Goal: Task Accomplishment & Management: Complete application form

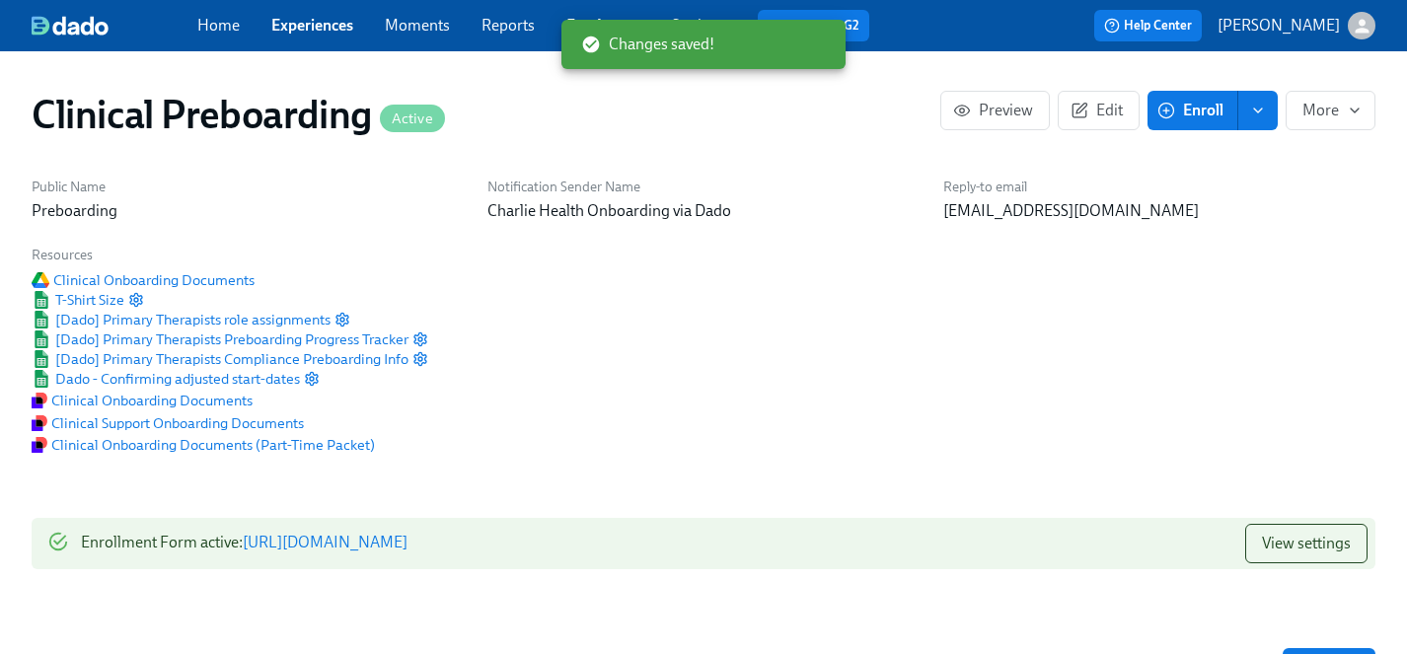
scroll to position [1962, 0]
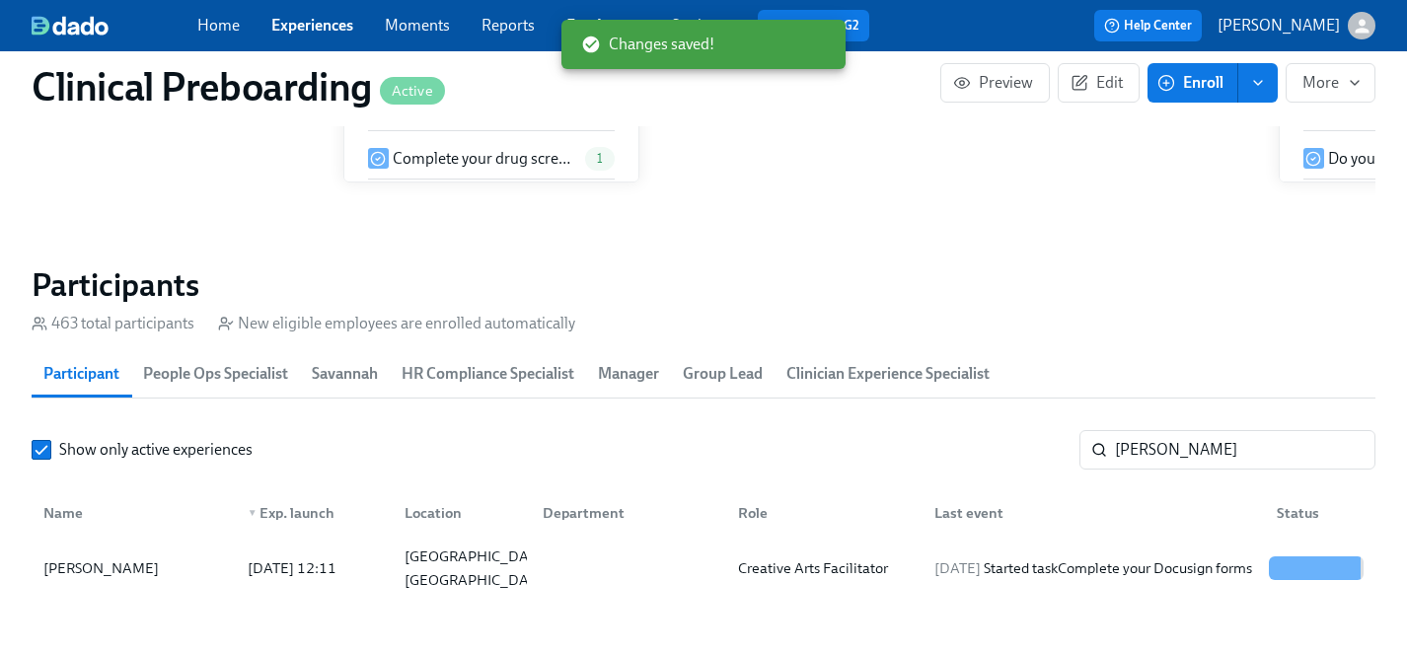
click at [291, 23] on link "Experiences" at bounding box center [312, 25] width 82 height 19
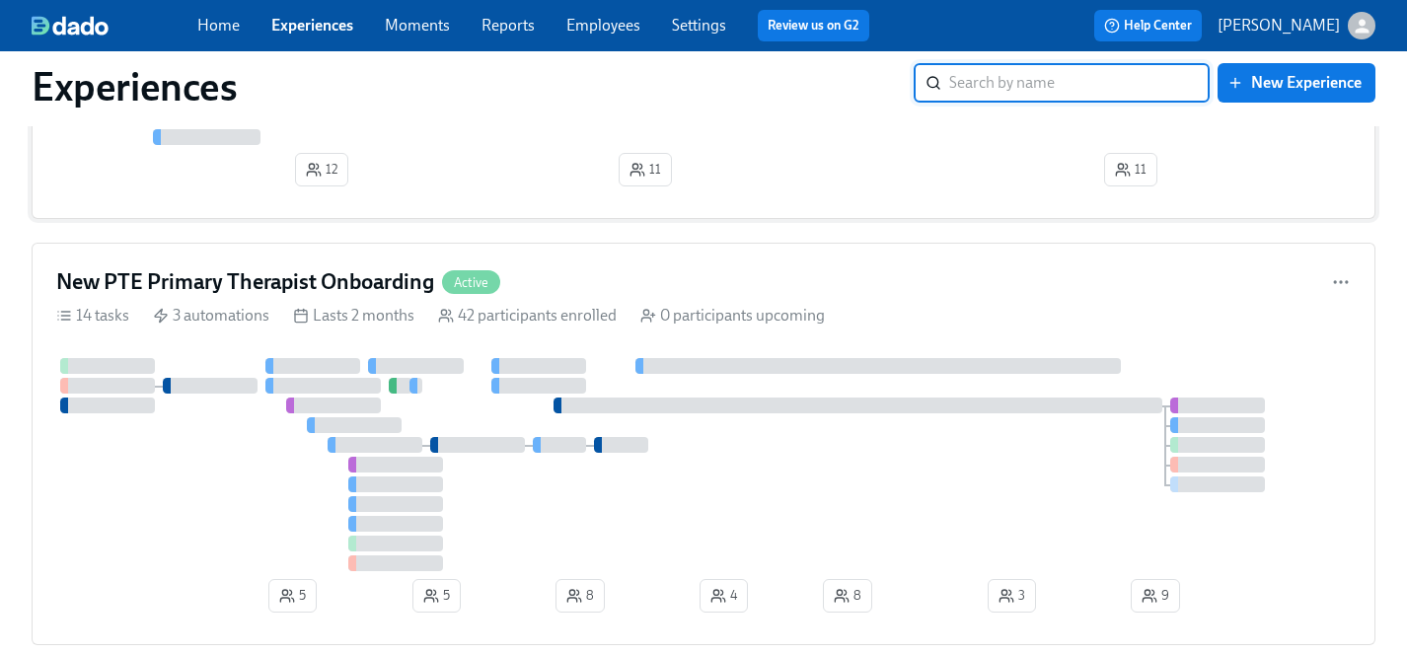
scroll to position [4562, 0]
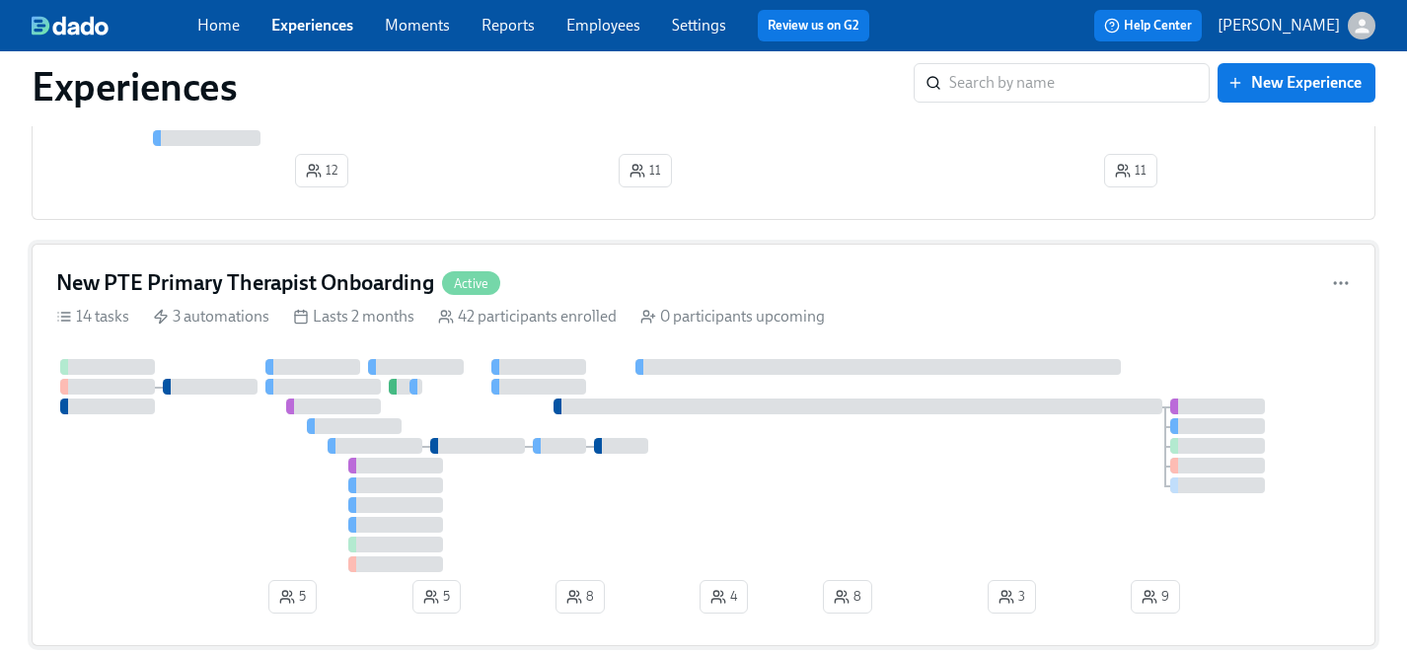
click at [714, 507] on div at bounding box center [703, 465] width 1295 height 213
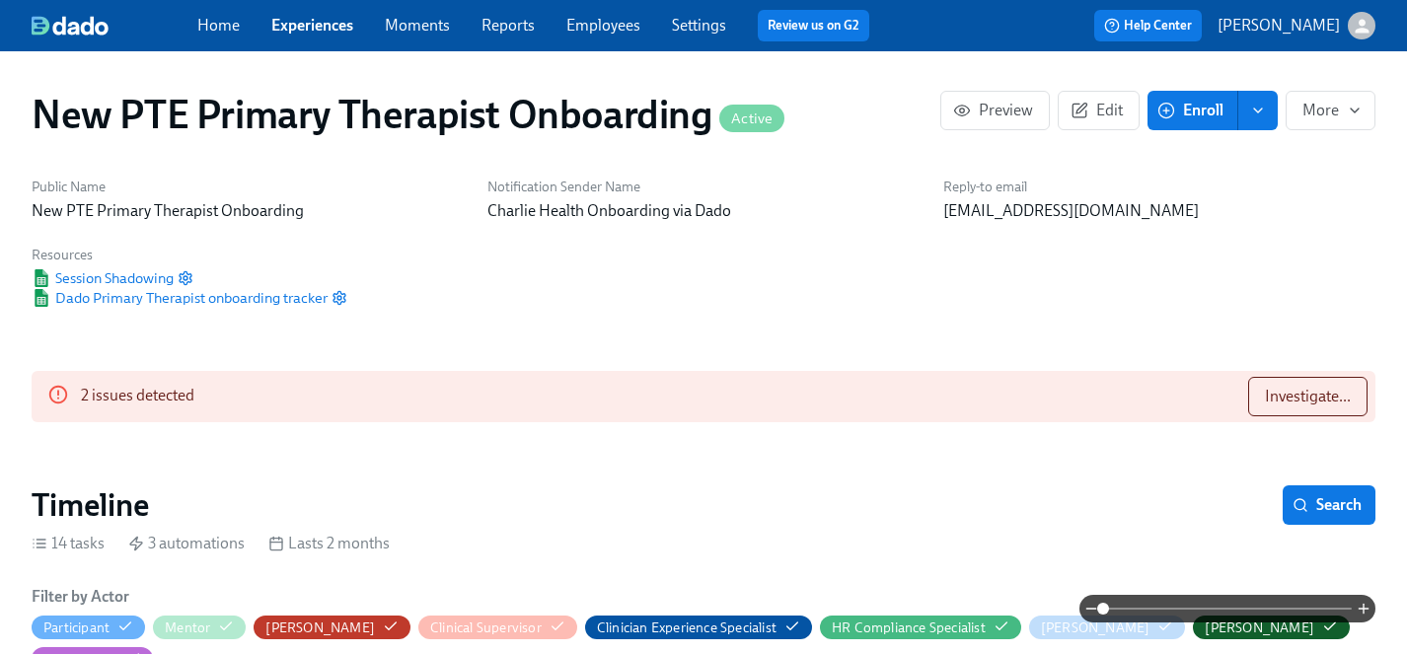
scroll to position [0, 13088]
click at [303, 27] on link "Experiences" at bounding box center [312, 25] width 82 height 19
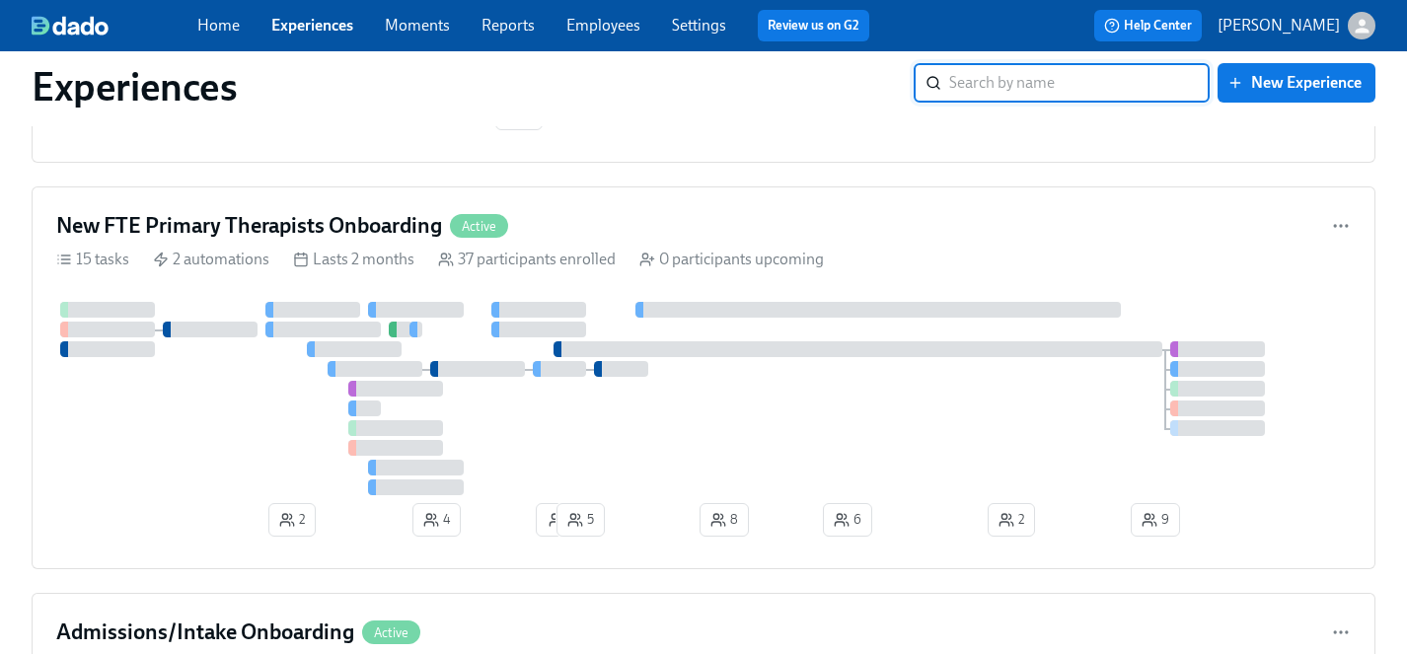
scroll to position [6133, 0]
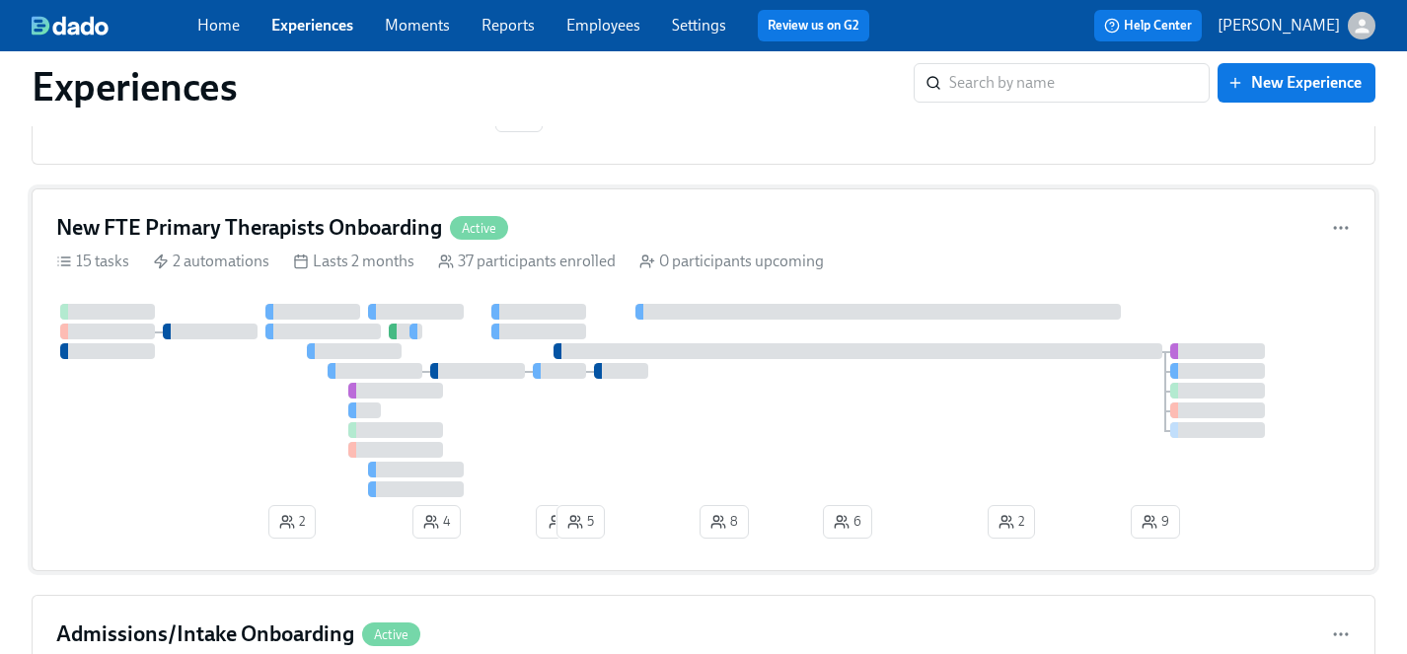
click at [311, 451] on div at bounding box center [703, 400] width 1295 height 193
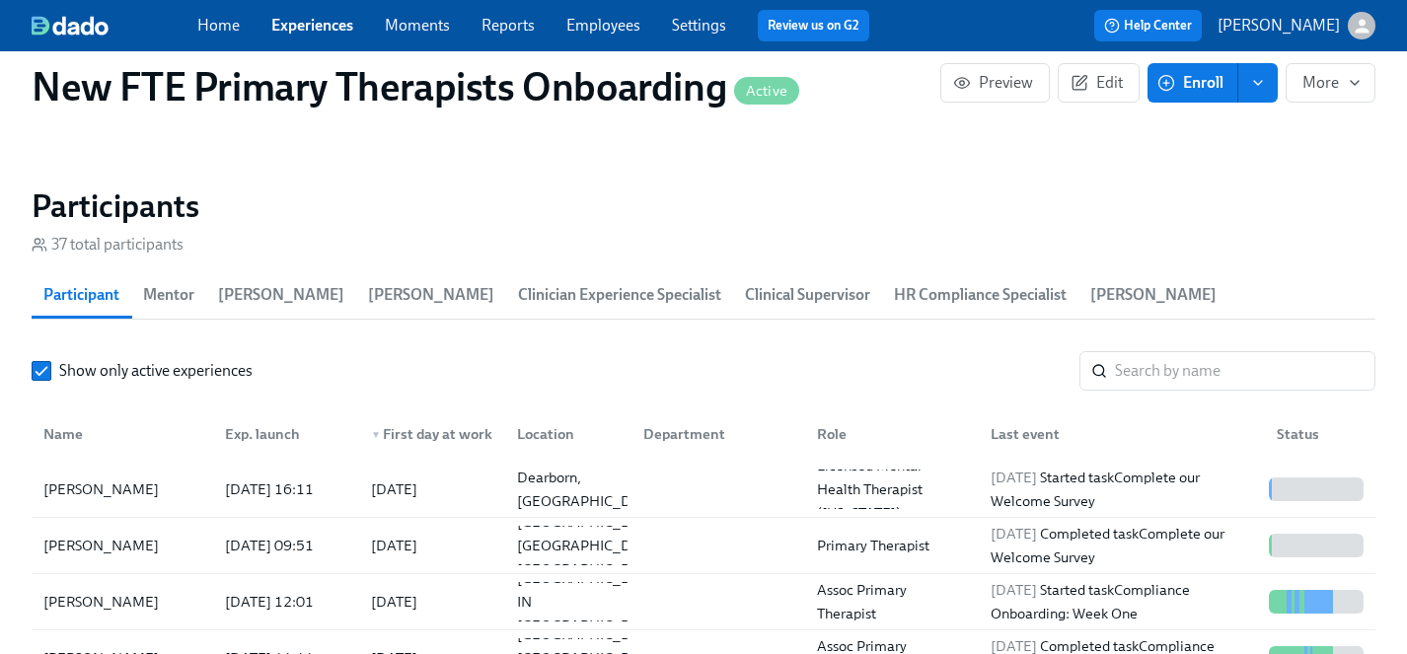
scroll to position [1771, 0]
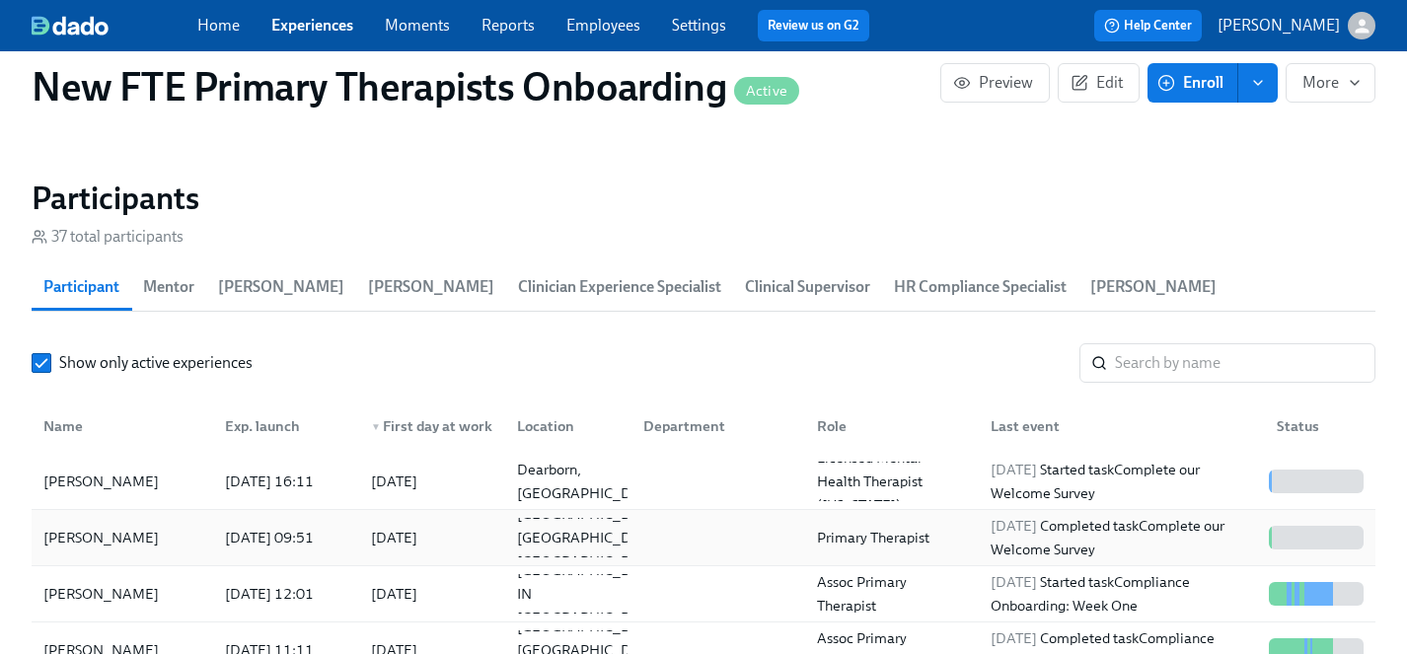
click at [126, 526] on div "[PERSON_NAME]" at bounding box center [101, 538] width 131 height 24
click at [83, 470] on div "[PERSON_NAME]" at bounding box center [101, 482] width 131 height 24
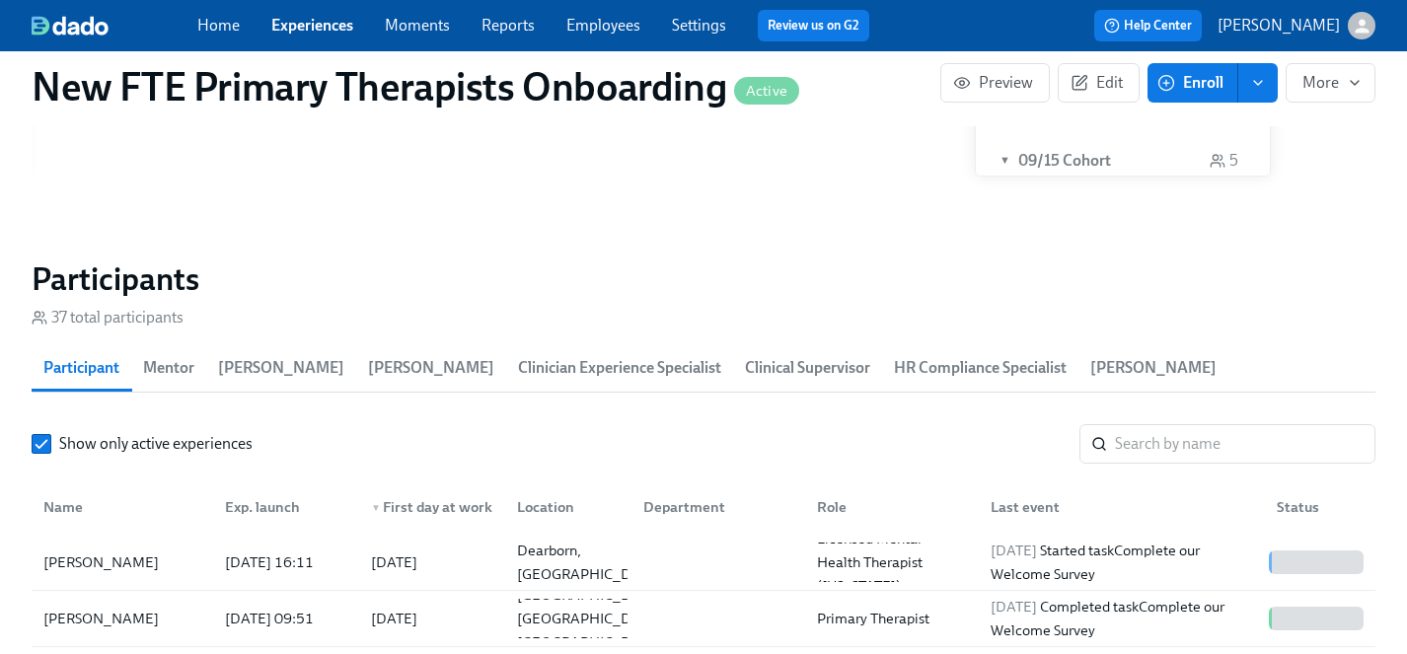
scroll to position [1685, 0]
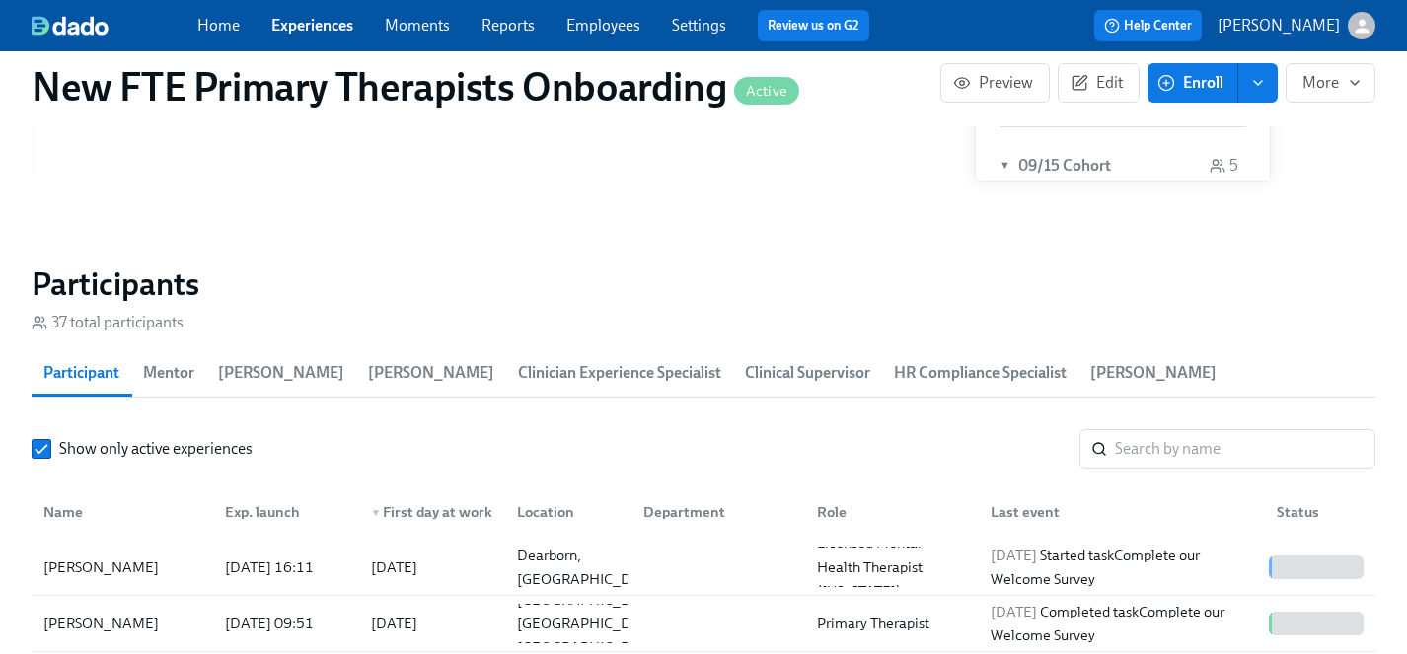
click at [307, 33] on link "Experiences" at bounding box center [312, 25] width 82 height 19
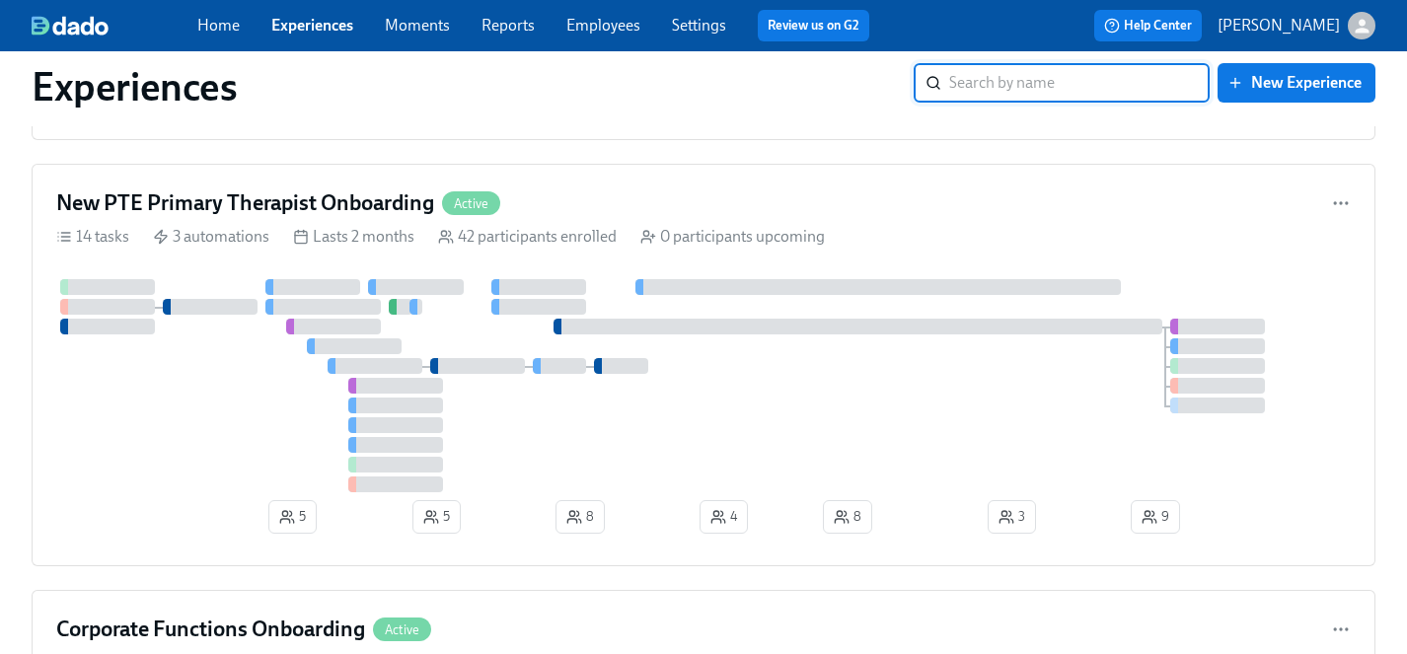
scroll to position [4549, 0]
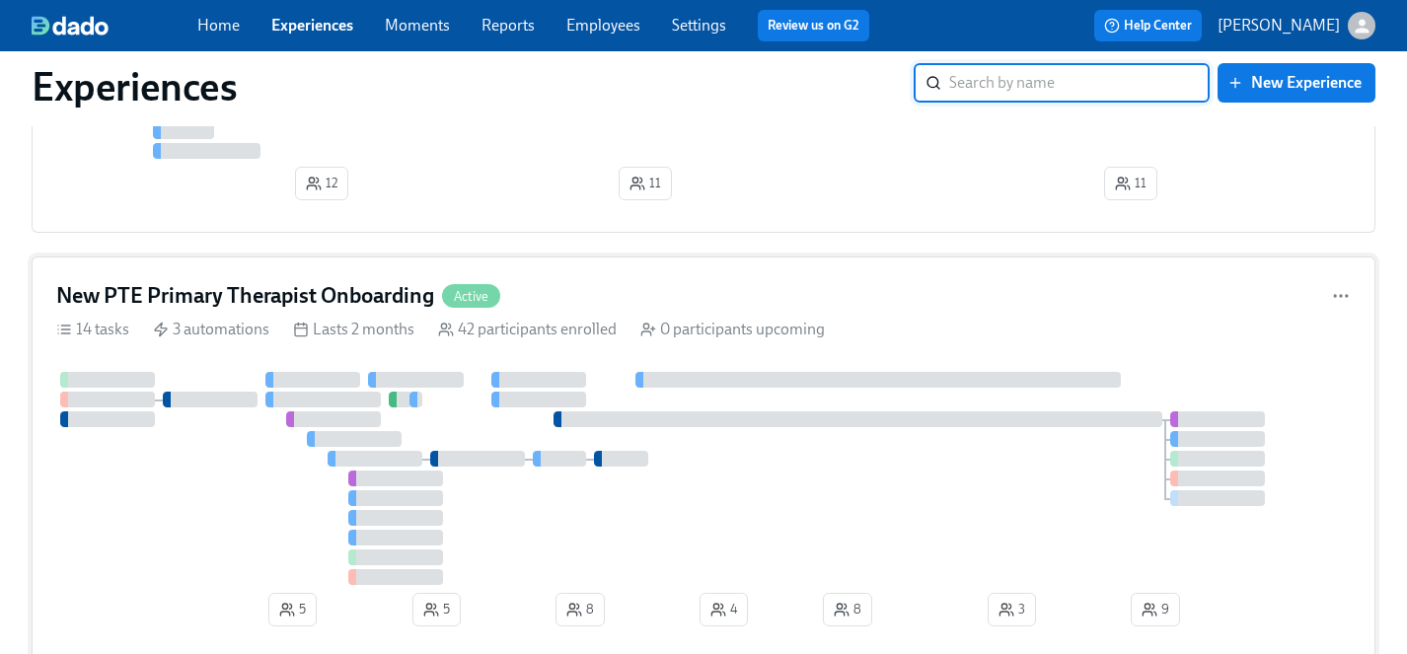
click at [258, 486] on div at bounding box center [703, 478] width 1295 height 213
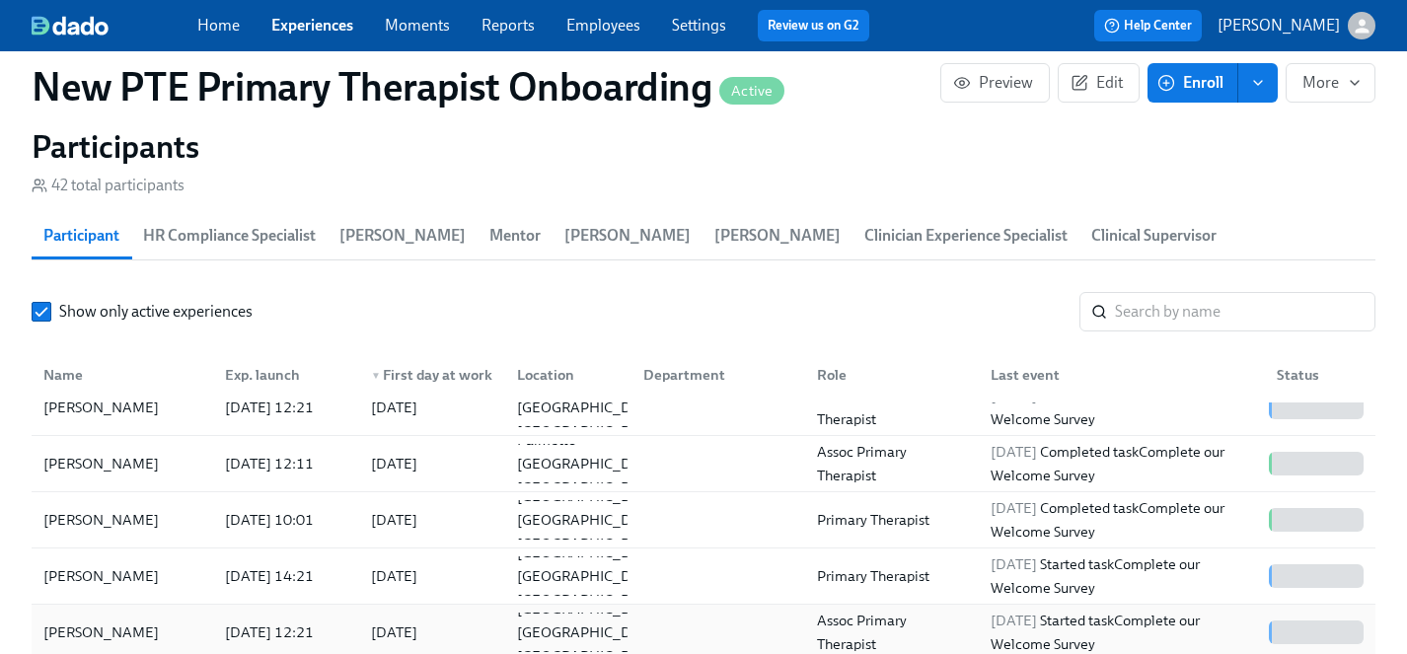
scroll to position [24, 0]
click at [73, 620] on div "[PERSON_NAME]" at bounding box center [101, 632] width 131 height 24
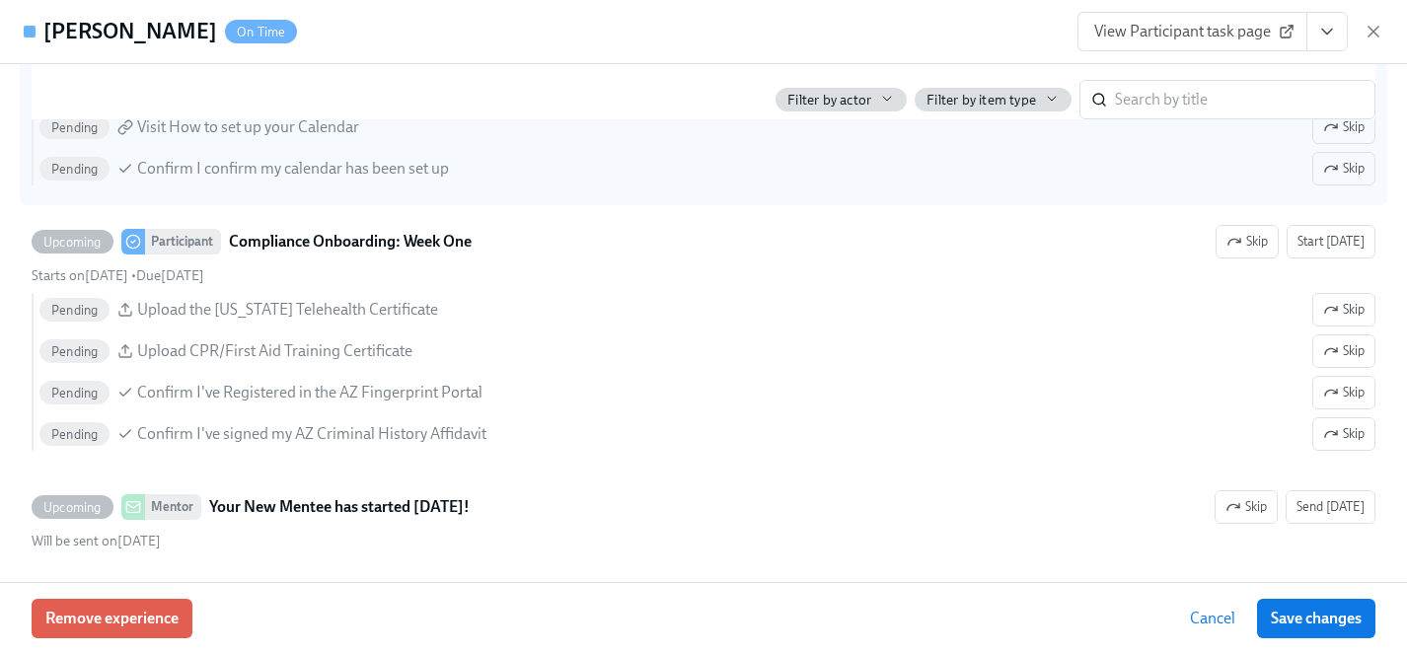
scroll to position [2641, 0]
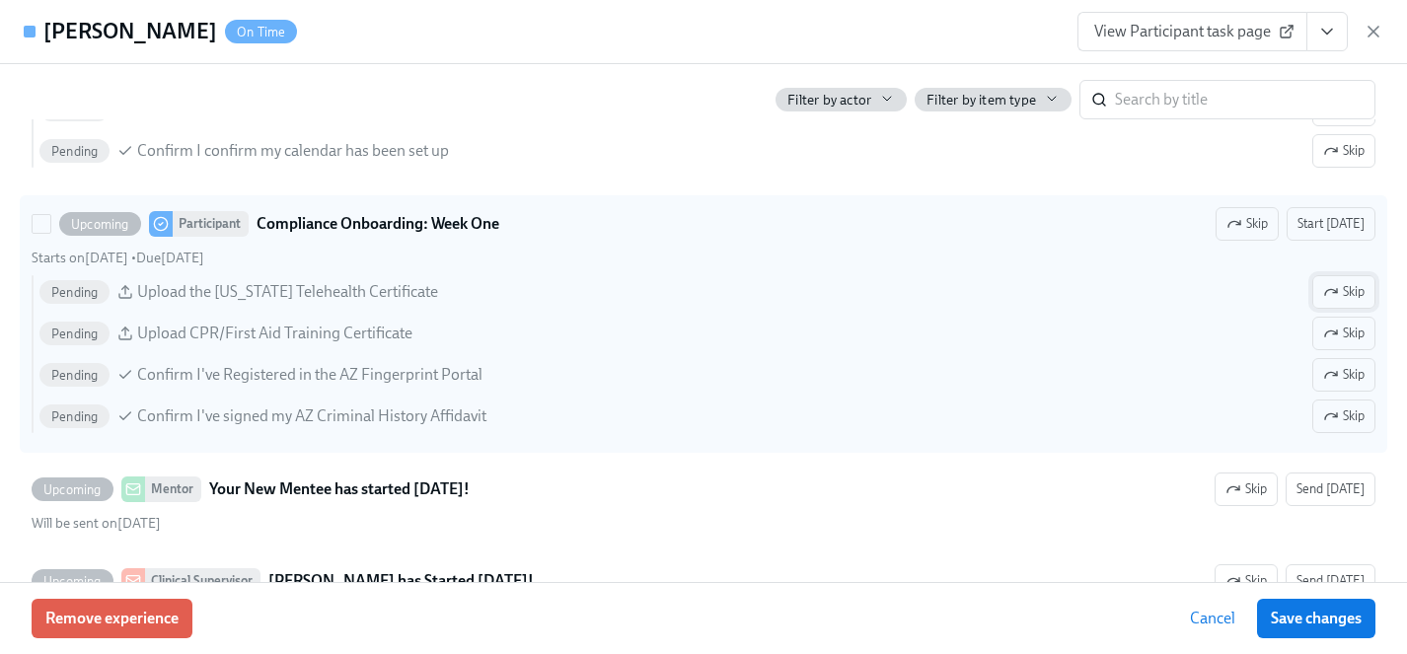
click at [1344, 290] on span "Skip" at bounding box center [1343, 292] width 41 height 20
click at [1342, 360] on button "Skip" at bounding box center [1343, 375] width 63 height 34
click at [1342, 410] on span "Skip" at bounding box center [1343, 417] width 41 height 20
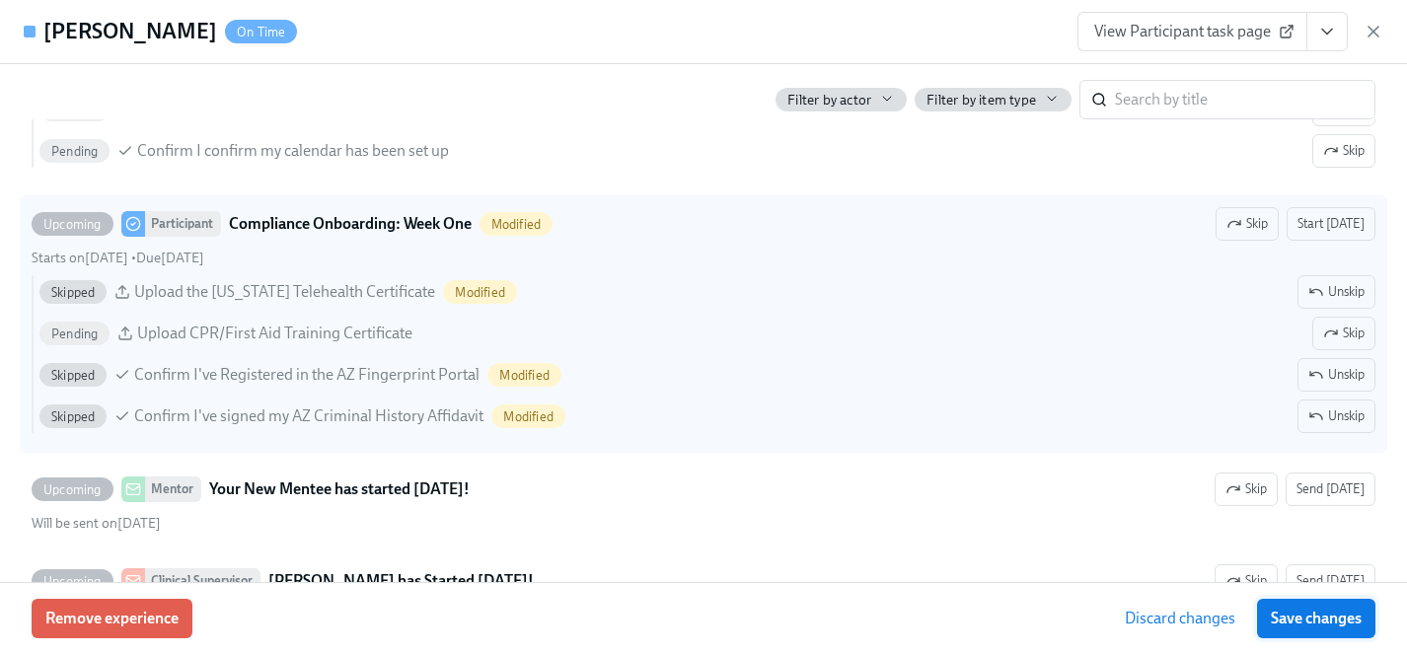
click at [1344, 624] on span "Save changes" at bounding box center [1316, 619] width 91 height 20
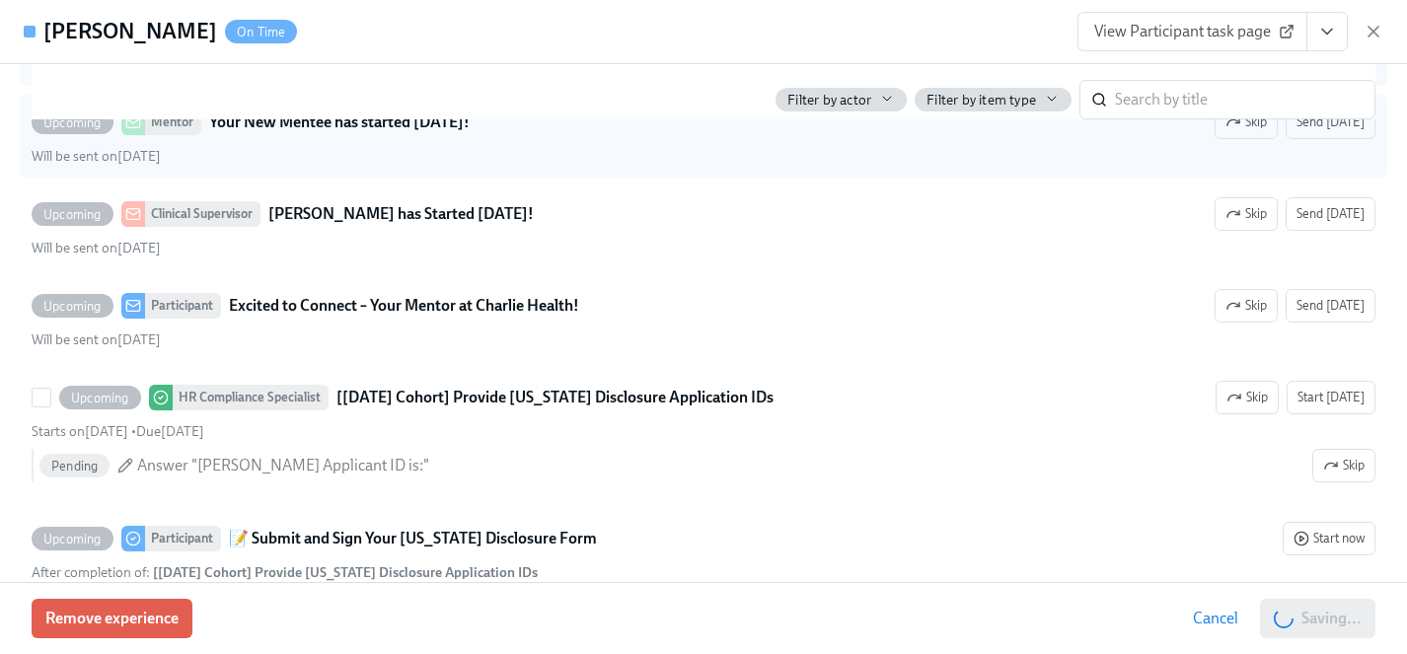
scroll to position [3014, 0]
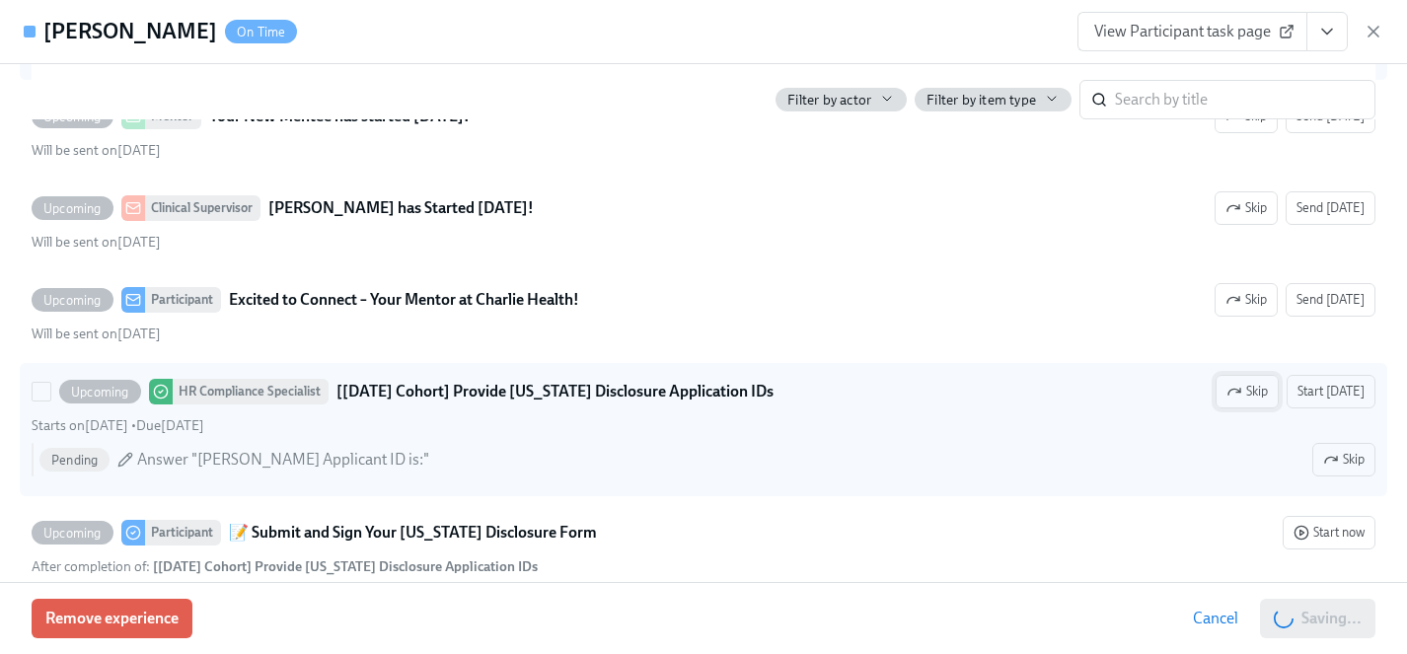
click at [1249, 390] on span "Skip" at bounding box center [1247, 392] width 41 height 20
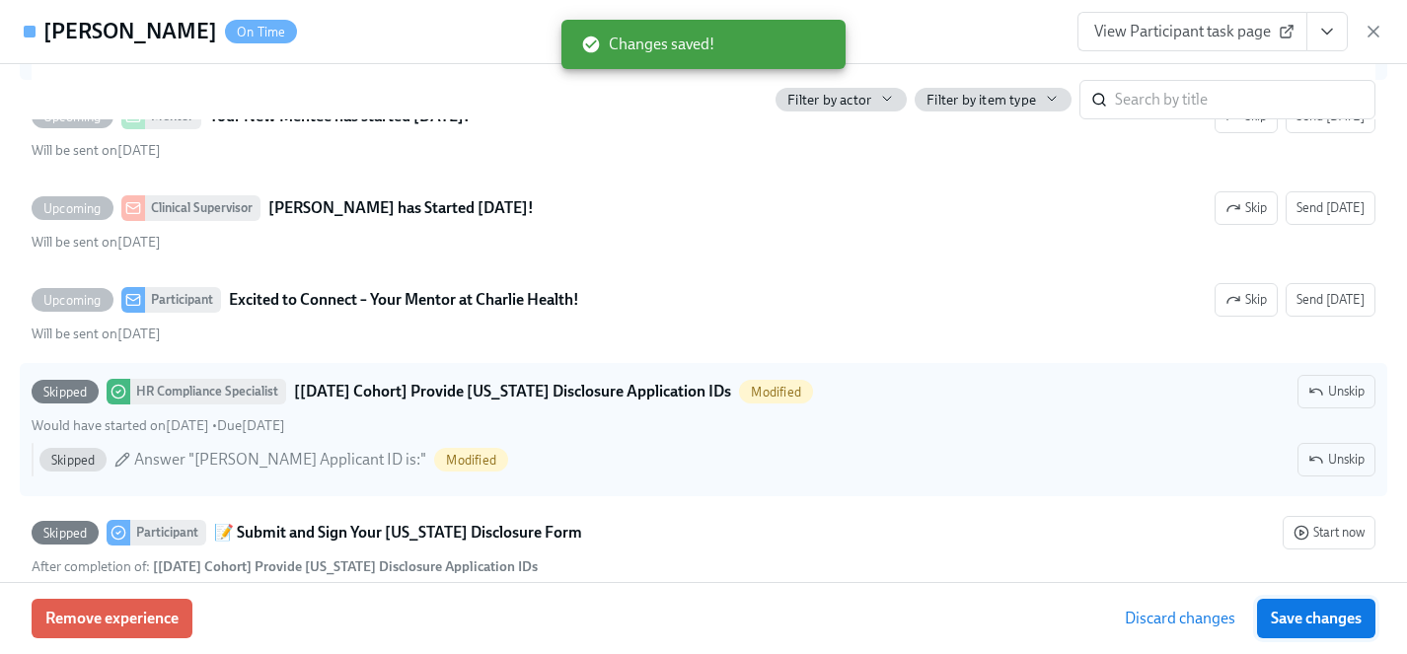
click at [1328, 613] on span "Save changes" at bounding box center [1316, 619] width 91 height 20
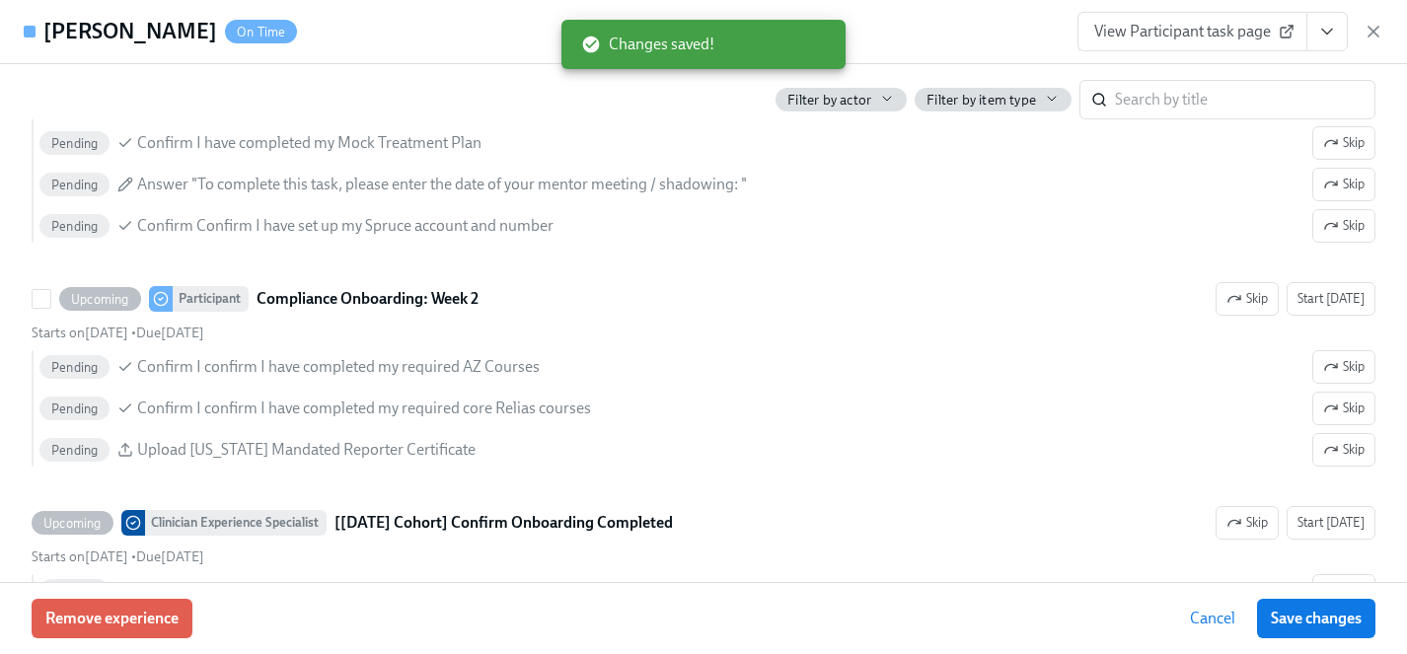
scroll to position [3845, 0]
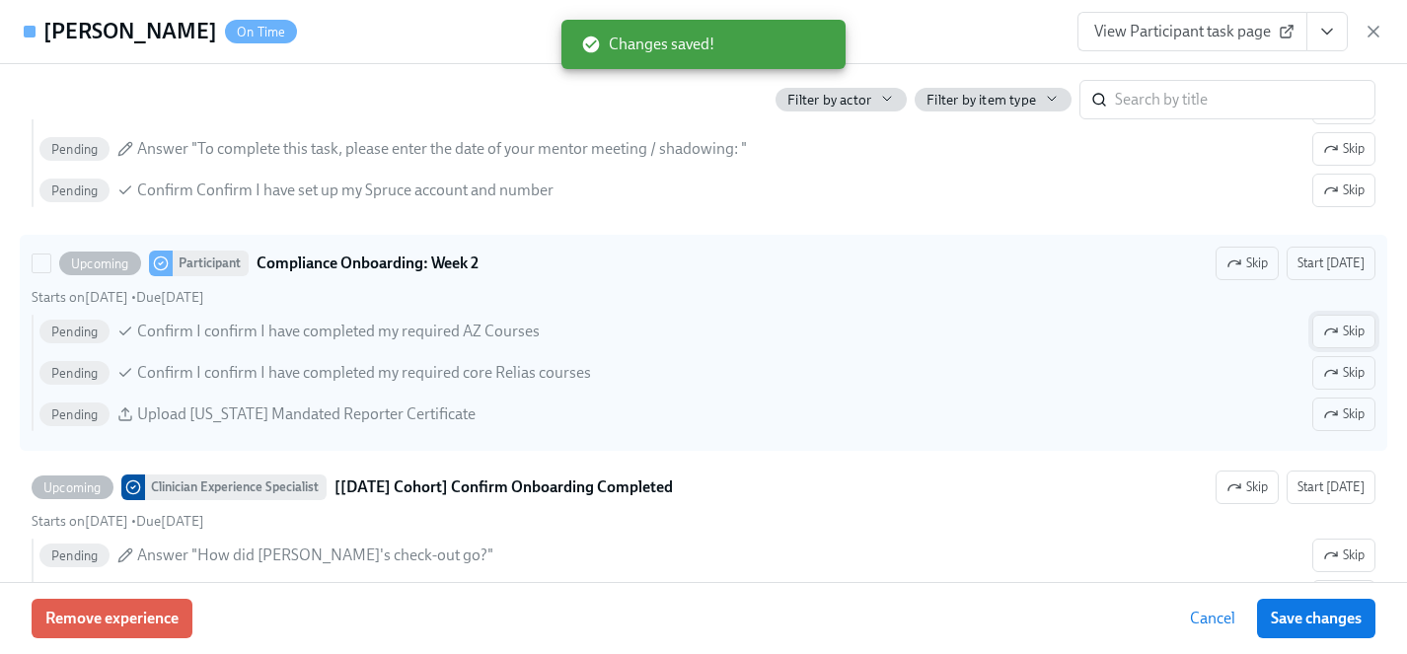
click at [1359, 336] on span "Skip" at bounding box center [1343, 332] width 41 height 20
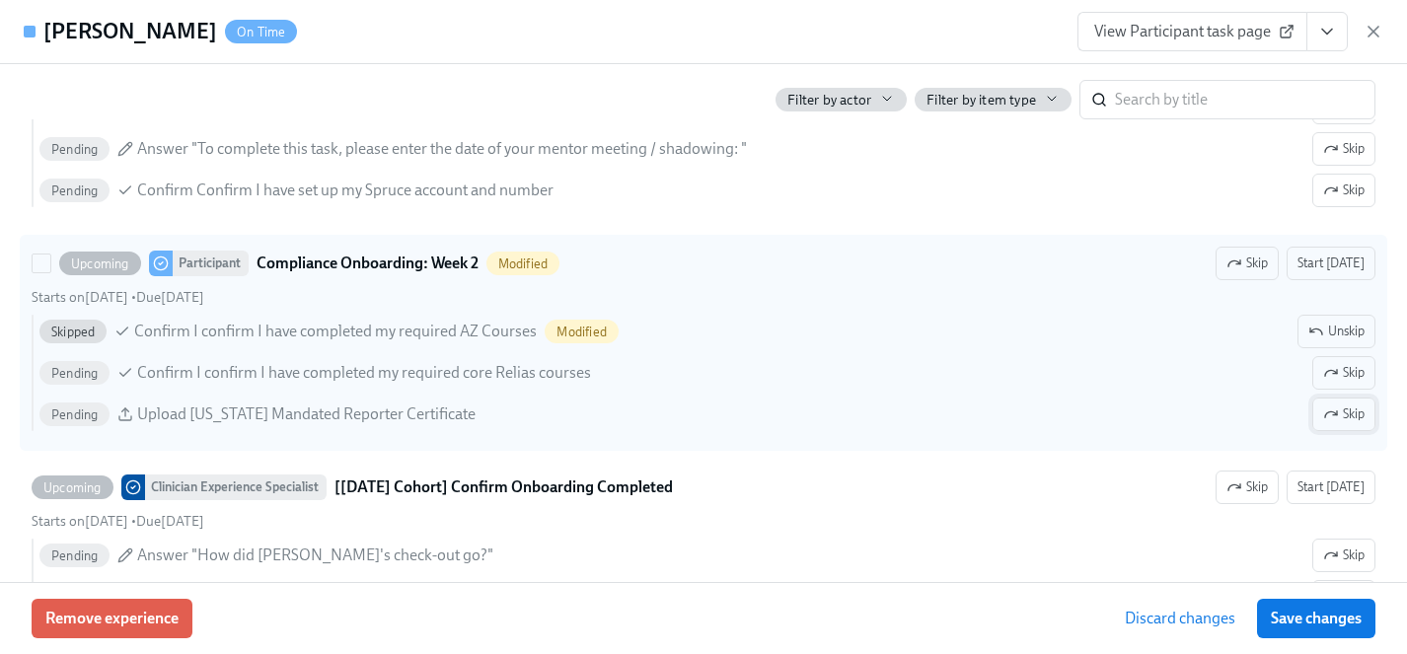
click at [1354, 416] on span "Skip" at bounding box center [1343, 415] width 41 height 20
click at [1340, 626] on span "Save changes" at bounding box center [1316, 619] width 91 height 20
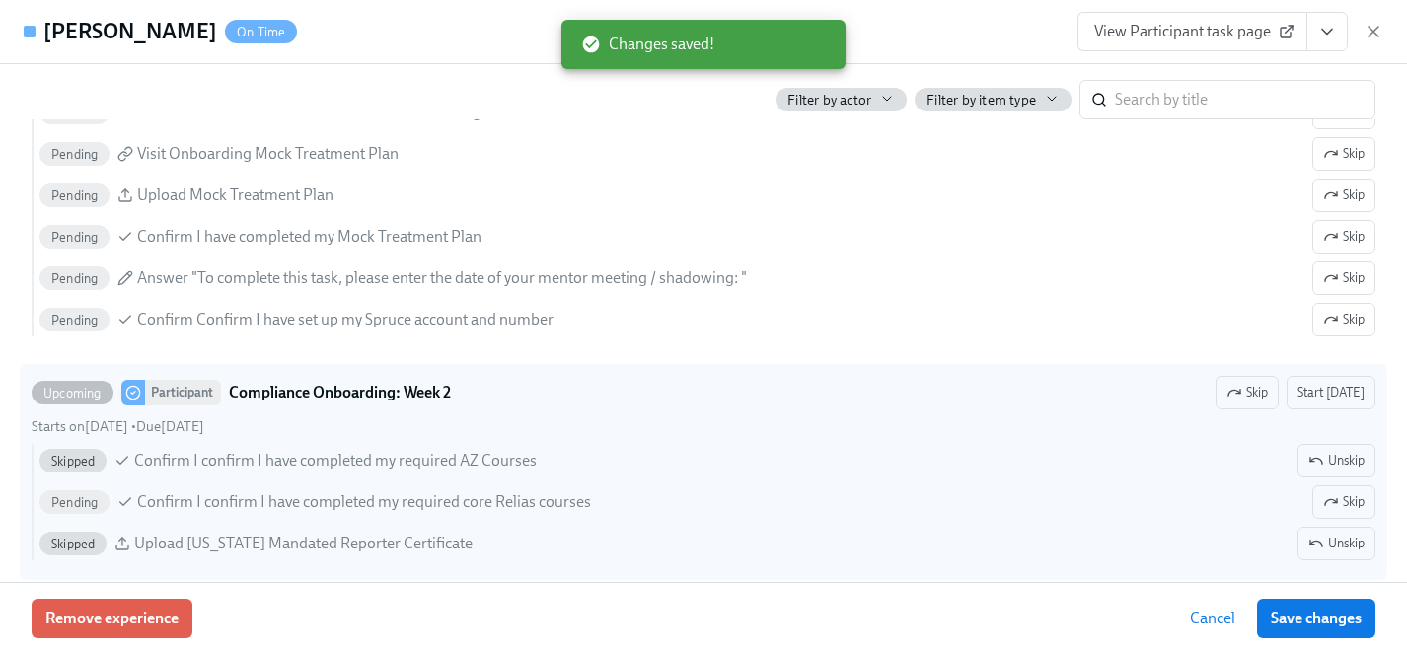
scroll to position [3354, 0]
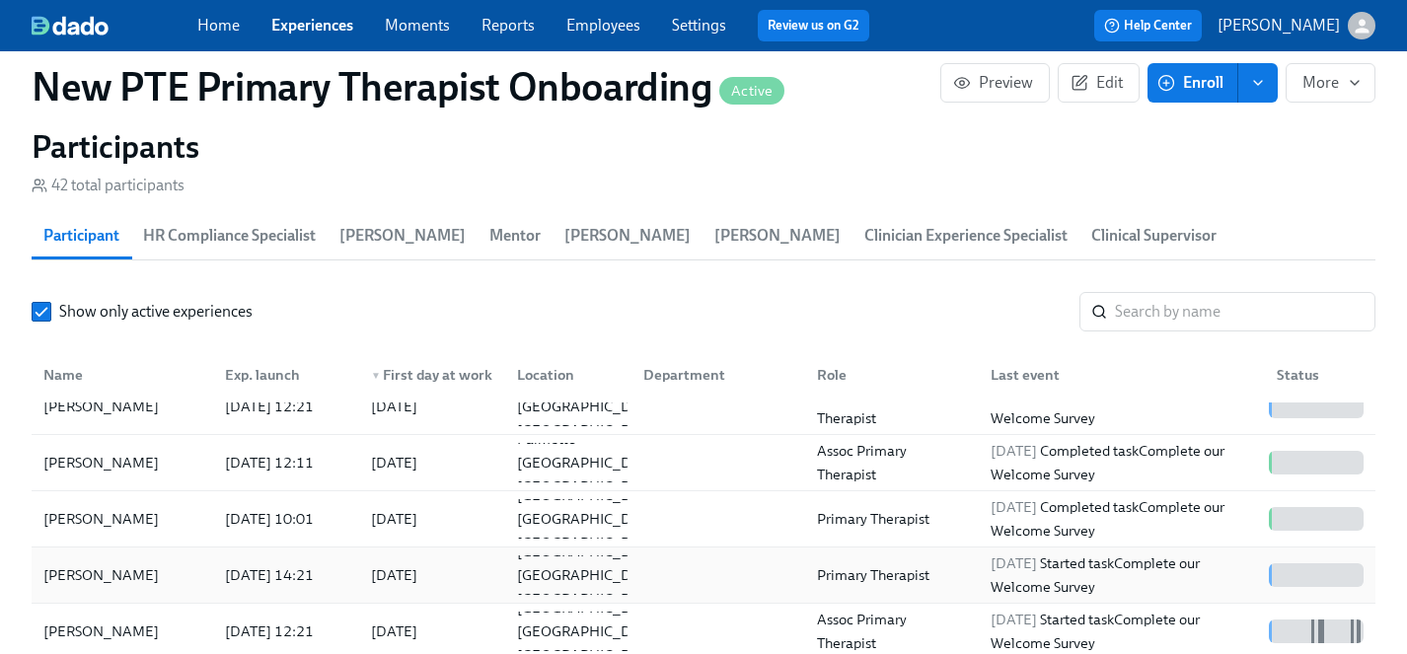
click at [95, 563] on div "[PERSON_NAME]" at bounding box center [101, 575] width 131 height 24
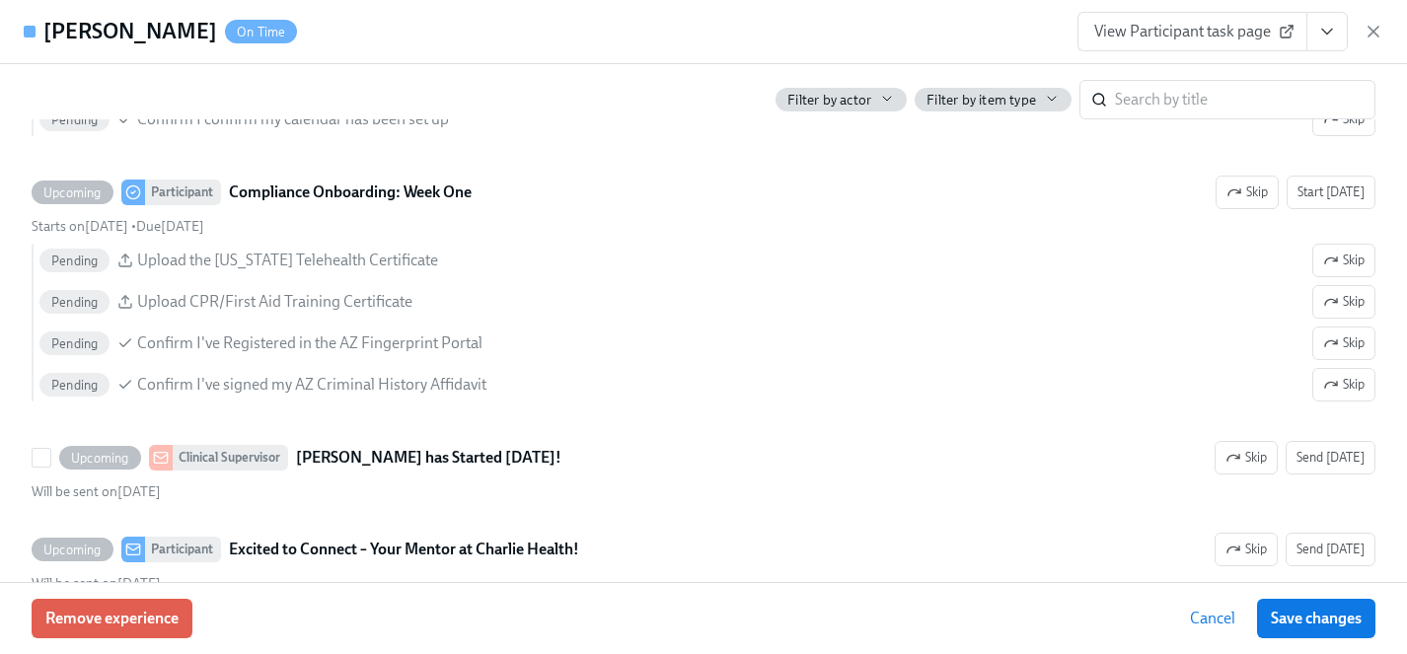
scroll to position [2549, 0]
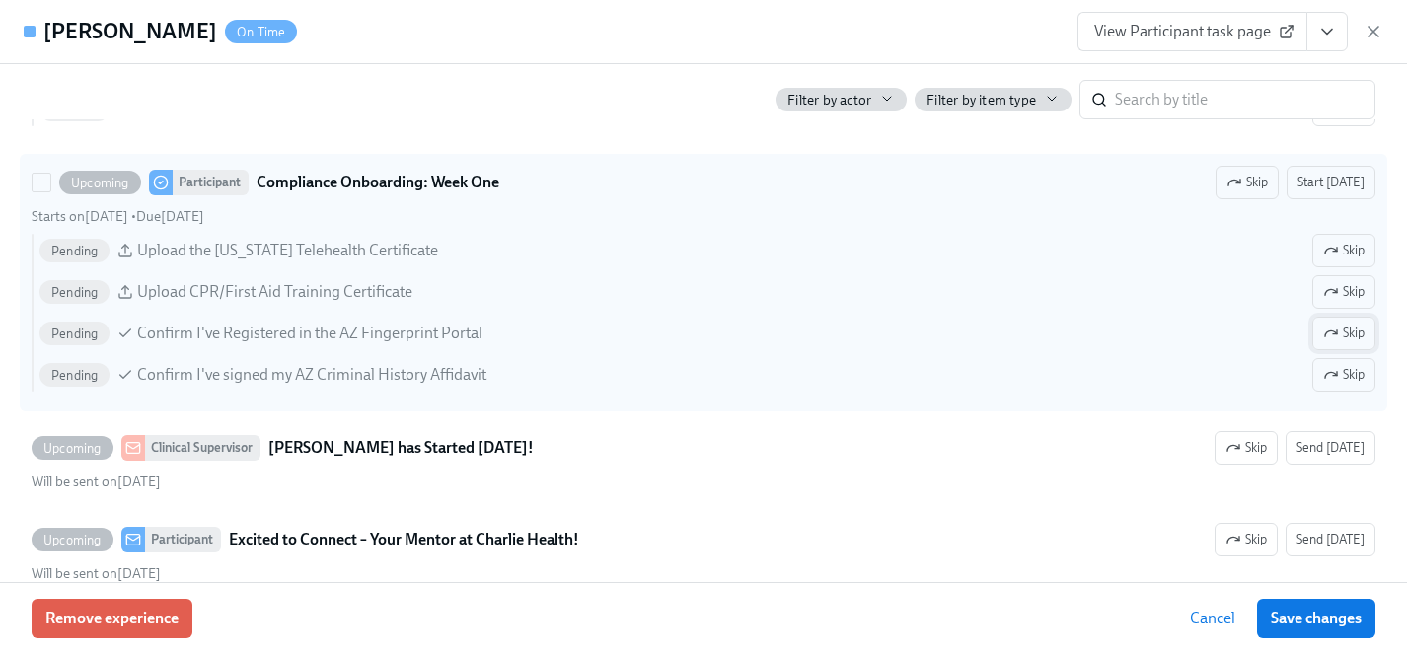
click at [1335, 254] on icon "button" at bounding box center [1331, 251] width 16 height 16
click at [1335, 336] on icon "button" at bounding box center [1331, 334] width 16 height 16
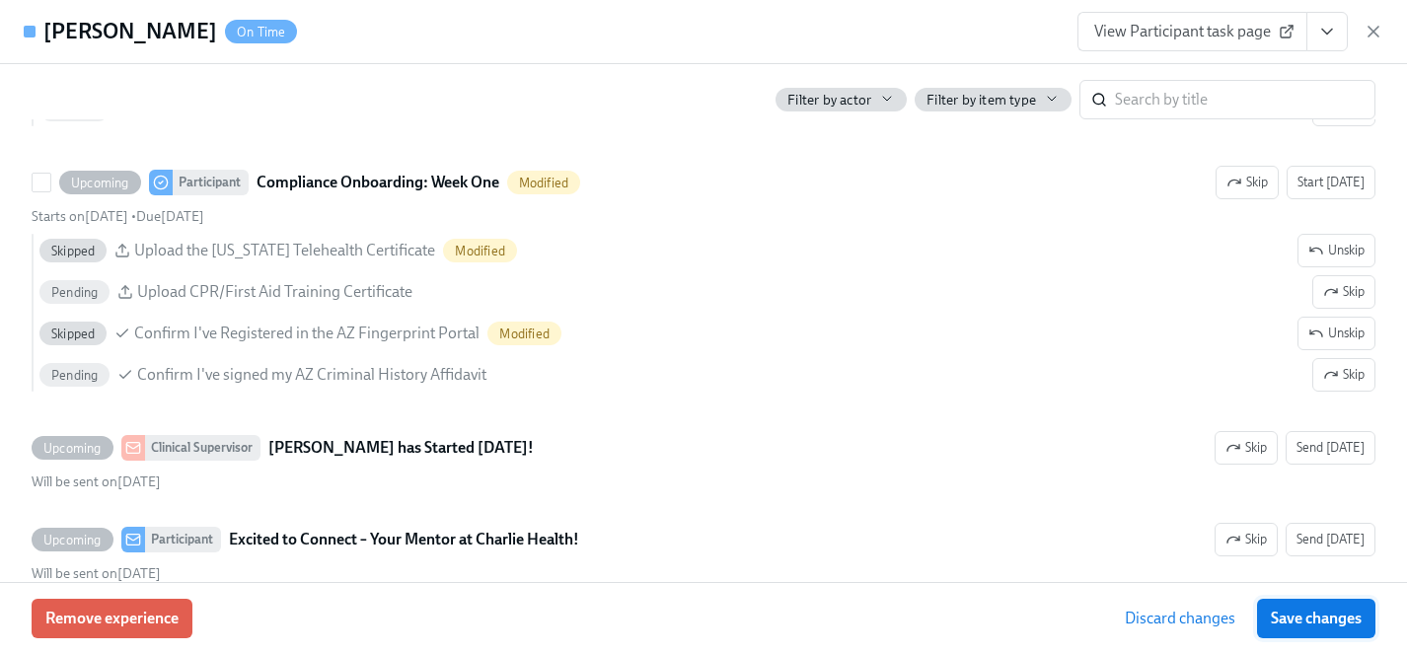
click at [1335, 373] on icon "button" at bounding box center [1335, 374] width 4 height 4
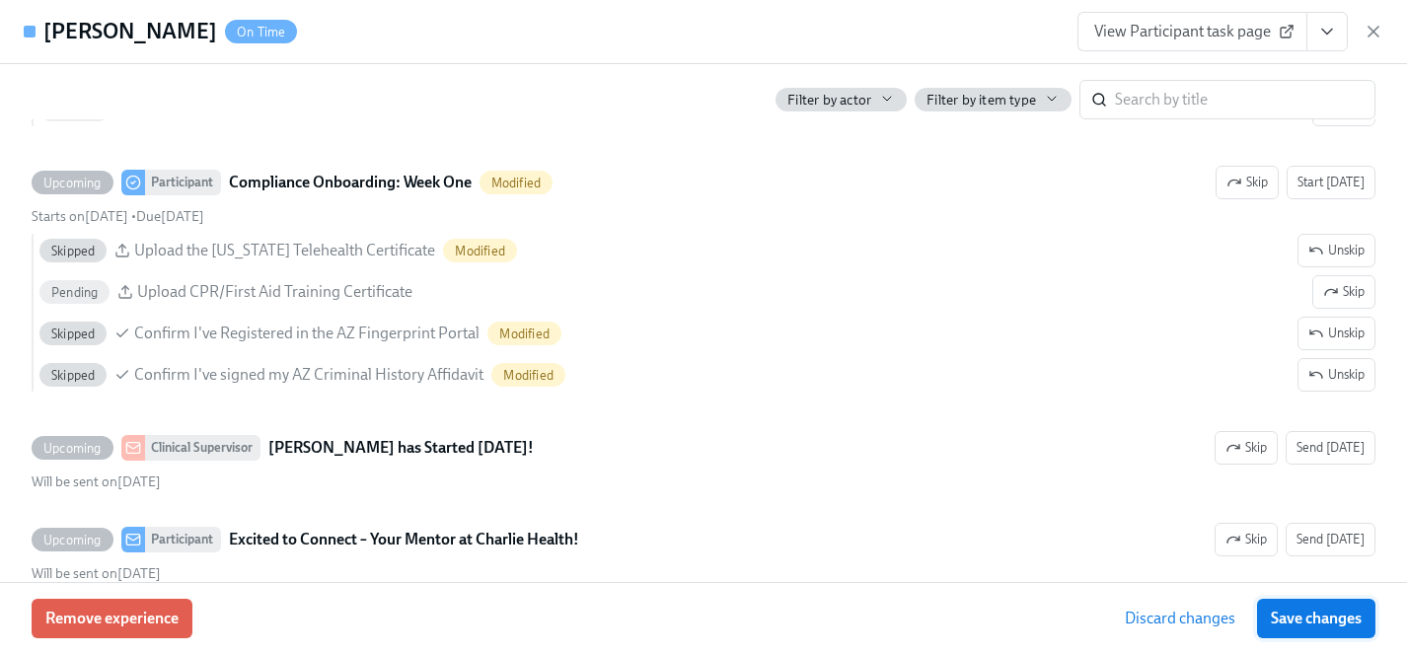
click at [1327, 614] on span "Save changes" at bounding box center [1316, 619] width 91 height 20
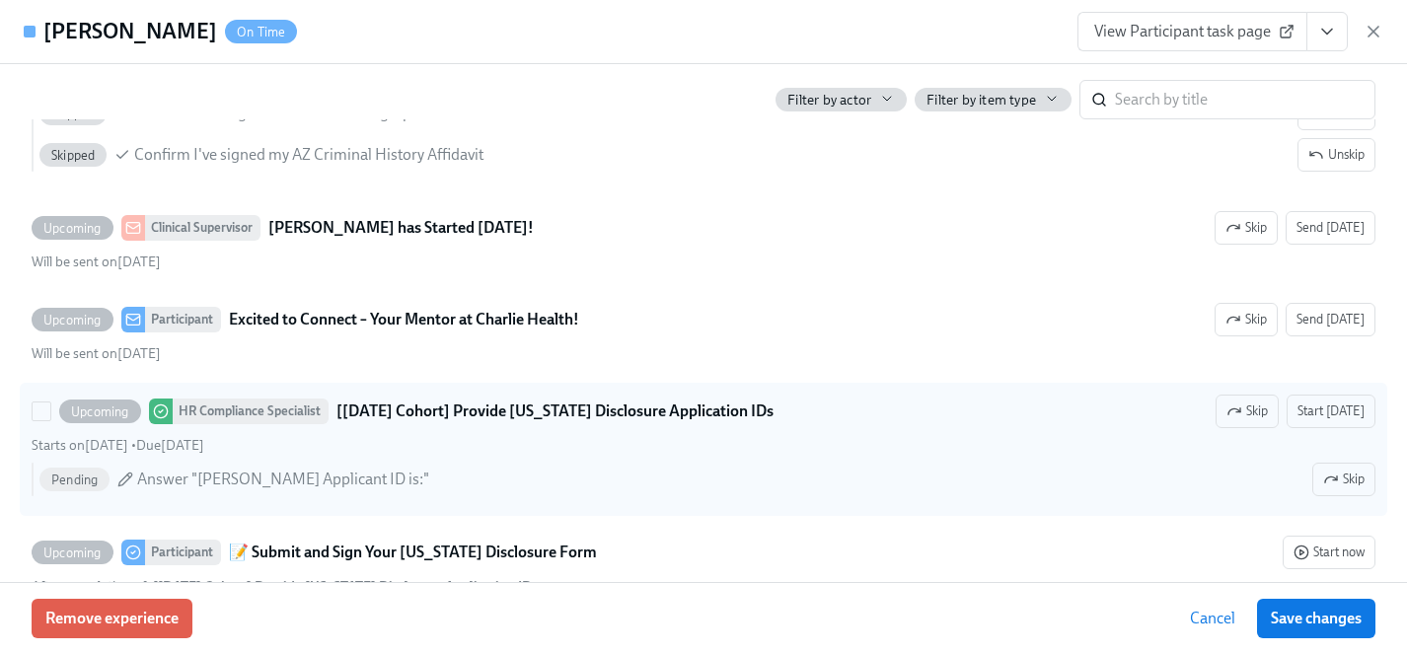
scroll to position [2868, 0]
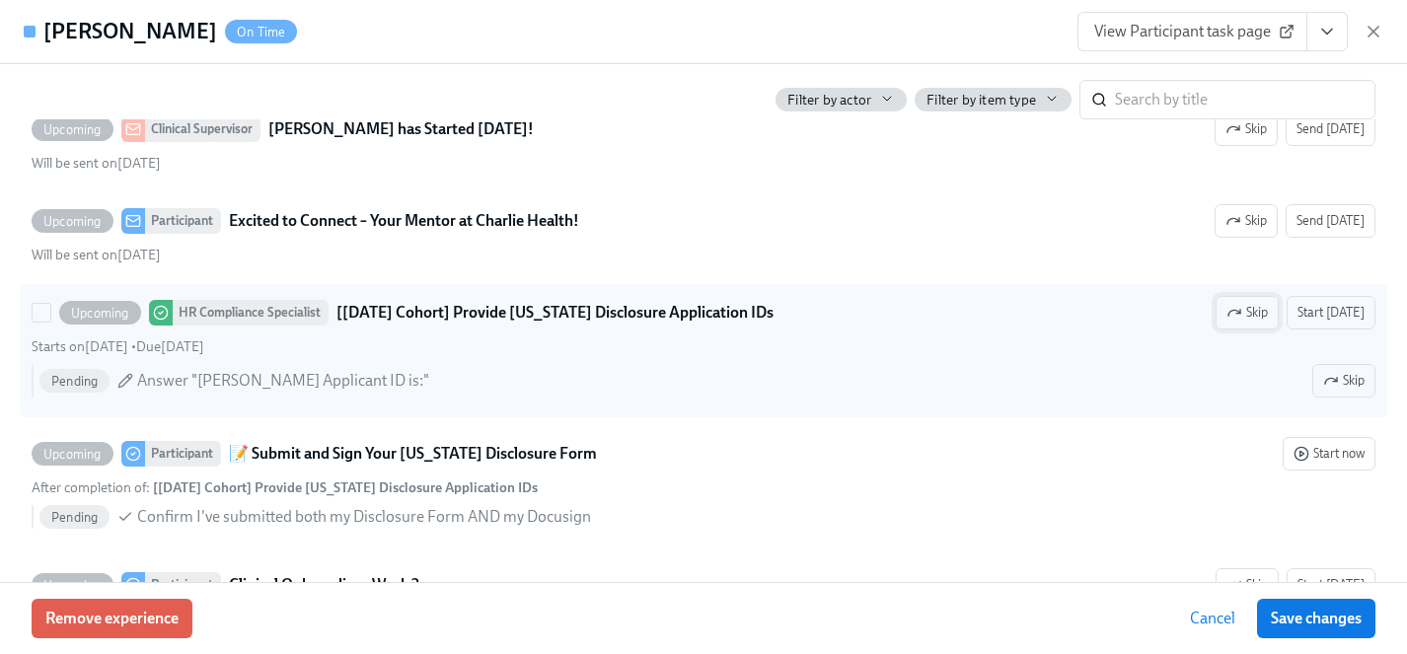
click at [1267, 312] on span "Skip" at bounding box center [1247, 313] width 41 height 20
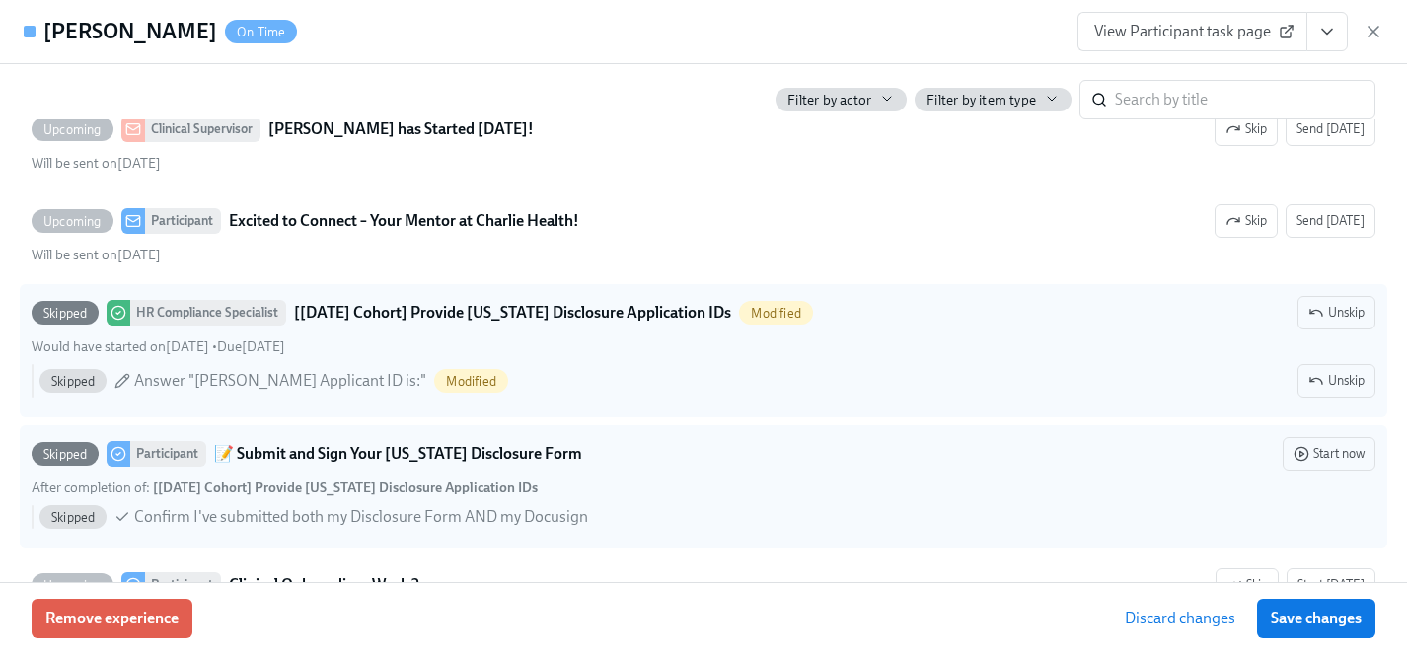
click at [1320, 627] on span "Save changes" at bounding box center [1316, 619] width 91 height 20
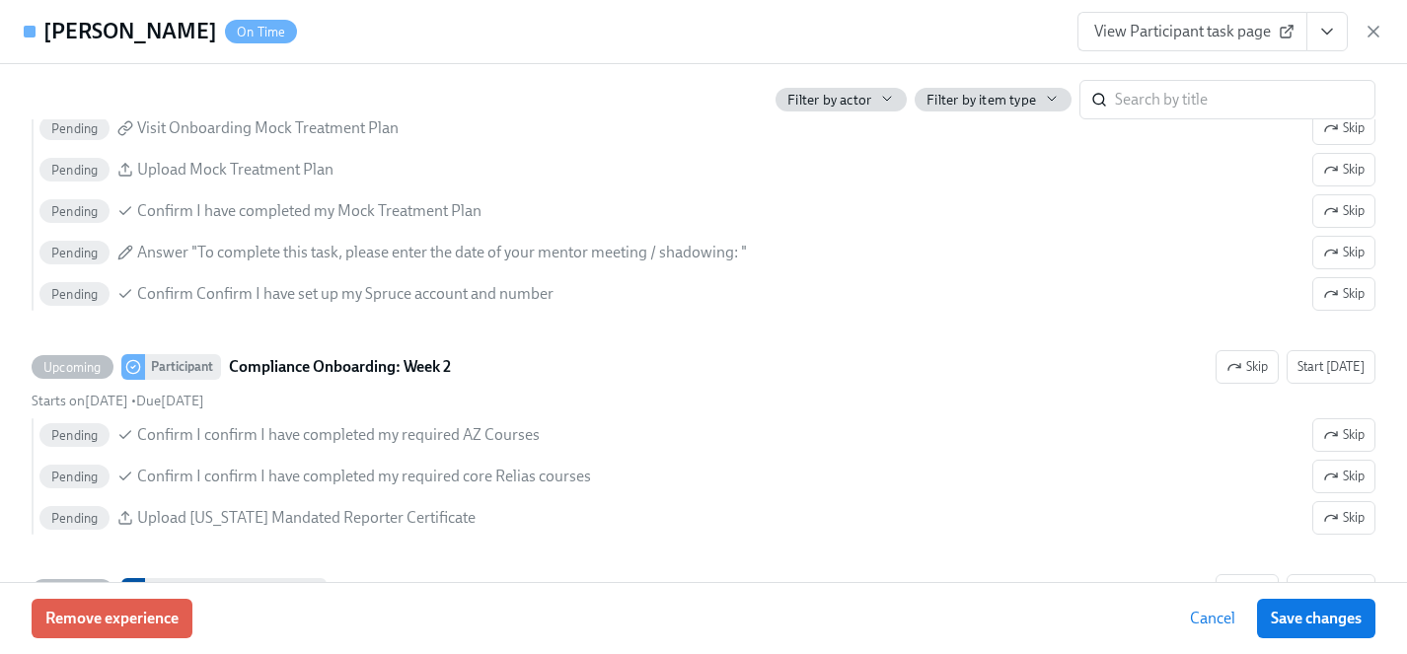
scroll to position [3623, 0]
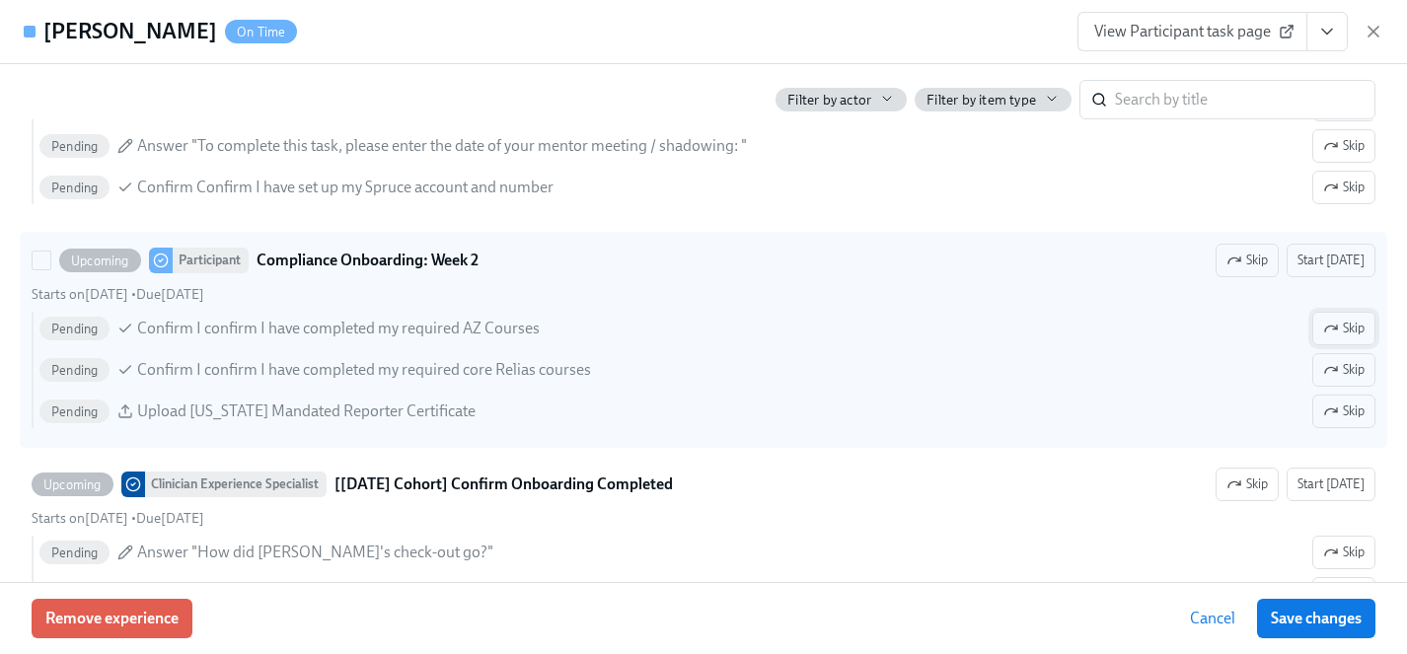
click at [1361, 341] on button "Skip" at bounding box center [1343, 329] width 63 height 34
click at [1355, 408] on span "Skip" at bounding box center [1343, 412] width 41 height 20
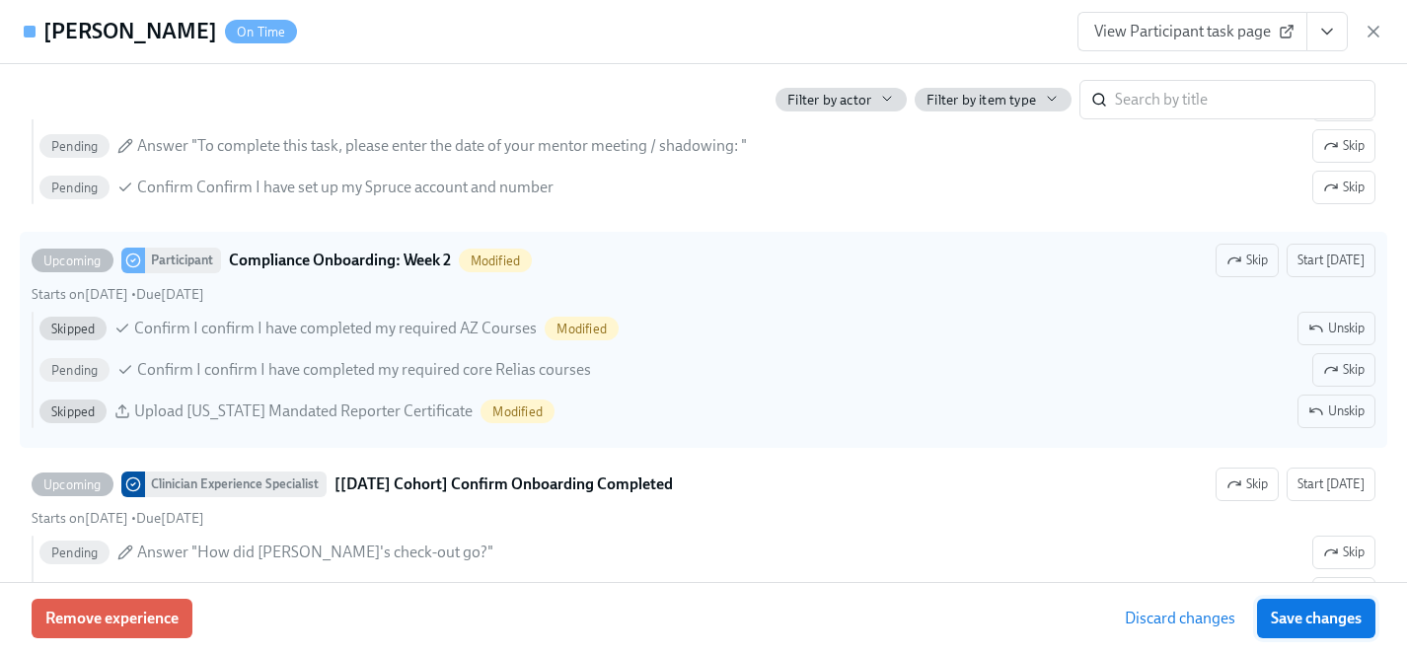
click at [1315, 621] on span "Save changes" at bounding box center [1316, 619] width 91 height 20
click at [1297, 619] on span "Save changes" at bounding box center [1316, 619] width 91 height 20
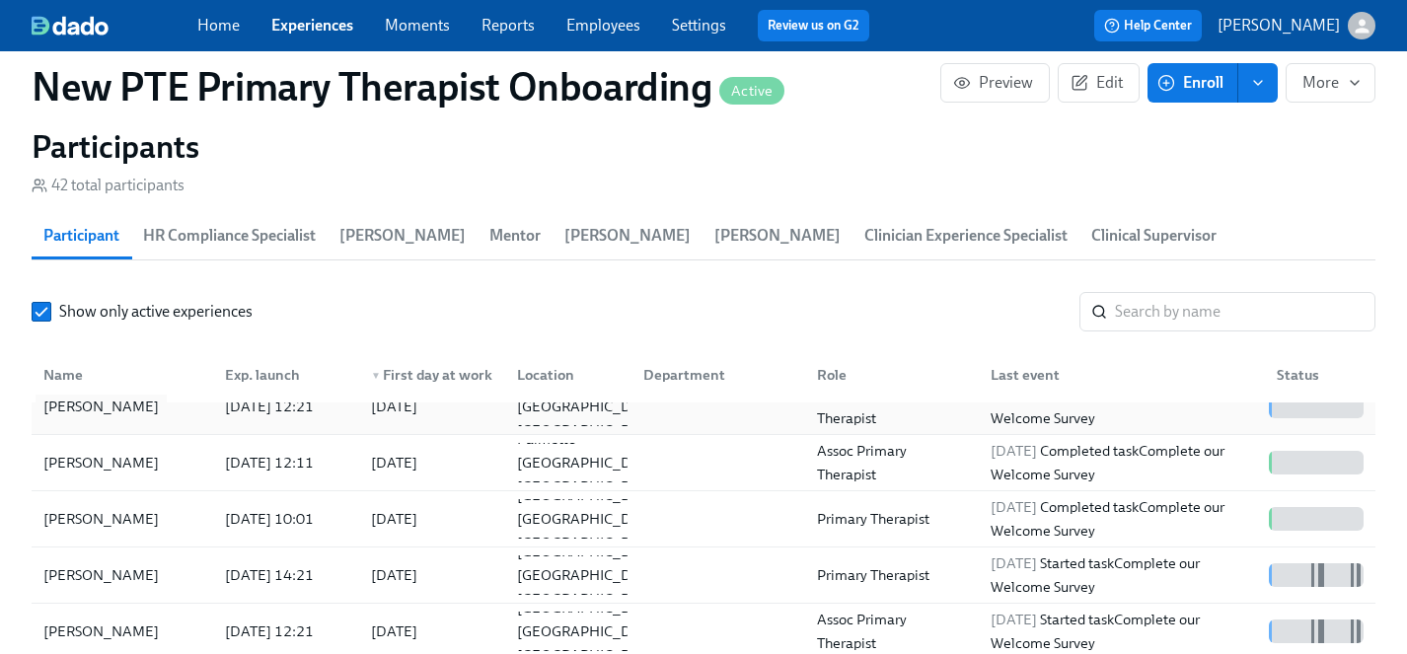
click at [90, 395] on div "[PERSON_NAME]" at bounding box center [101, 407] width 131 height 24
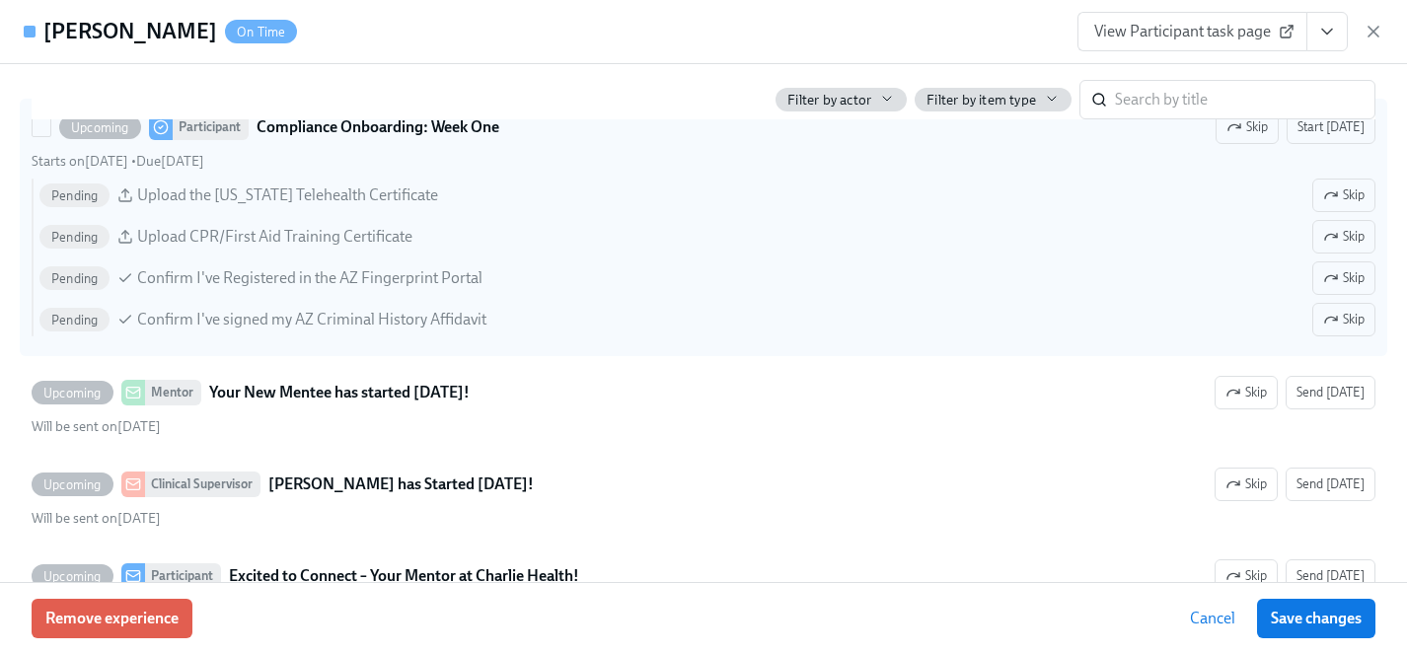
scroll to position [2755, 0]
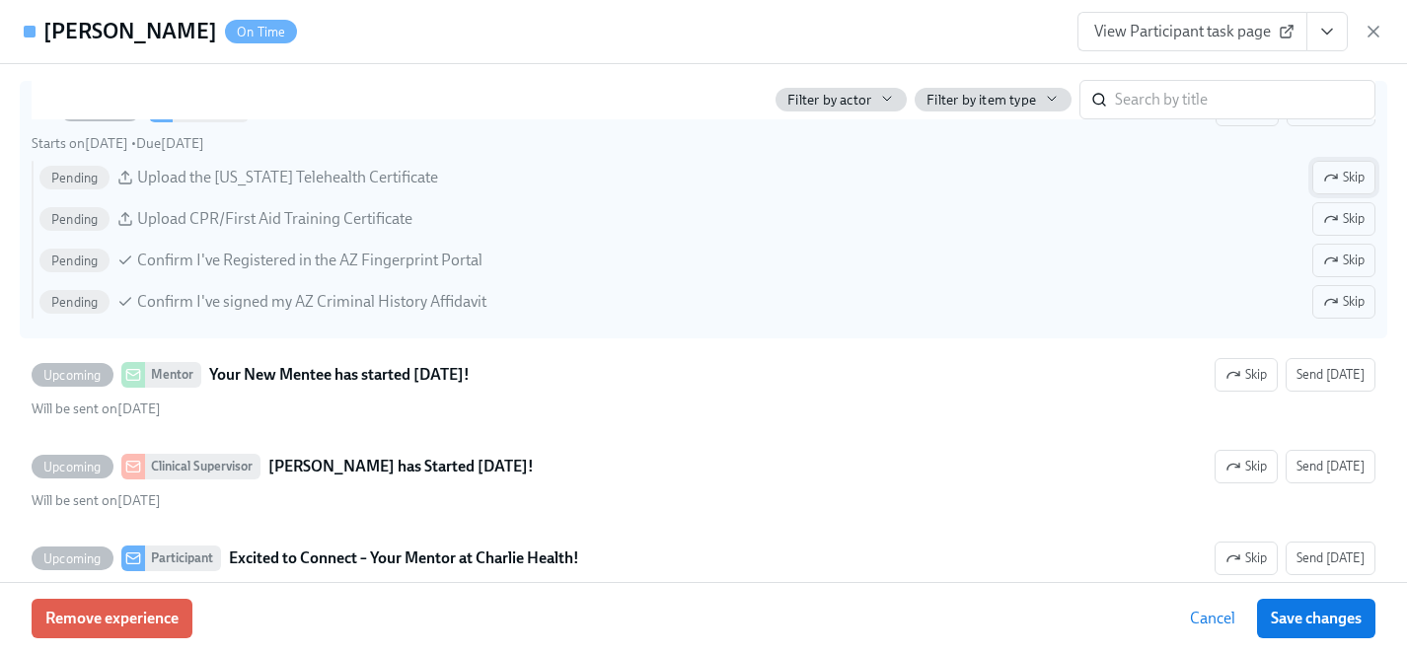
click at [1347, 176] on span "Skip" at bounding box center [1343, 178] width 41 height 20
click at [1346, 252] on span "Skip" at bounding box center [1343, 261] width 41 height 20
click at [1346, 295] on span "Skip" at bounding box center [1343, 302] width 41 height 20
click at [1320, 617] on span "Save changes" at bounding box center [1316, 619] width 91 height 20
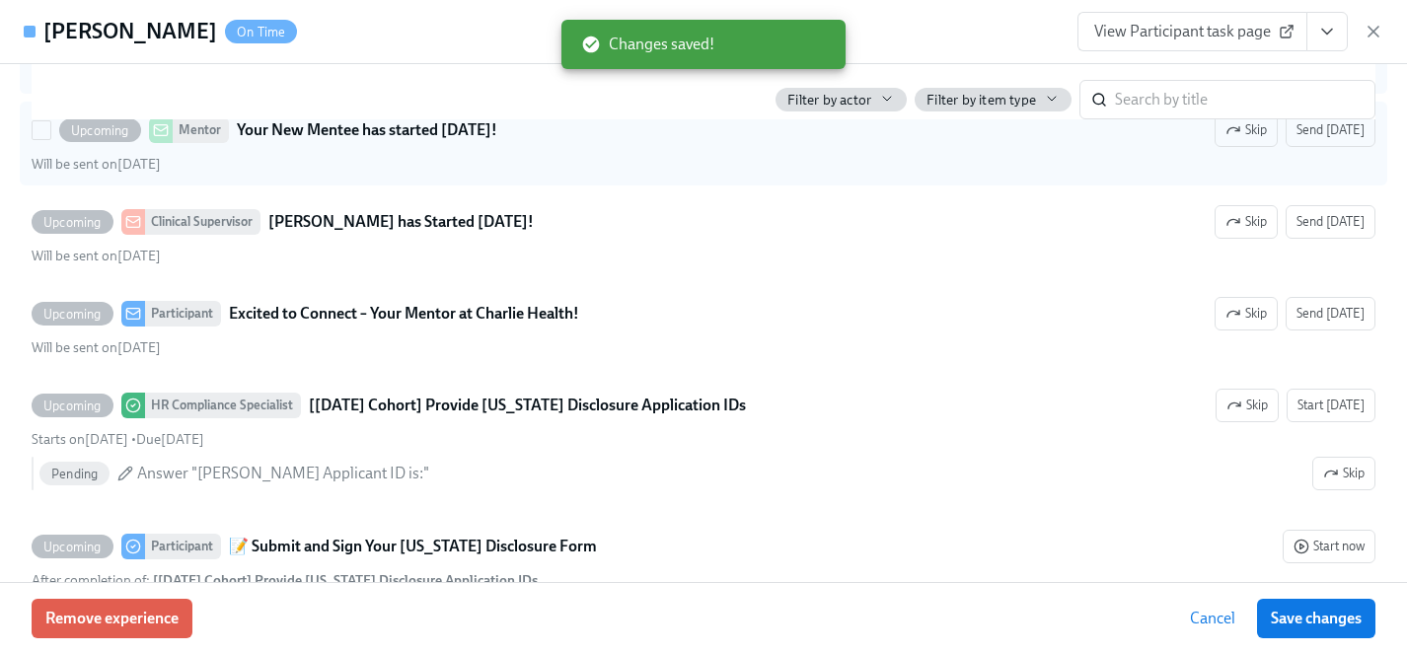
scroll to position [3118, 0]
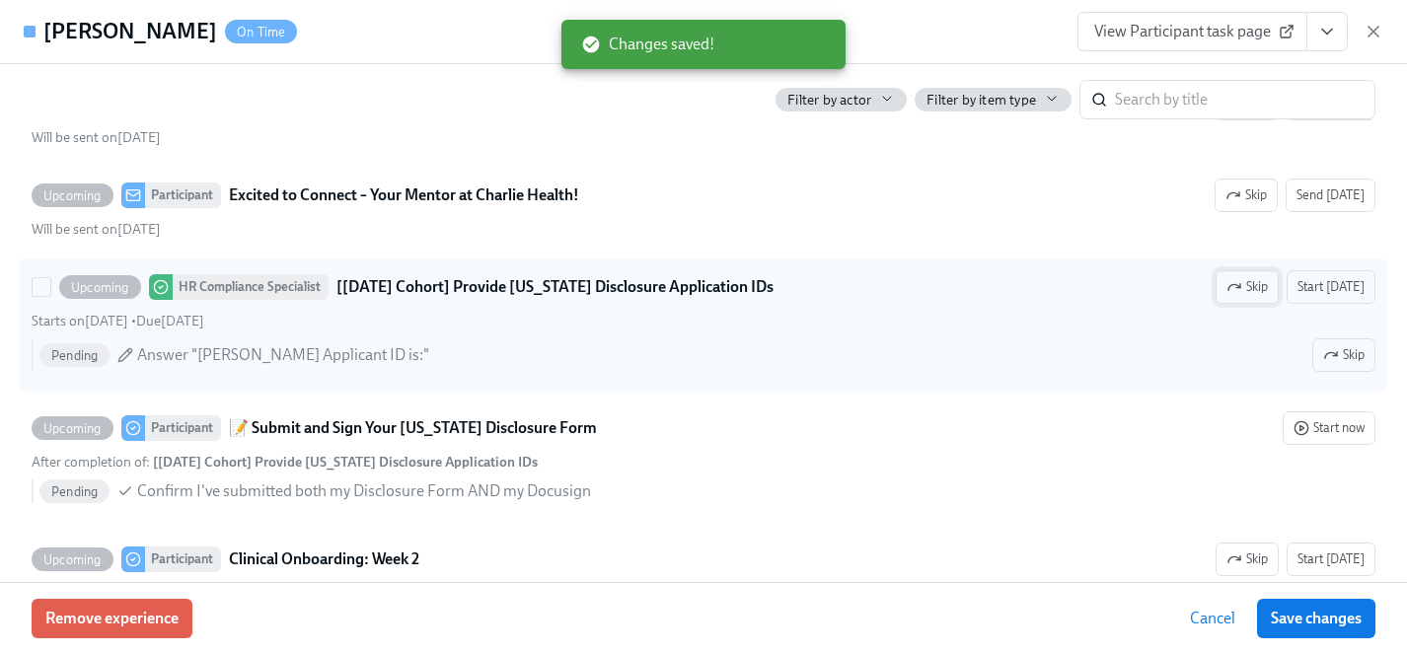
click at [1264, 284] on span "Skip" at bounding box center [1247, 287] width 41 height 20
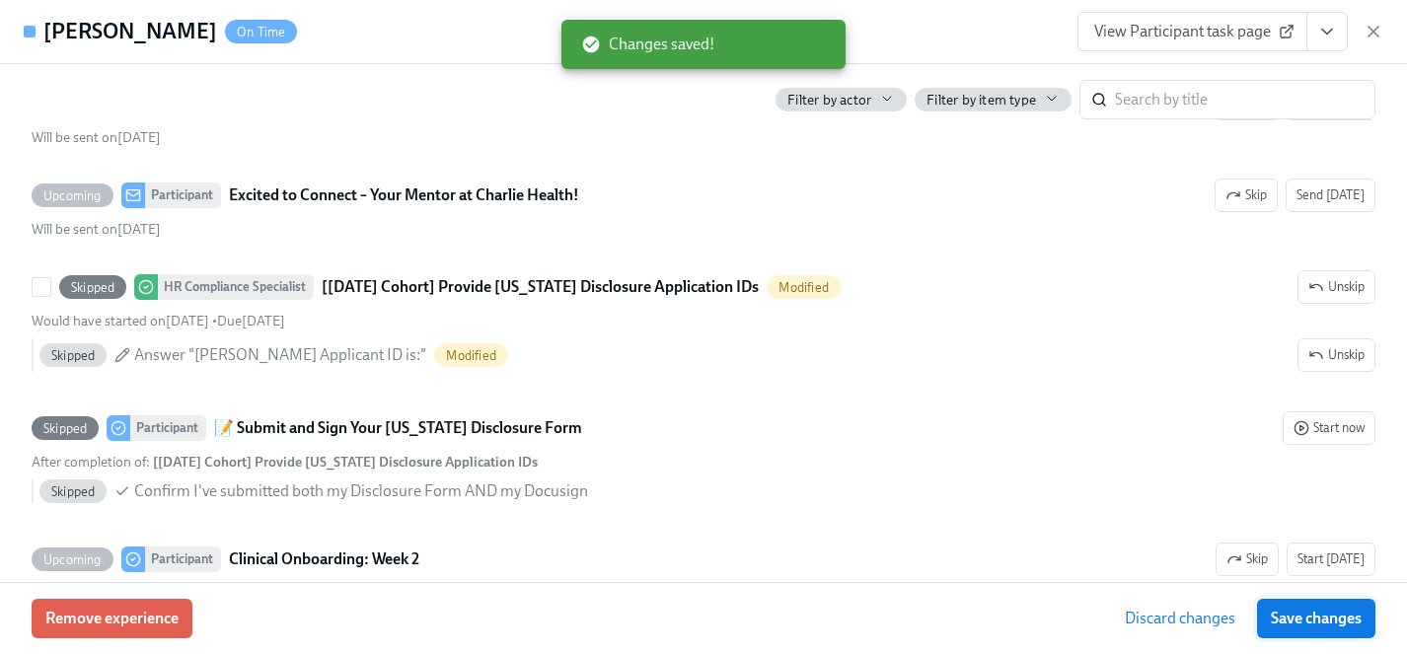
click at [1318, 615] on span "Save changes" at bounding box center [1316, 619] width 91 height 20
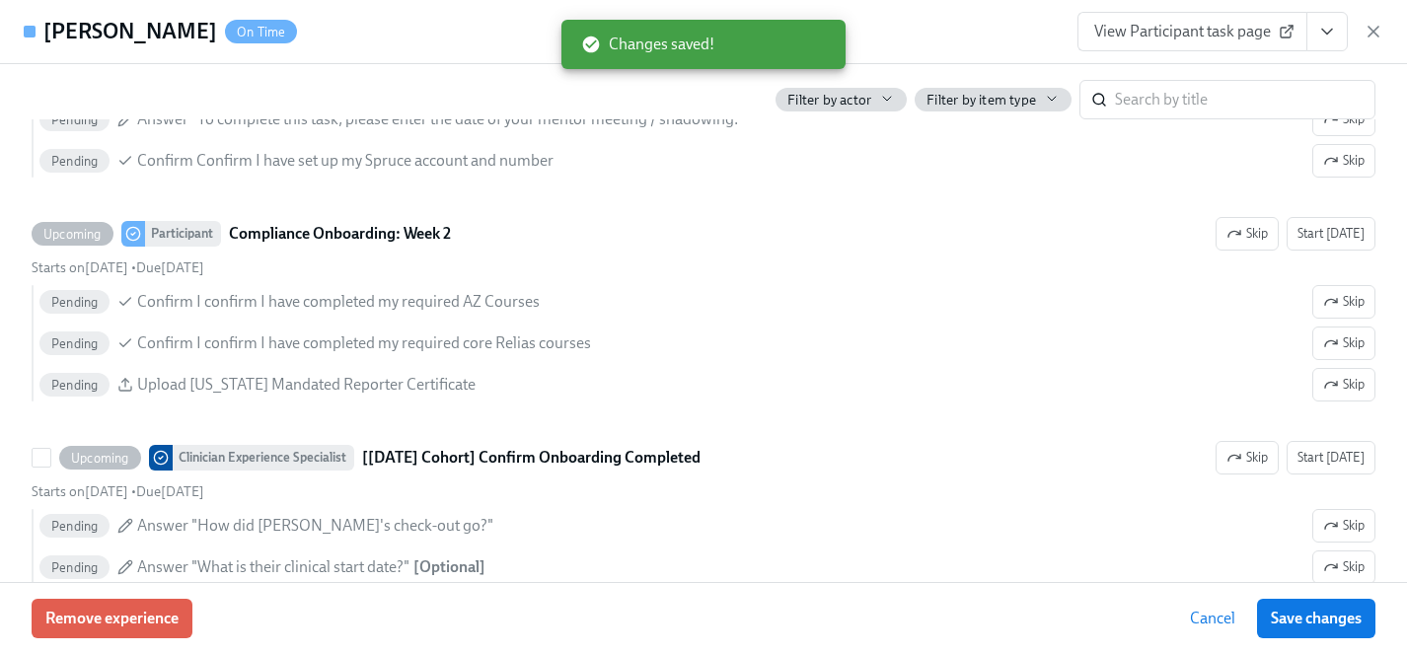
scroll to position [3885, 0]
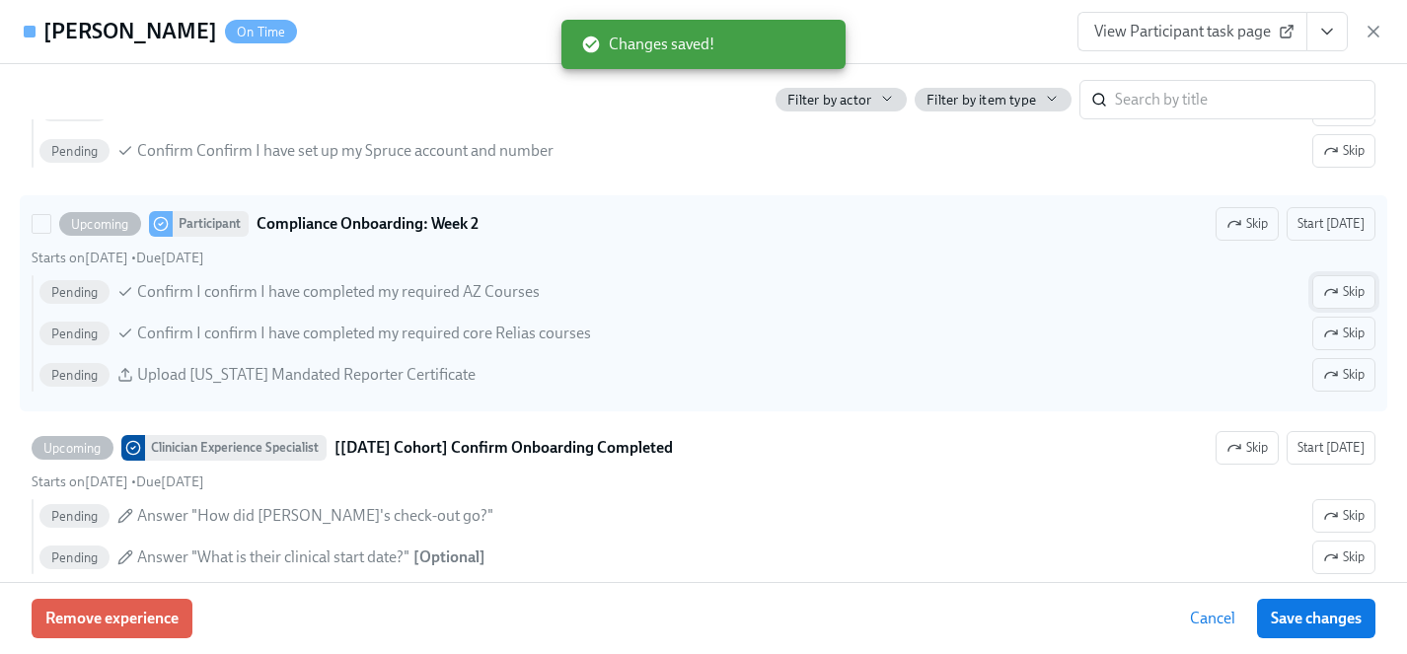
click at [1339, 290] on span "Skip" at bounding box center [1343, 292] width 41 height 20
click at [1340, 375] on span "Skip" at bounding box center [1343, 375] width 41 height 20
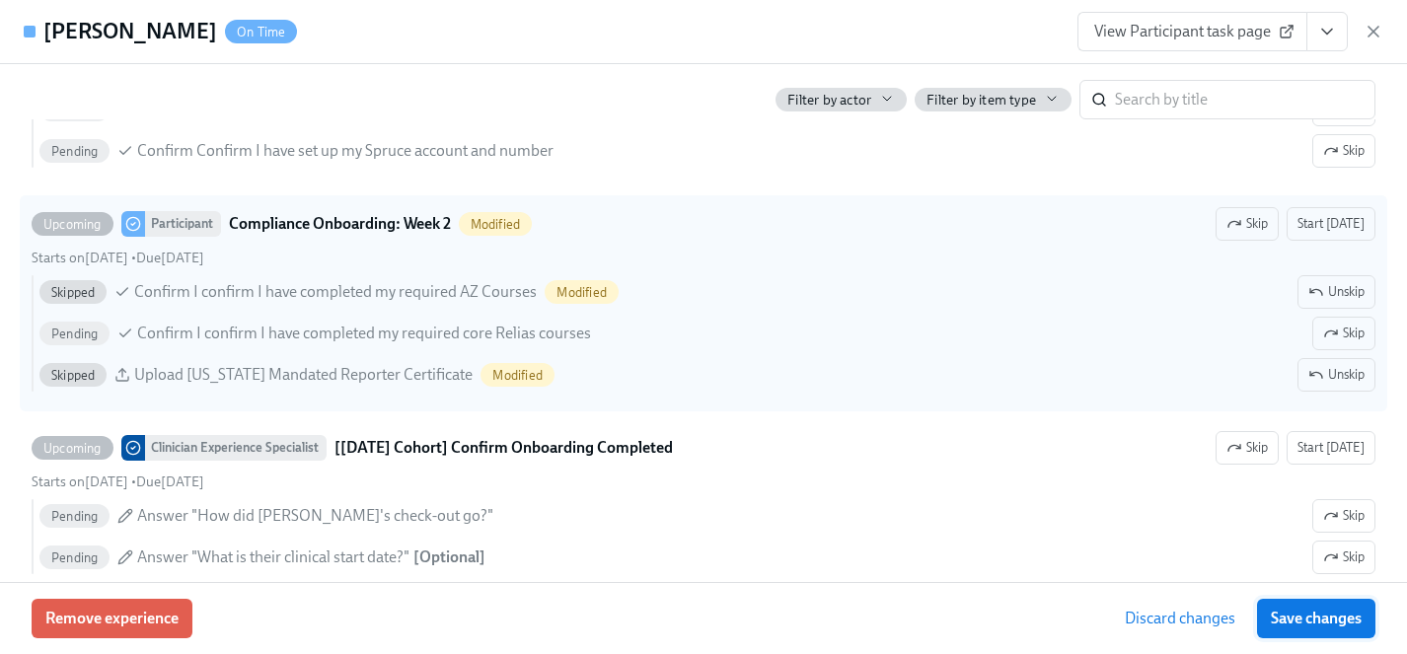
click at [1322, 615] on span "Save changes" at bounding box center [1316, 619] width 91 height 20
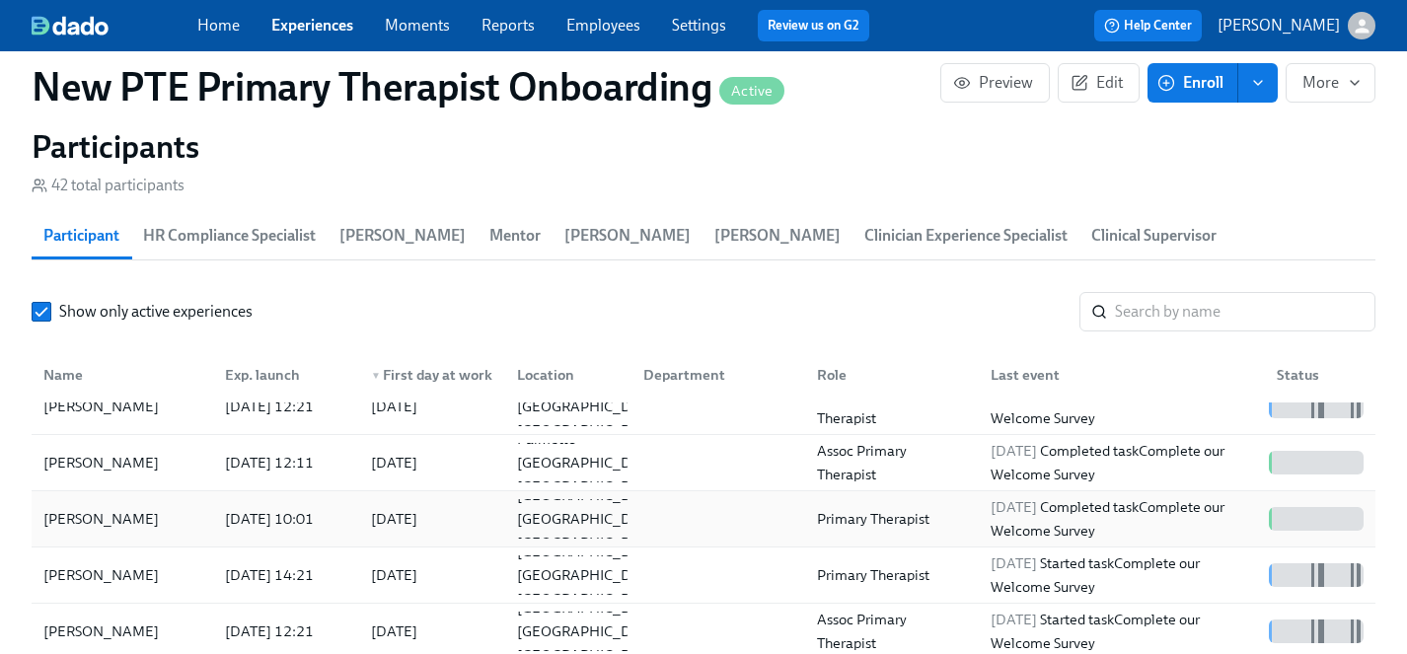
click at [106, 507] on div "[PERSON_NAME]" at bounding box center [101, 519] width 131 height 24
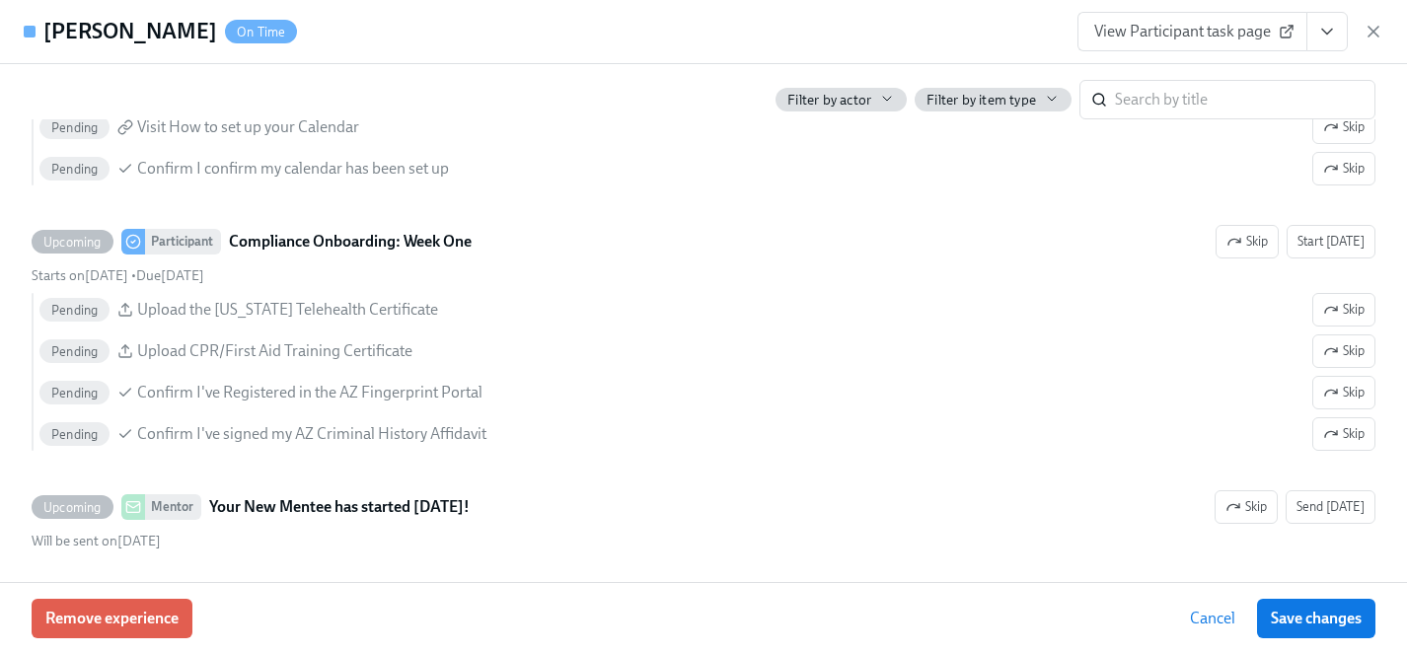
scroll to position [2624, 0]
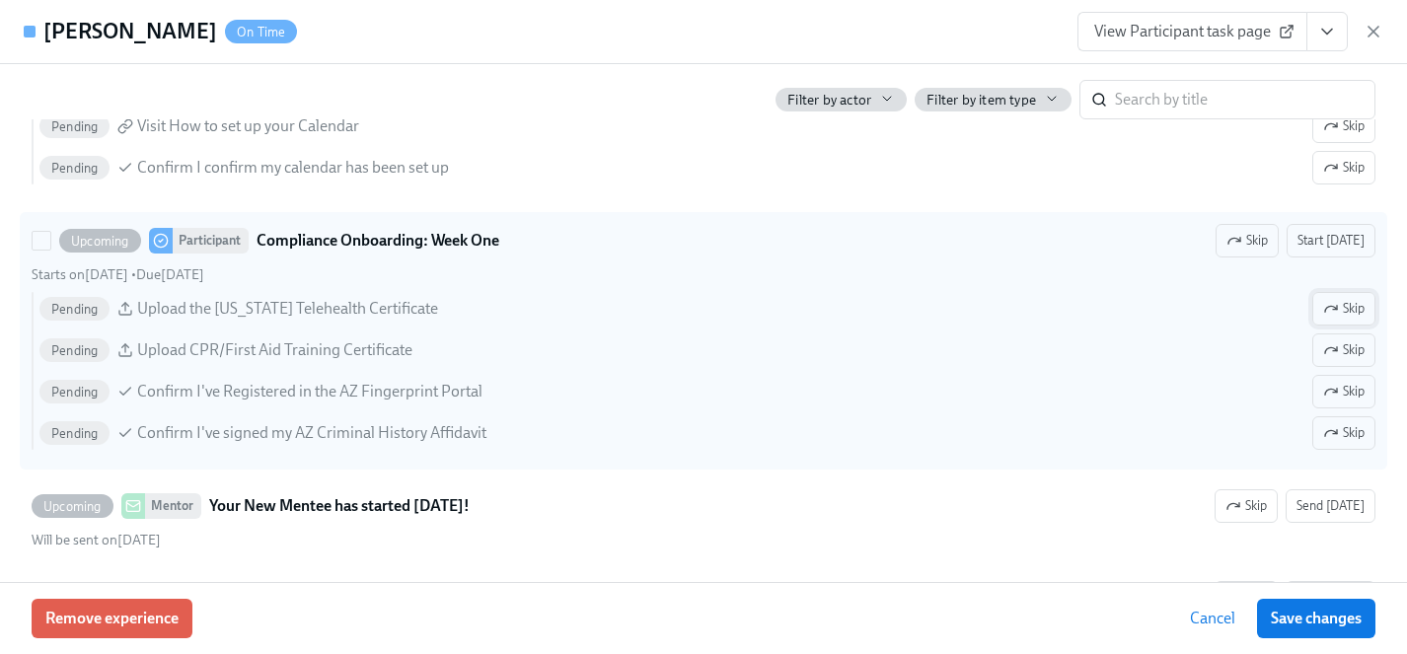
click at [1340, 311] on span "Skip" at bounding box center [1343, 309] width 41 height 20
click at [1344, 395] on span "Skip" at bounding box center [1343, 392] width 41 height 20
click at [1344, 423] on span "Skip" at bounding box center [1343, 433] width 41 height 20
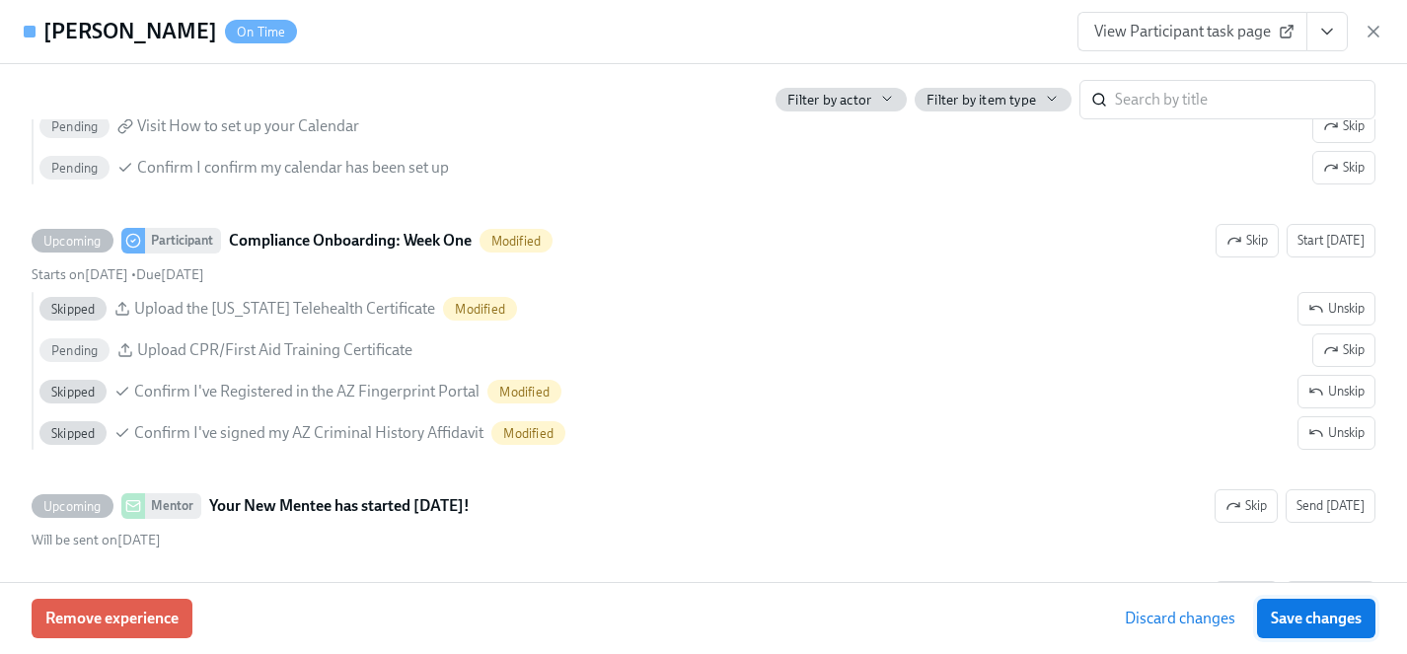
click at [1334, 617] on span "Save changes" at bounding box center [1316, 619] width 91 height 20
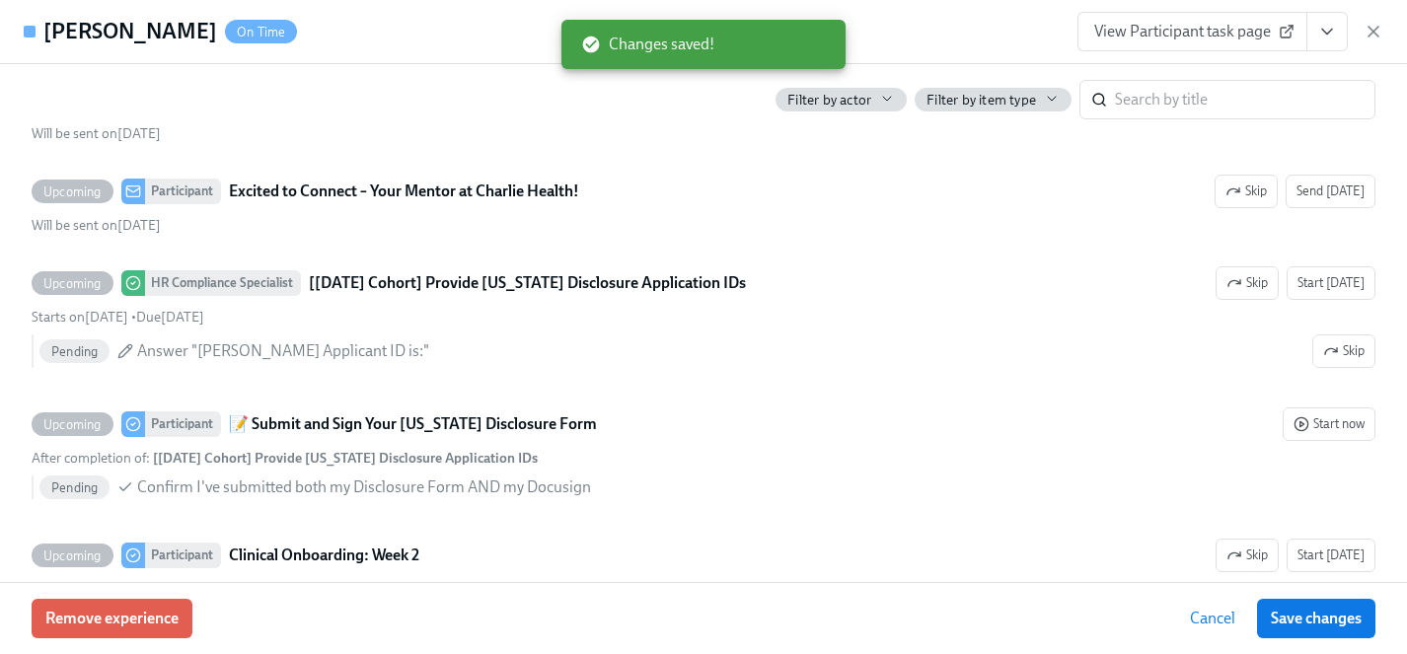
scroll to position [3129, 0]
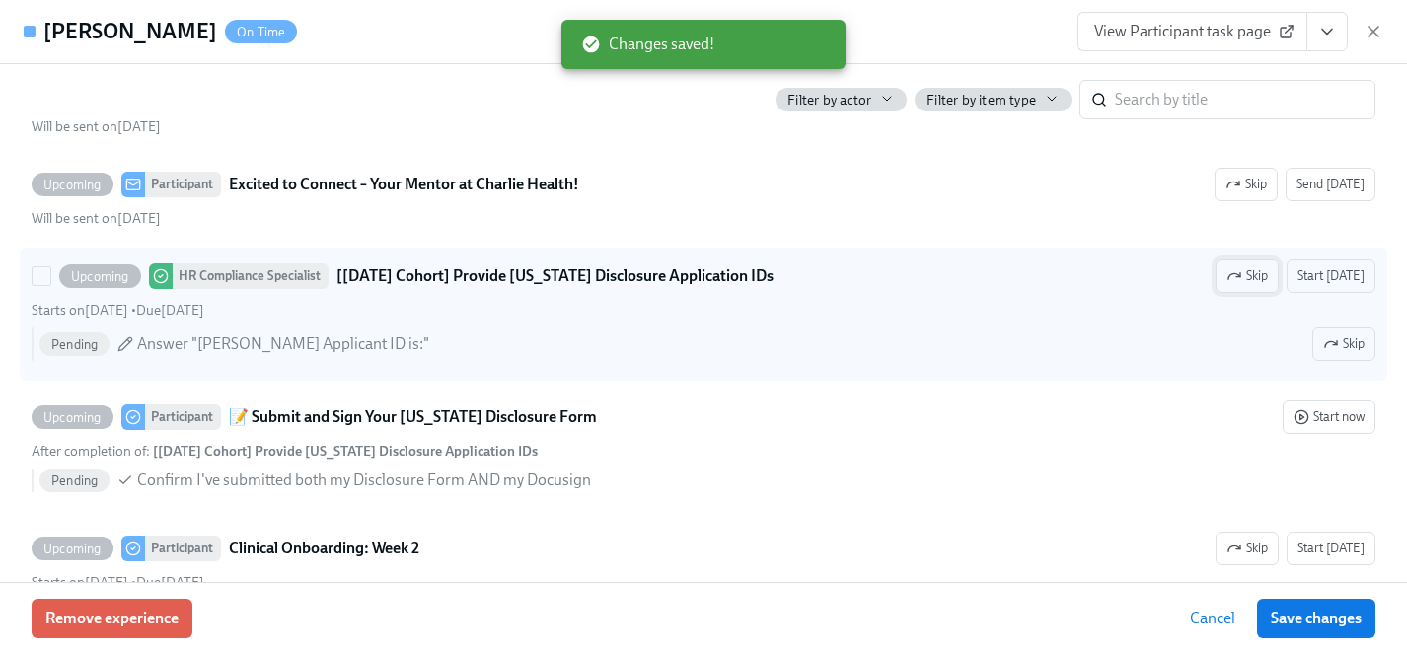
click at [1242, 273] on icon "button" at bounding box center [1235, 276] width 16 height 16
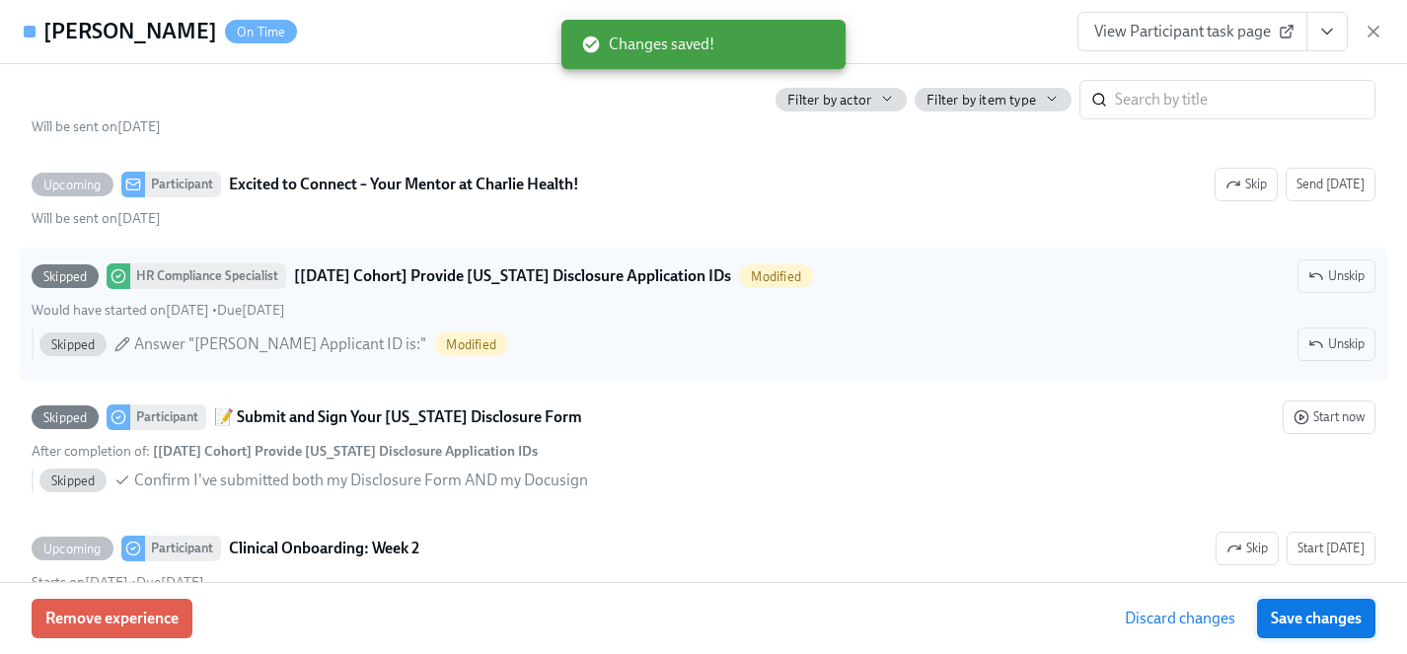
click at [1329, 618] on span "Save changes" at bounding box center [1316, 619] width 91 height 20
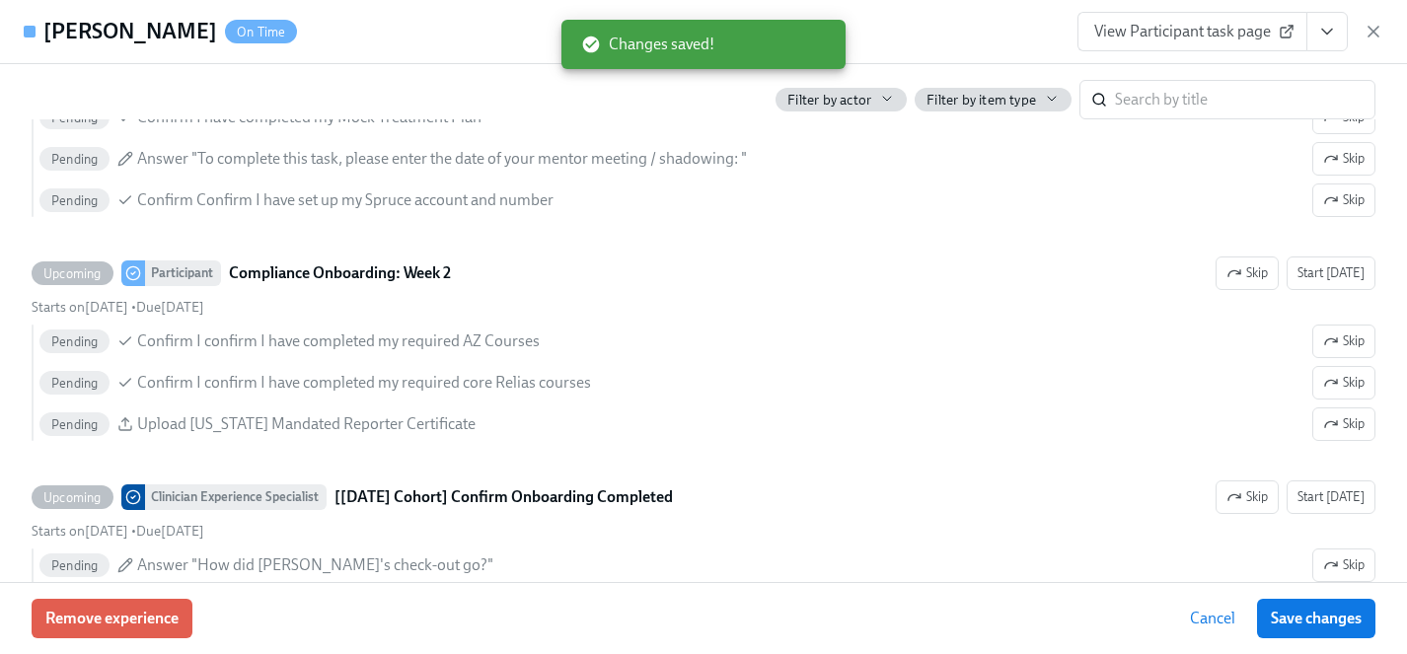
scroll to position [3879, 0]
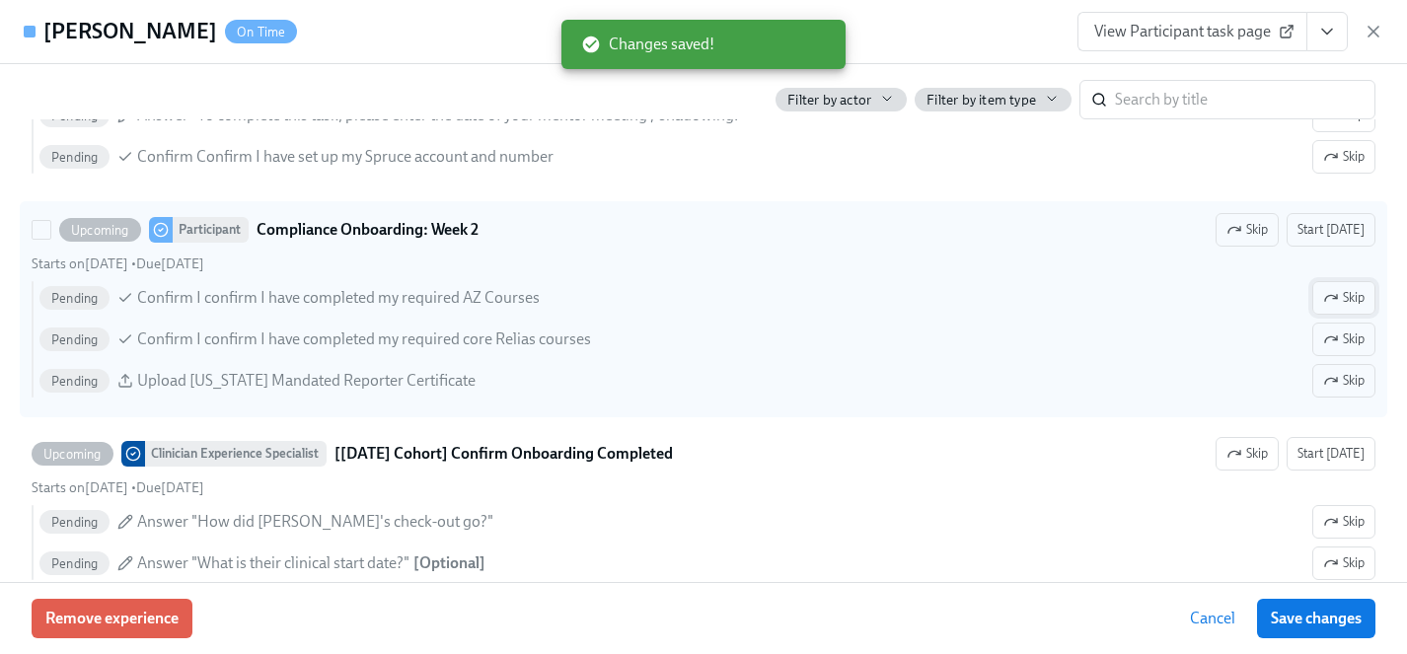
click at [1328, 303] on icon "button" at bounding box center [1331, 298] width 16 height 16
click at [1336, 384] on icon "button" at bounding box center [1331, 381] width 16 height 16
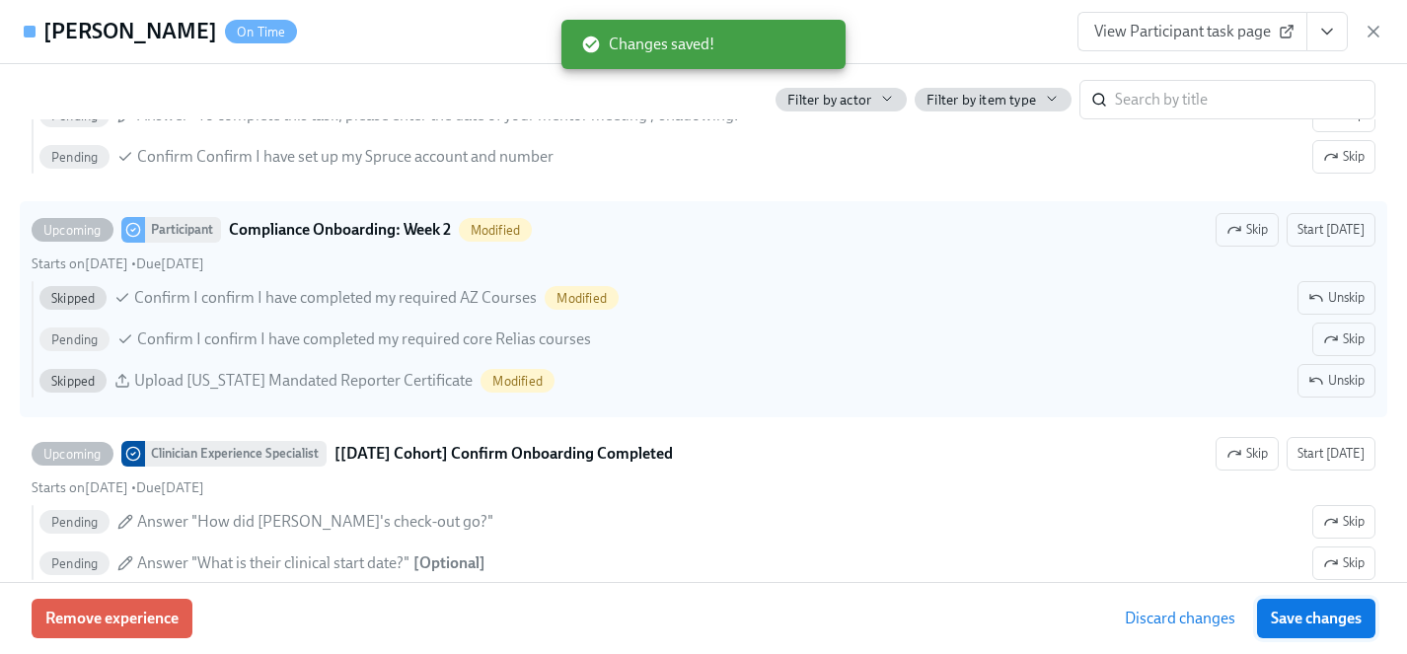
click at [1319, 621] on span "Save changes" at bounding box center [1316, 619] width 91 height 20
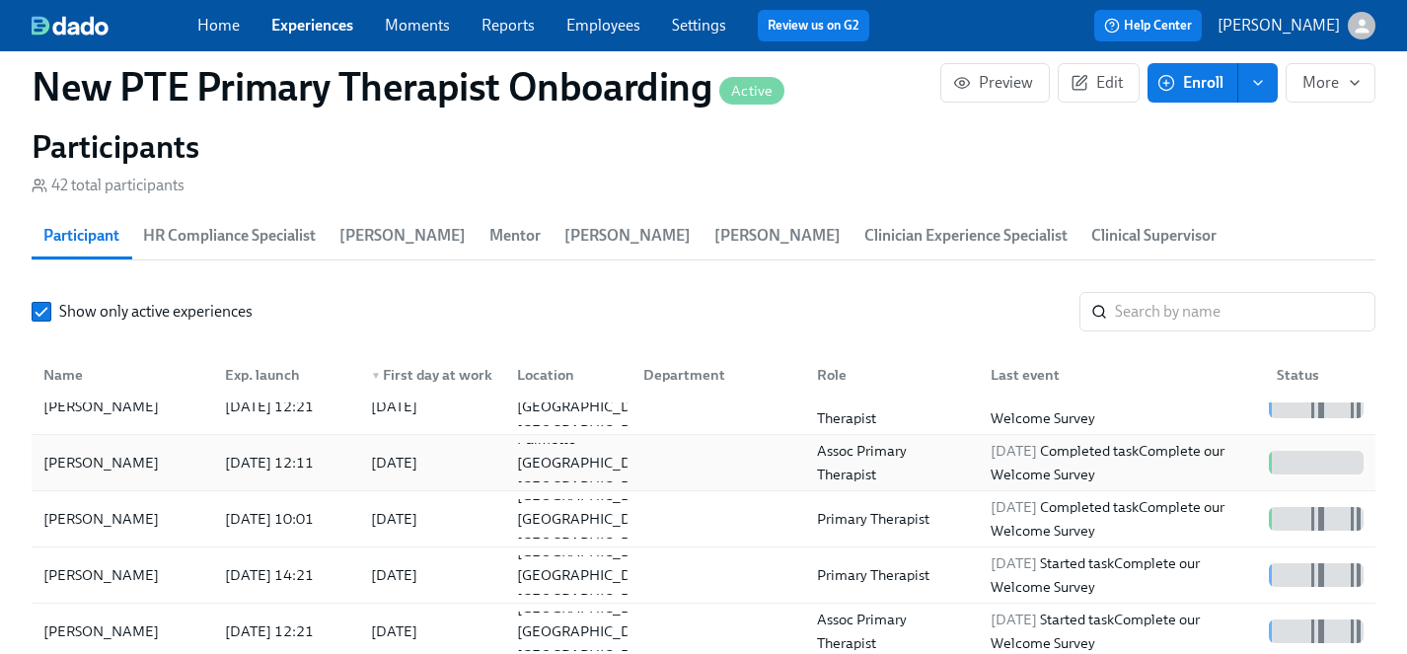
click at [102, 451] on div "[PERSON_NAME]" at bounding box center [101, 463] width 131 height 24
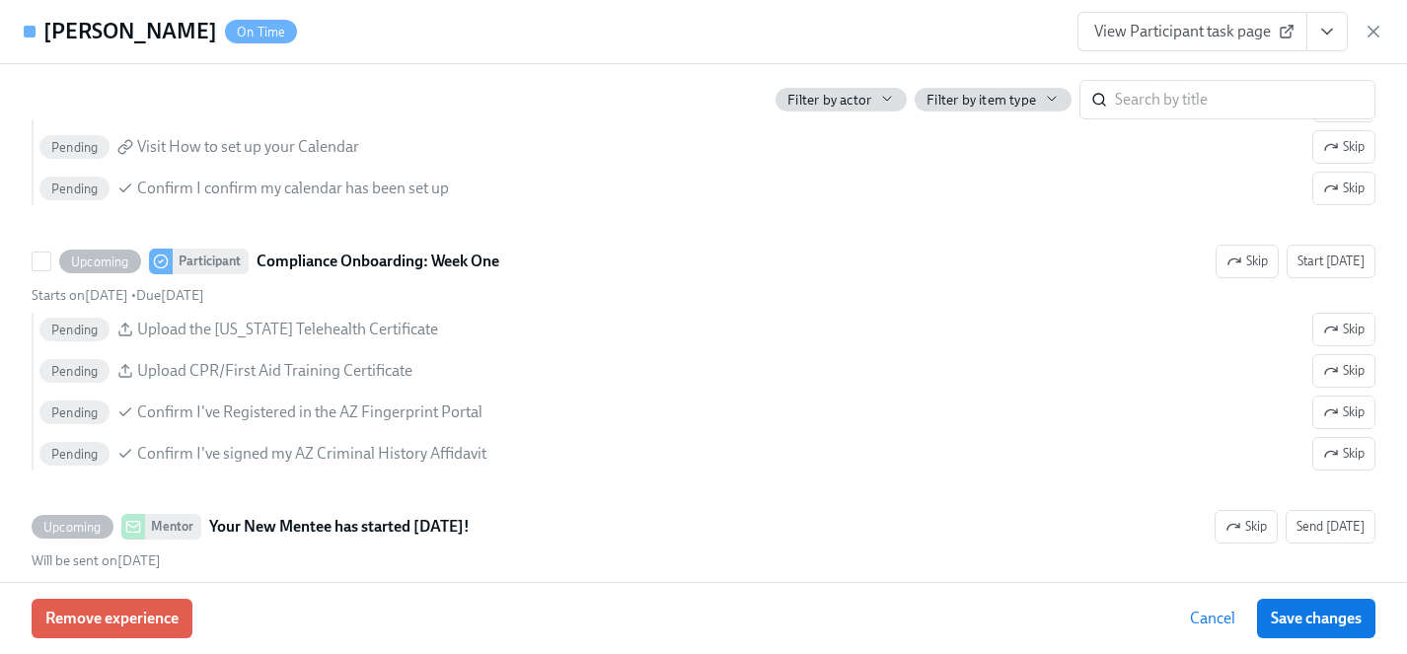
scroll to position [2695, 0]
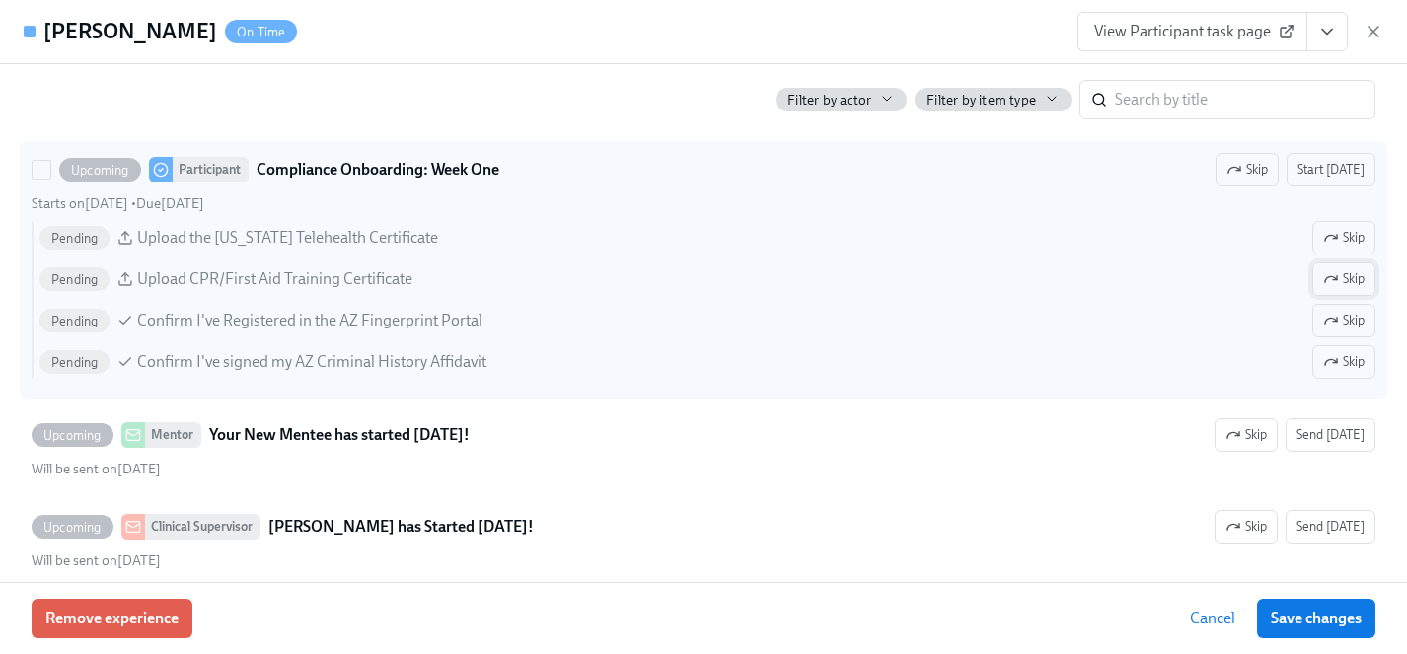
click at [1356, 243] on span "Skip" at bounding box center [1343, 238] width 41 height 20
click at [1356, 315] on span "Skip" at bounding box center [1343, 321] width 41 height 20
click at [1356, 362] on span "Skip" at bounding box center [1343, 362] width 41 height 20
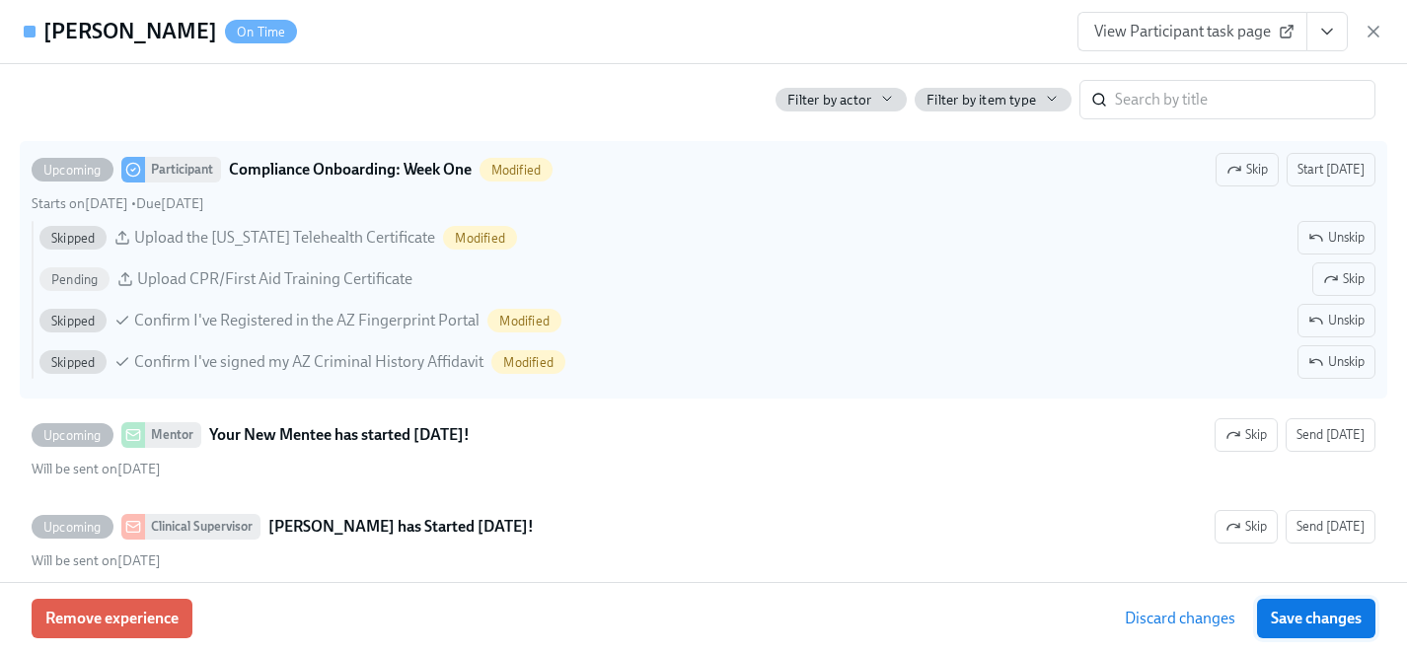
click at [1338, 619] on span "Save changes" at bounding box center [1316, 619] width 91 height 20
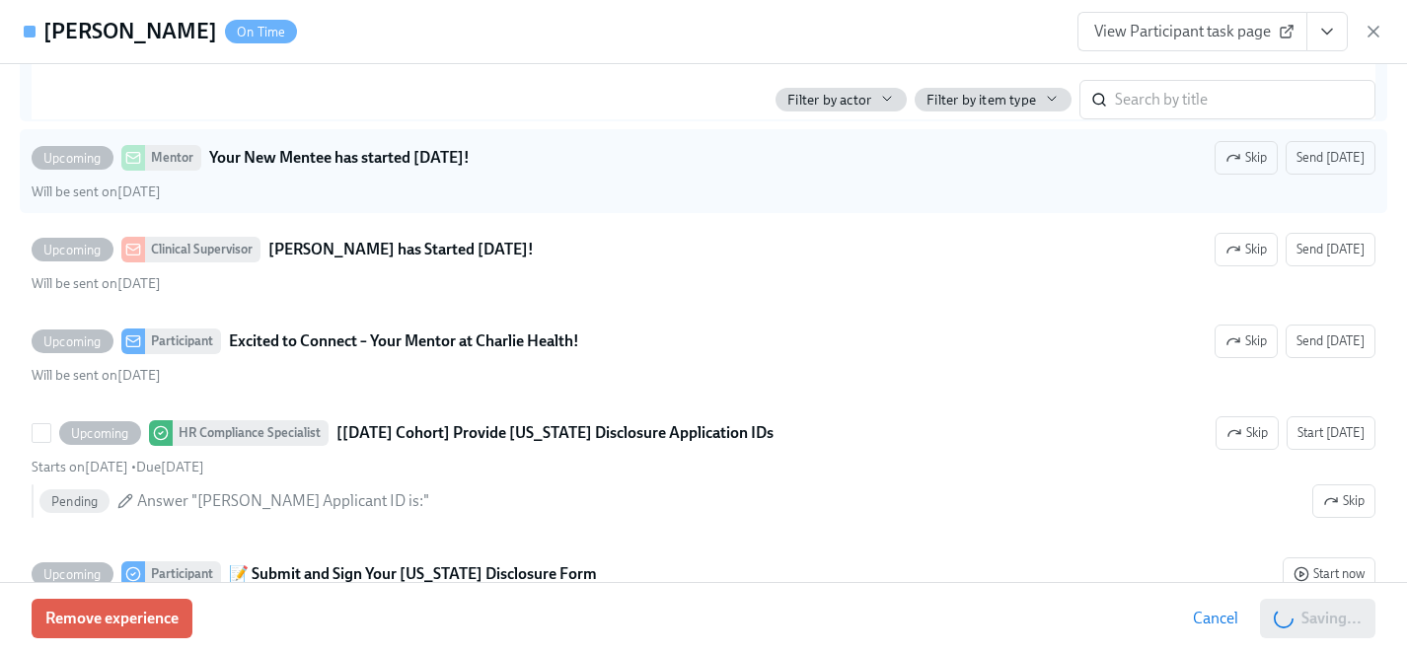
scroll to position [2977, 0]
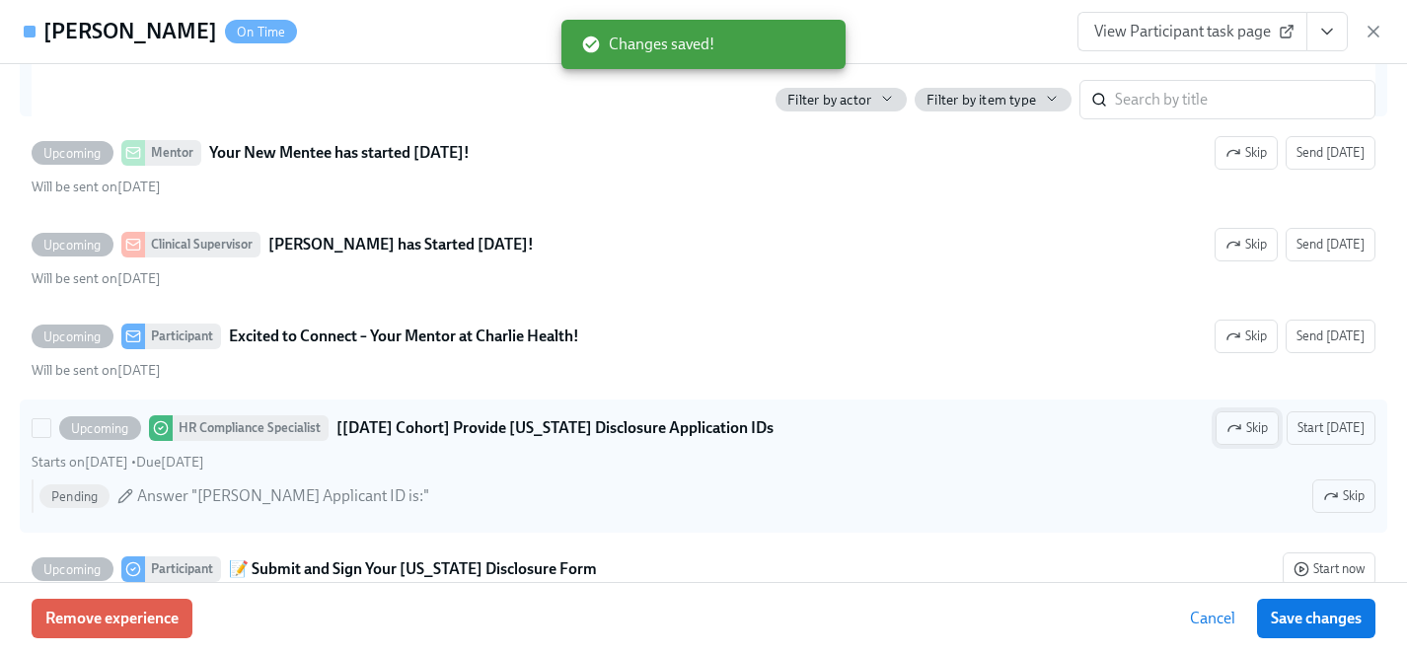
click at [1248, 436] on span "Skip" at bounding box center [1247, 428] width 41 height 20
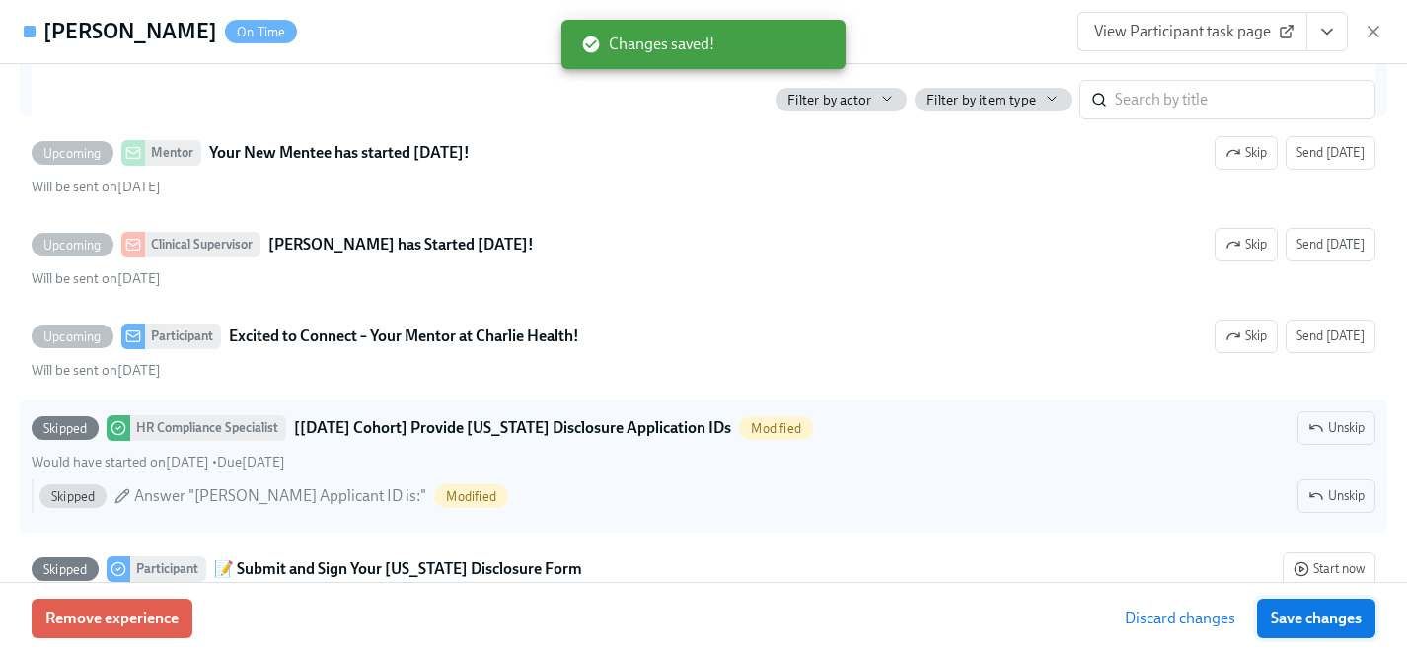
click at [1321, 624] on span "Save changes" at bounding box center [1316, 619] width 91 height 20
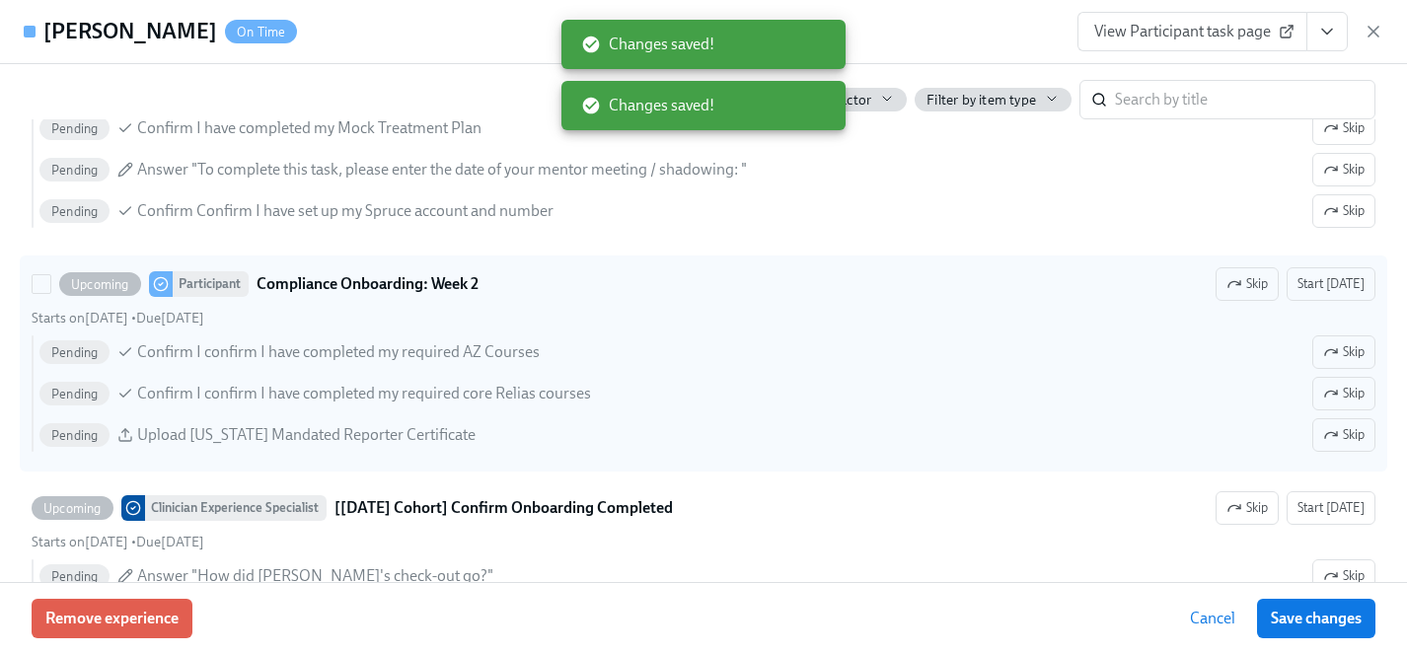
scroll to position [3826, 0]
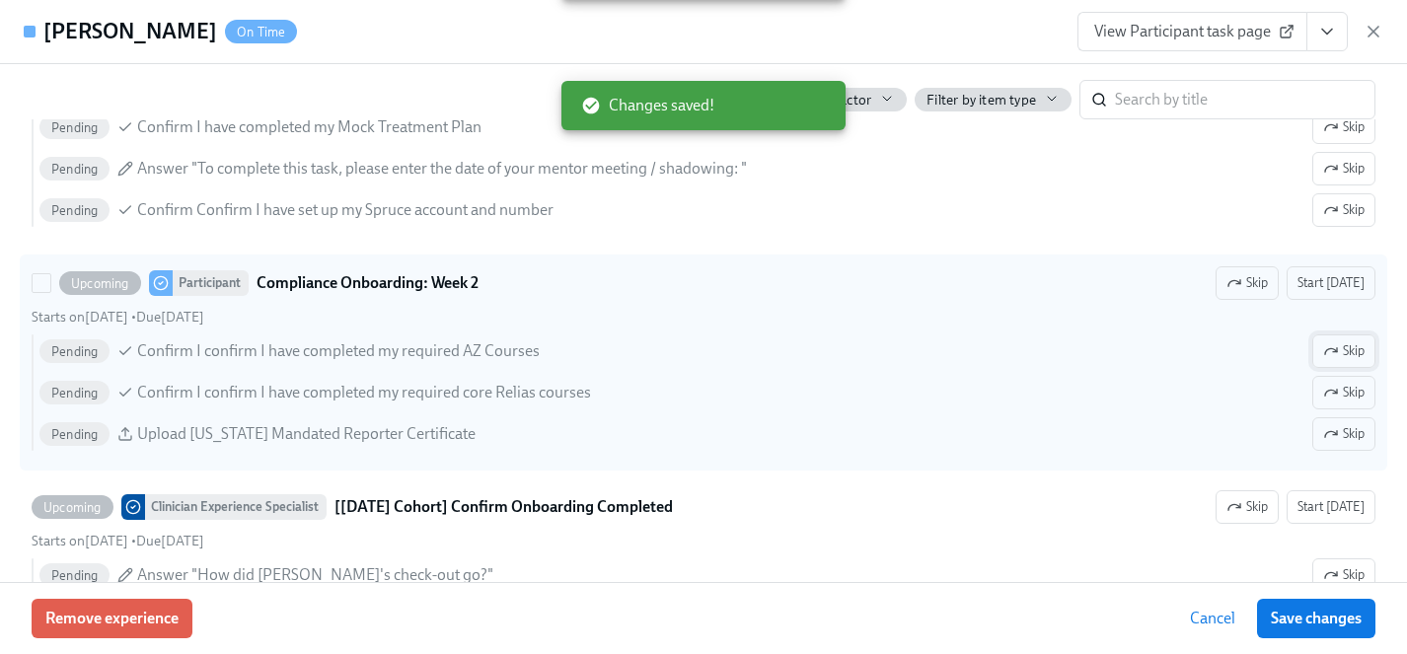
click at [1337, 343] on icon "button" at bounding box center [1331, 351] width 16 height 16
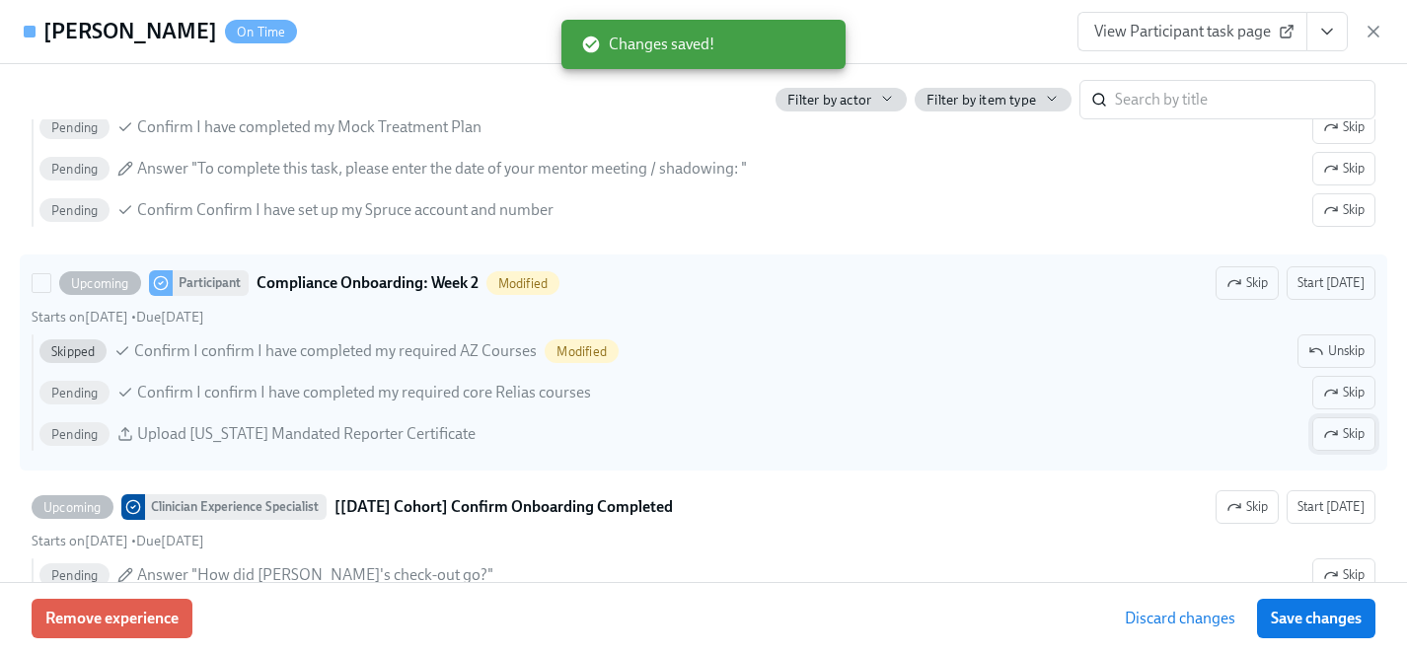
click at [1337, 428] on icon "button" at bounding box center [1331, 434] width 16 height 16
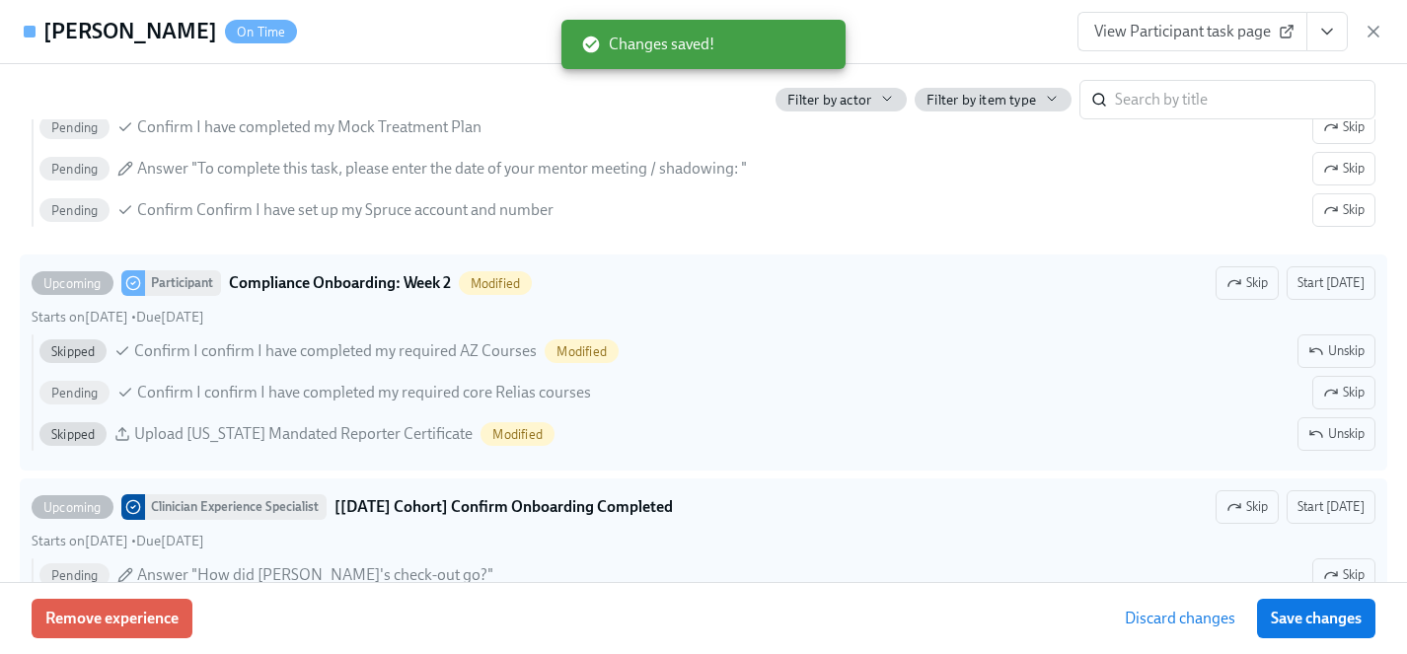
drag, startPoint x: 1314, startPoint y: 619, endPoint x: 1028, endPoint y: 568, distance: 290.6
click at [1314, 619] on span "Save changes" at bounding box center [1316, 619] width 91 height 20
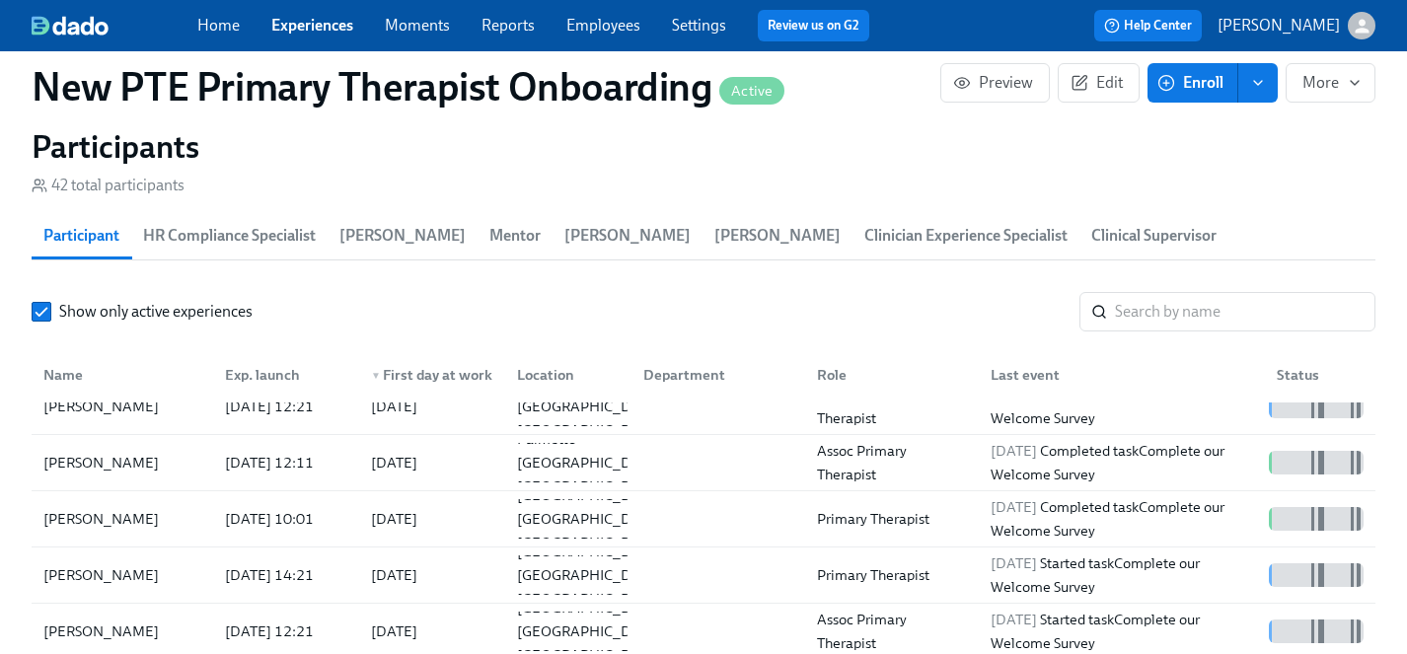
click at [312, 29] on link "Experiences" at bounding box center [312, 25] width 82 height 19
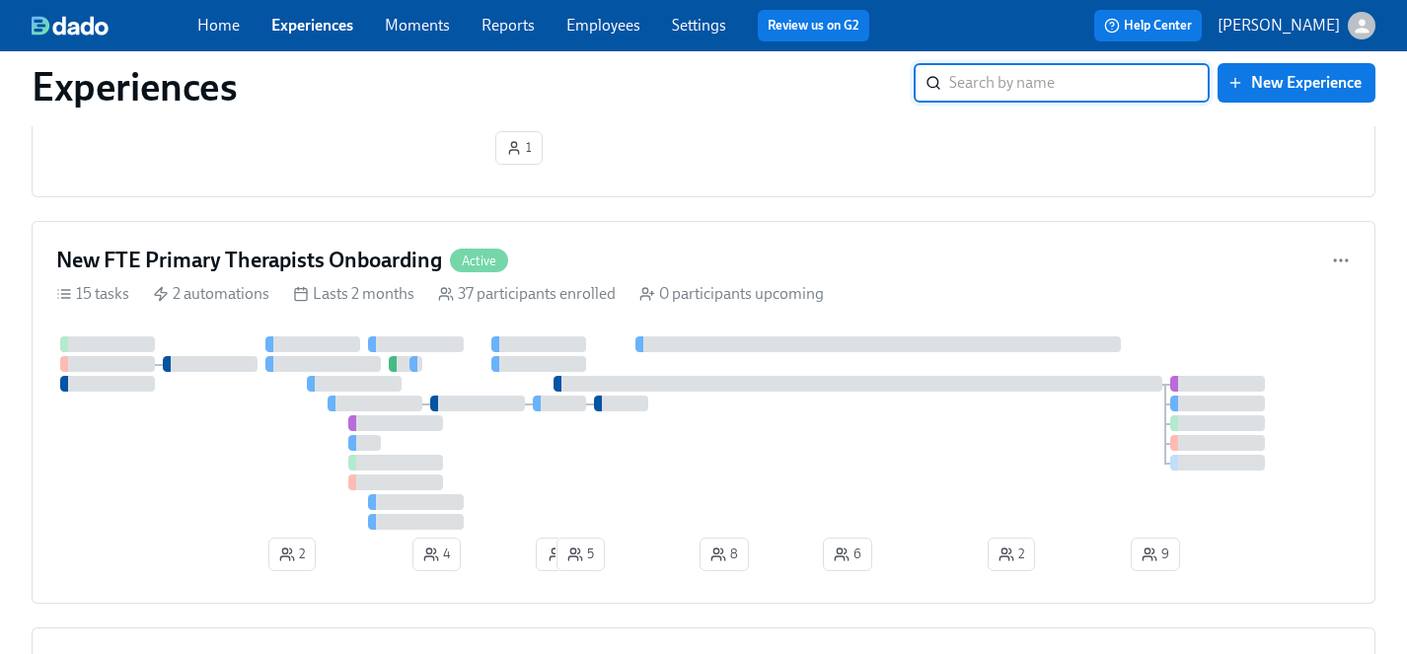
scroll to position [6221, 0]
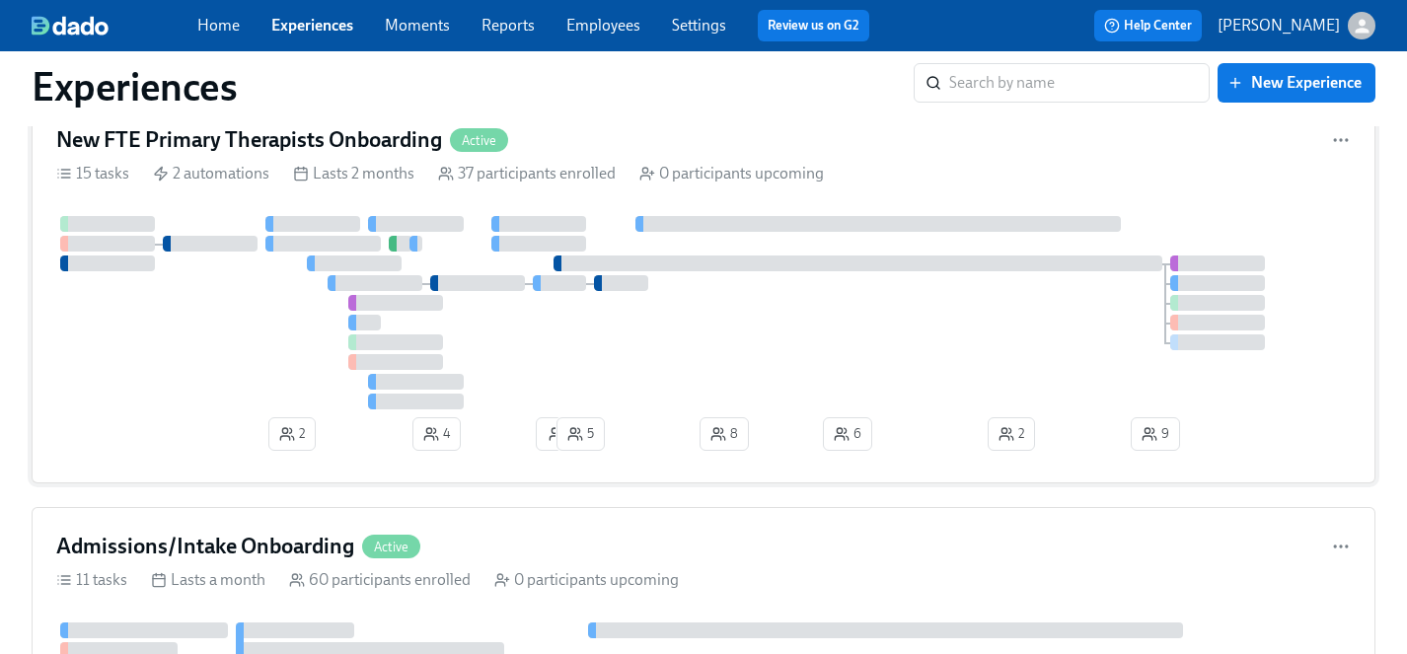
click at [240, 374] on div at bounding box center [703, 312] width 1295 height 193
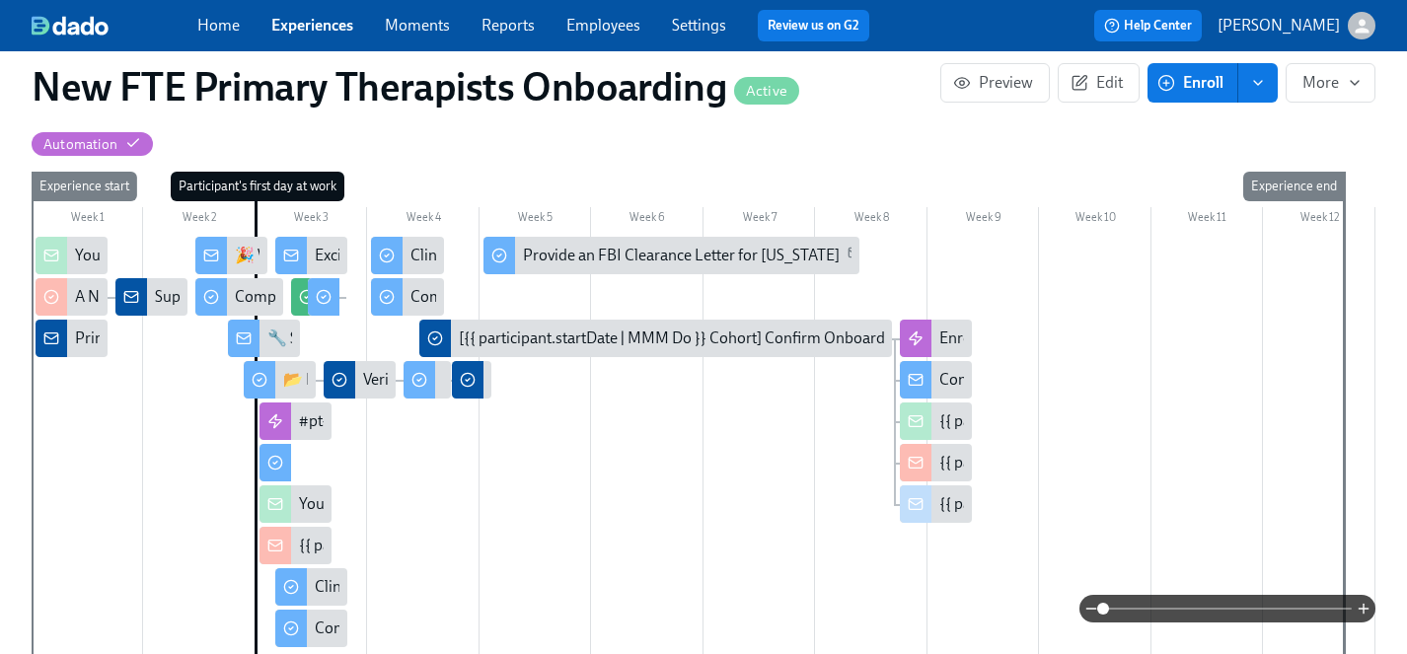
scroll to position [0, 11588]
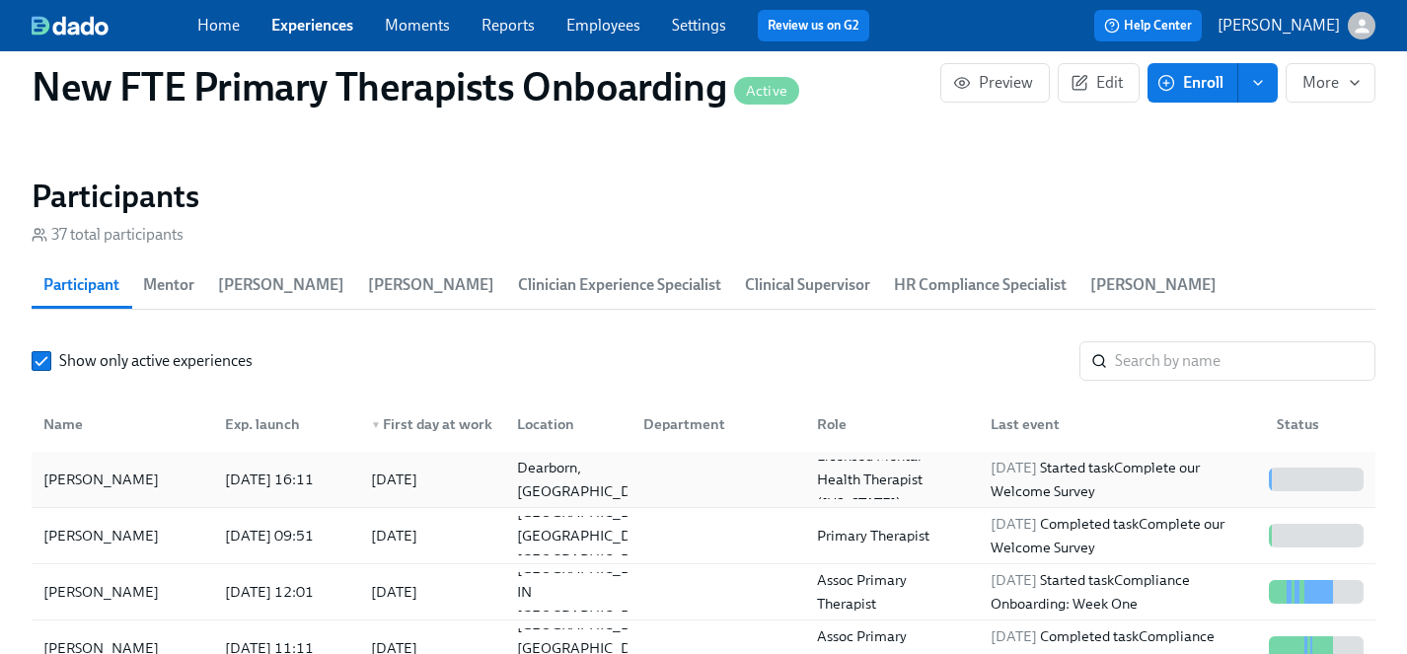
click at [109, 468] on div "[PERSON_NAME]" at bounding box center [101, 480] width 131 height 24
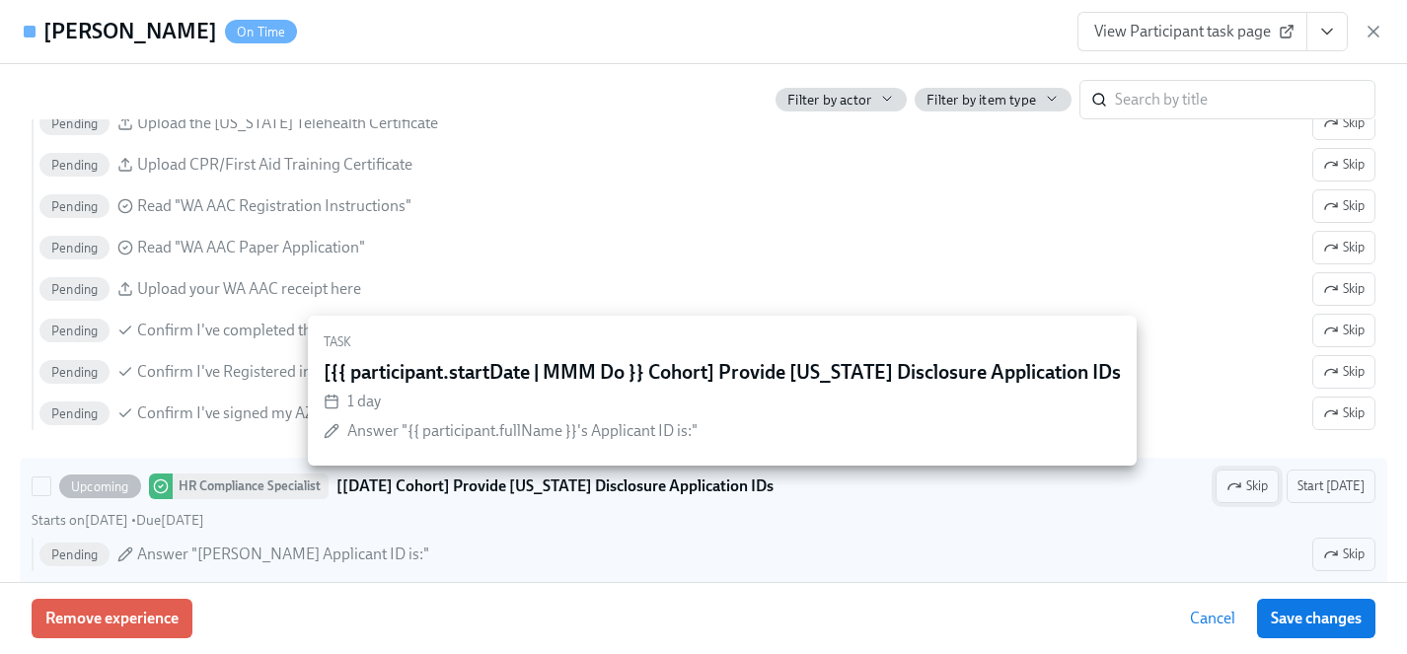
click at [1242, 488] on icon "button" at bounding box center [1235, 487] width 16 height 16
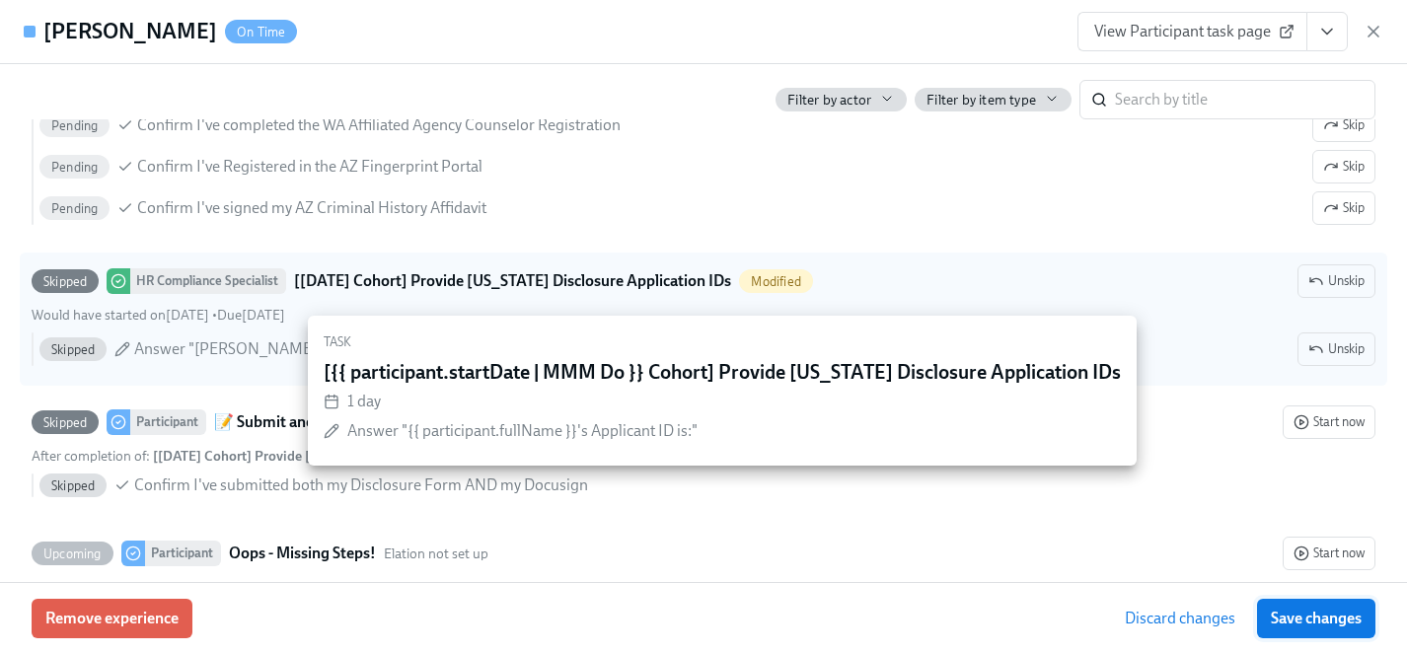
click at [1296, 616] on span "Save changes" at bounding box center [1316, 619] width 91 height 20
click at [1292, 610] on span "Save changes" at bounding box center [1316, 619] width 91 height 20
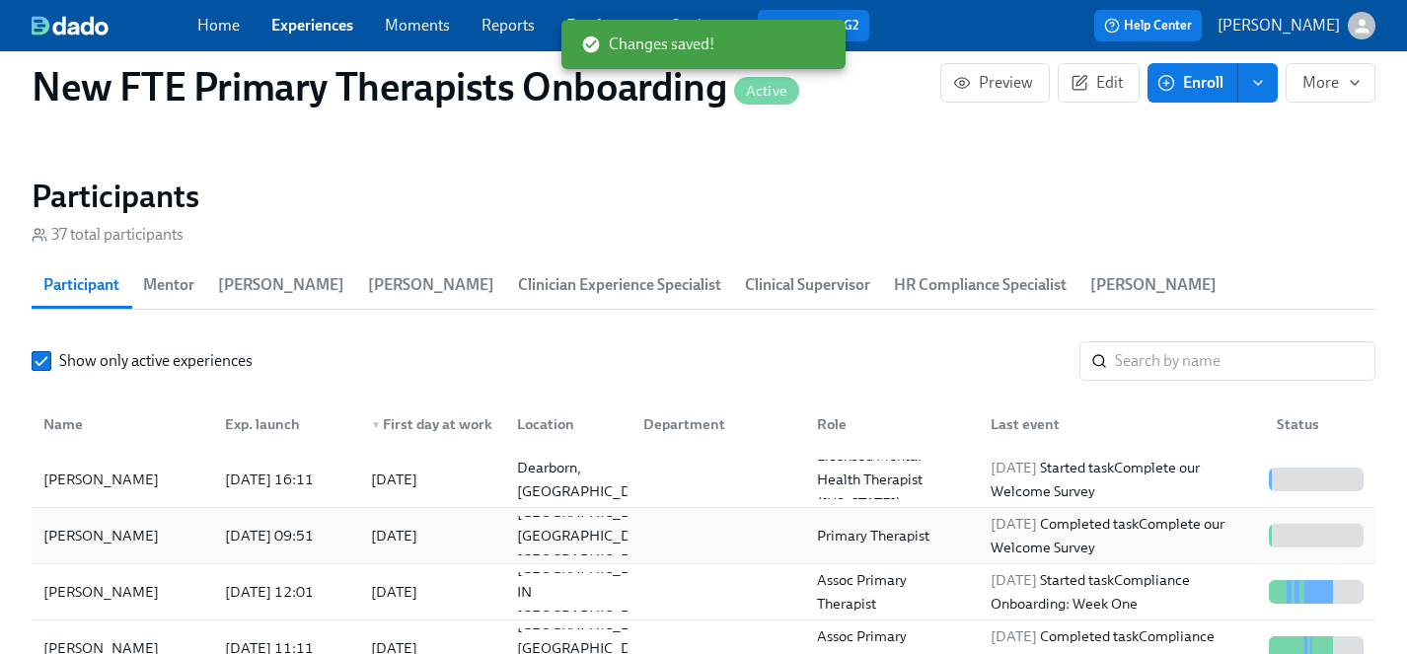
click at [106, 524] on div "[PERSON_NAME]" at bounding box center [101, 536] width 131 height 24
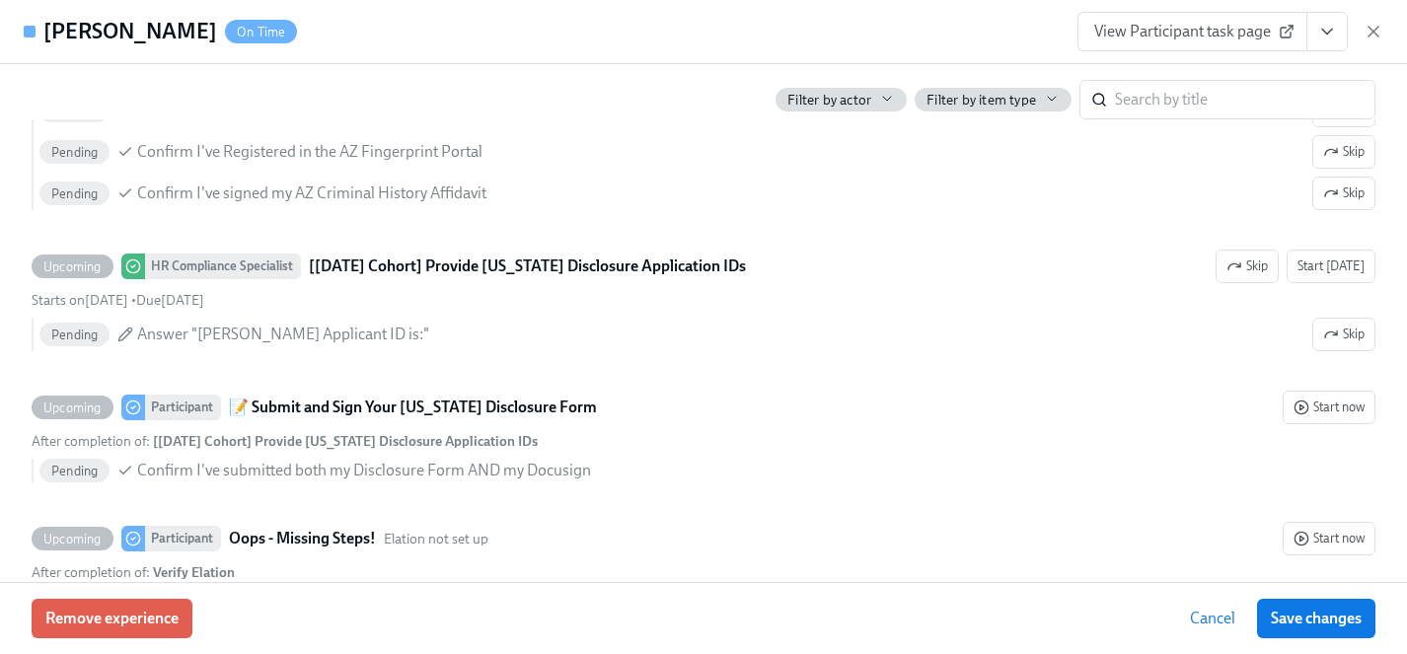
scroll to position [3503, 0]
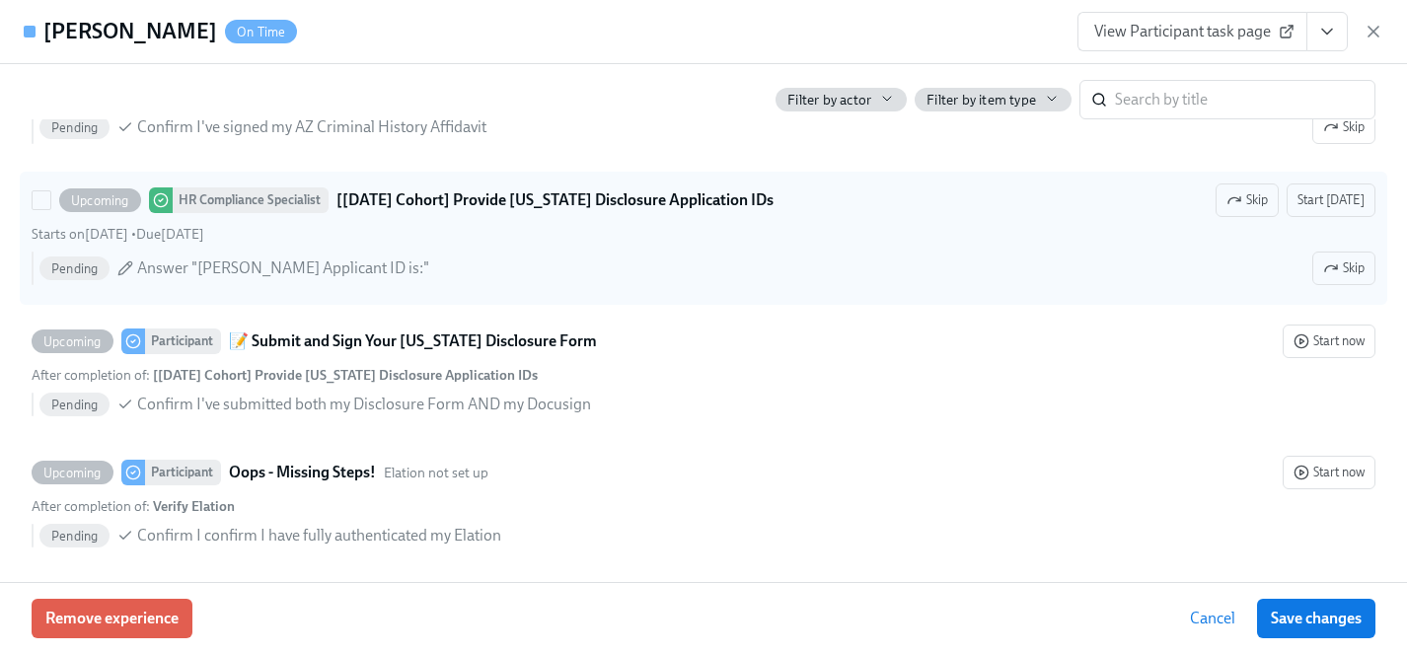
click at [1251, 204] on span "Skip" at bounding box center [1247, 200] width 41 height 20
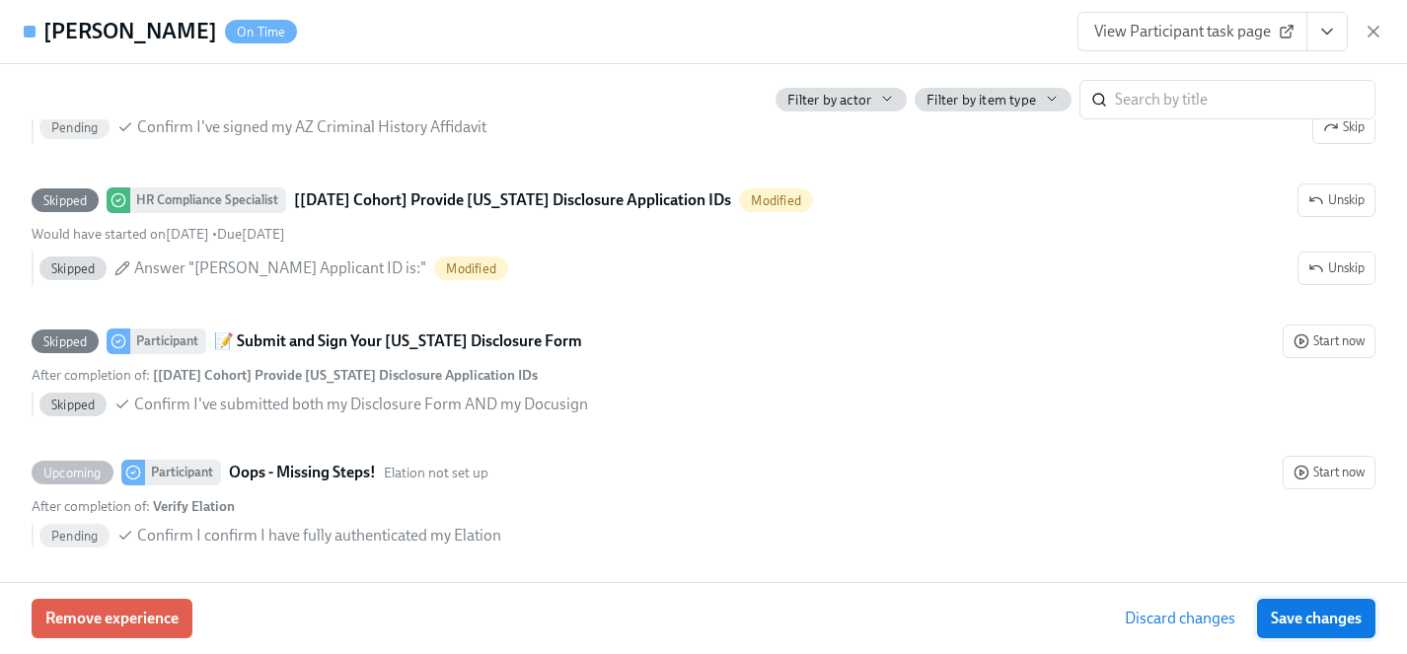
click at [1310, 619] on span "Save changes" at bounding box center [1316, 619] width 91 height 20
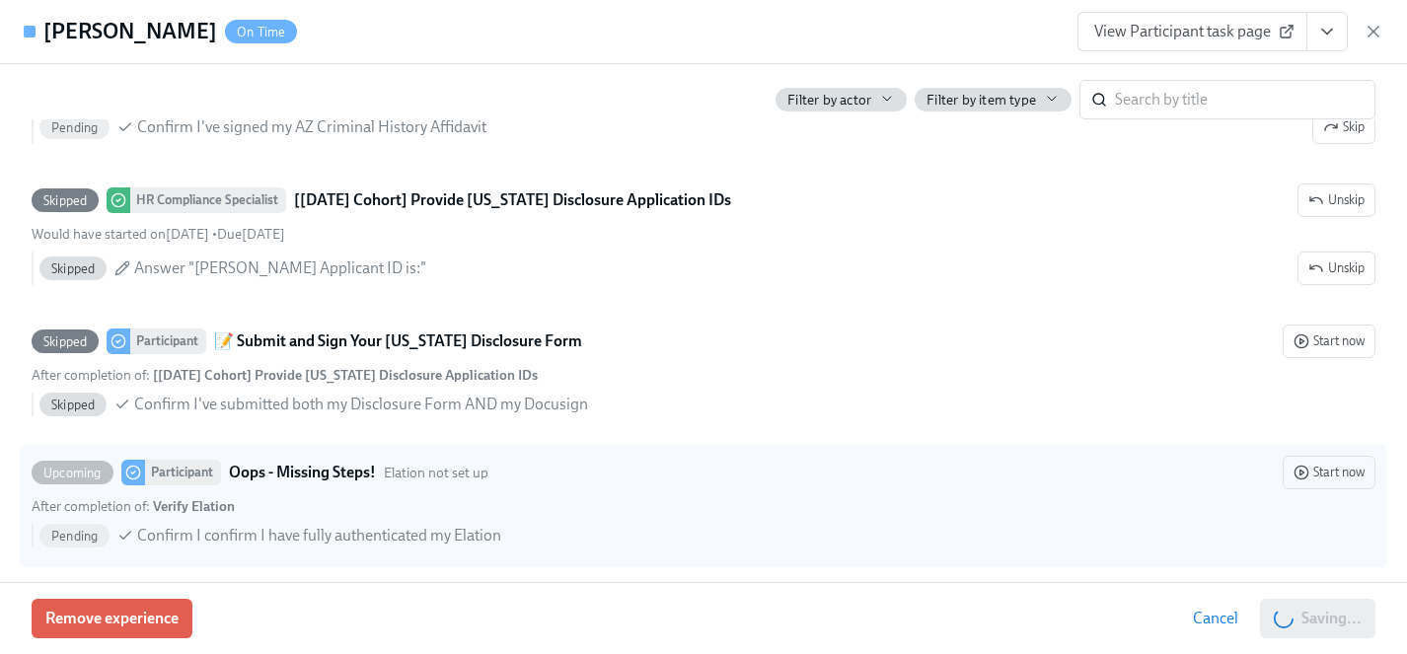
scroll to position [0, 14543]
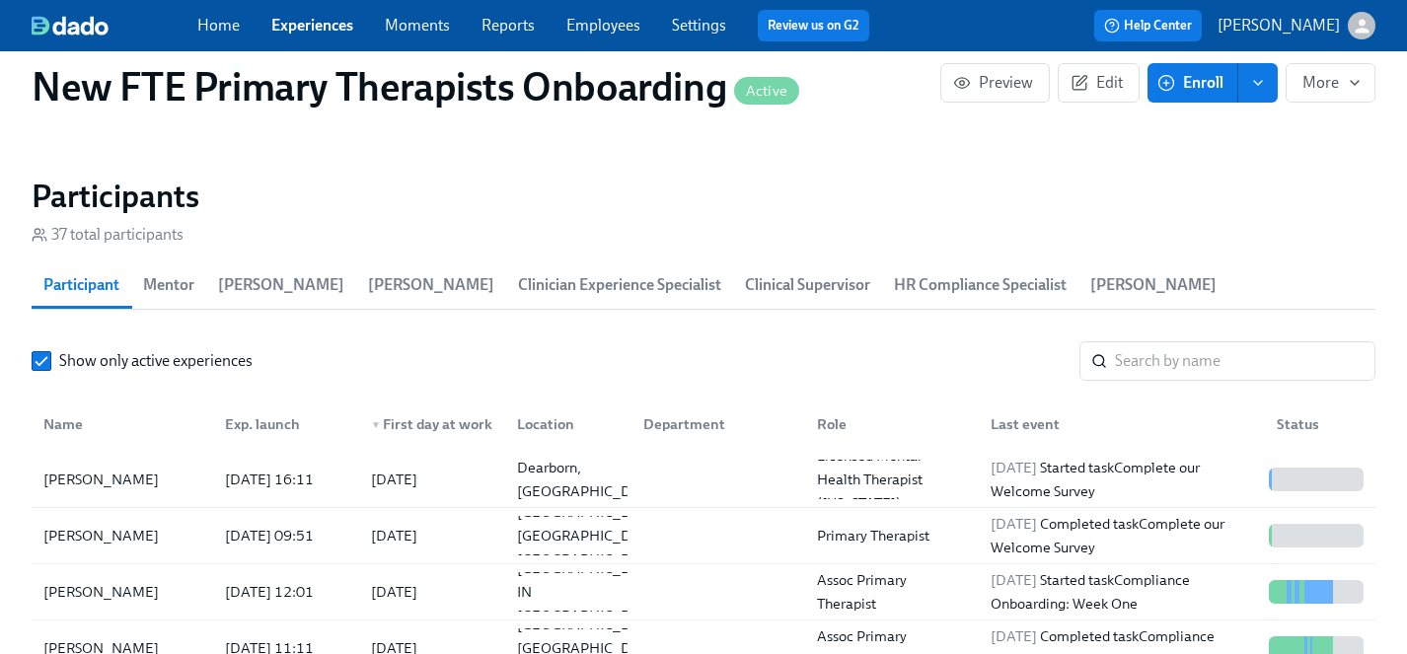
click at [298, 24] on link "Experiences" at bounding box center [312, 25] width 82 height 19
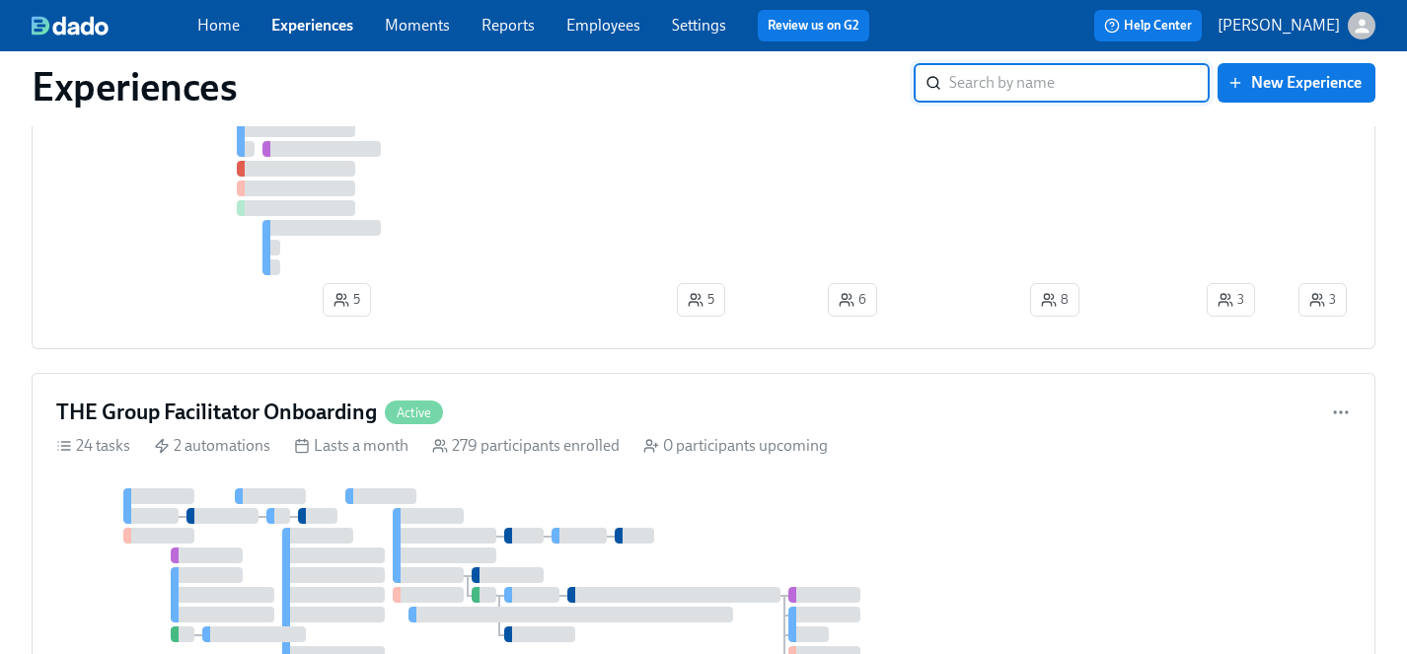
scroll to position [1903, 0]
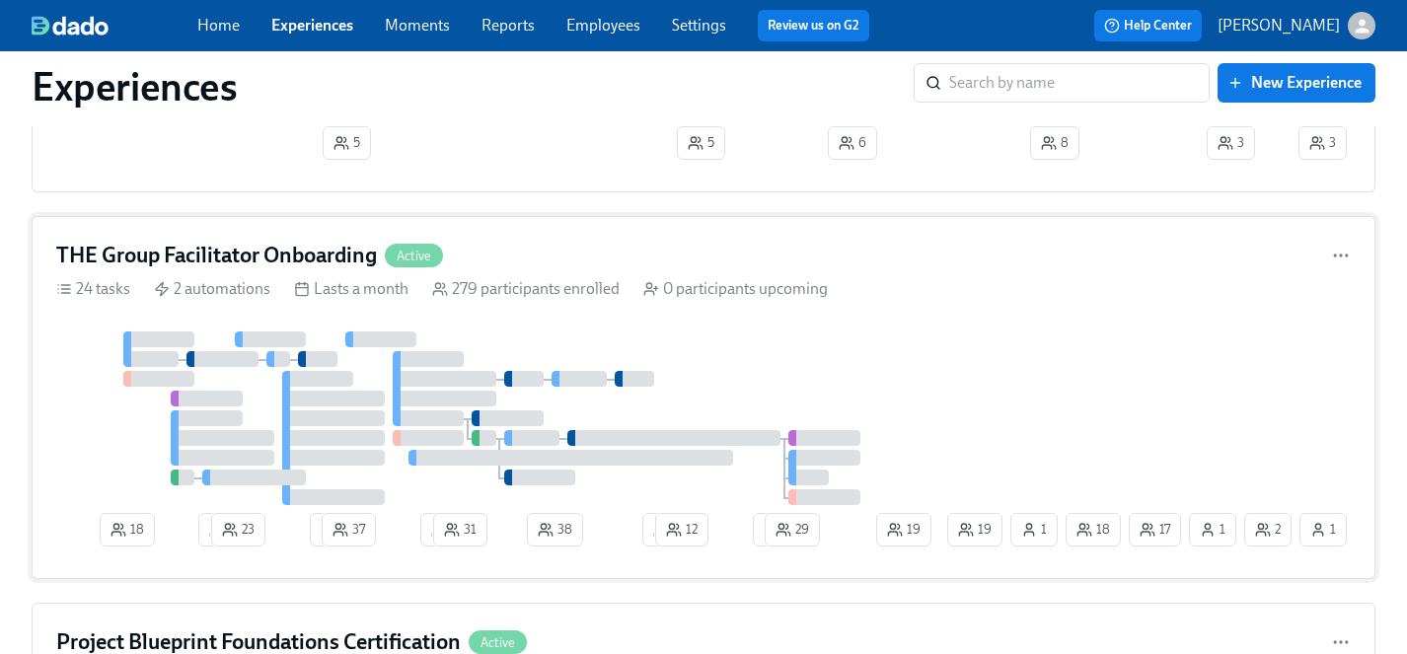
click at [851, 324] on div "THE Group Facilitator Onboarding Active 24 tasks 2 automations Lasts a month 27…" at bounding box center [704, 397] width 1344 height 363
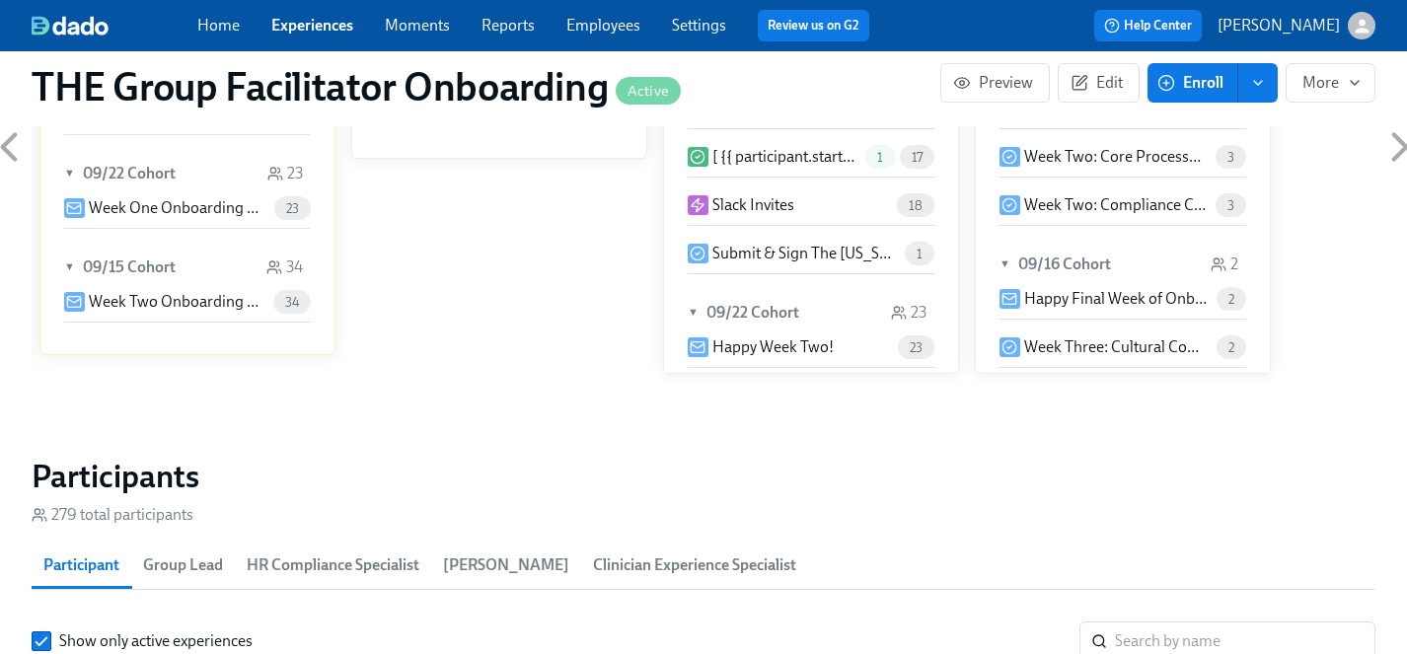
scroll to position [1051, 0]
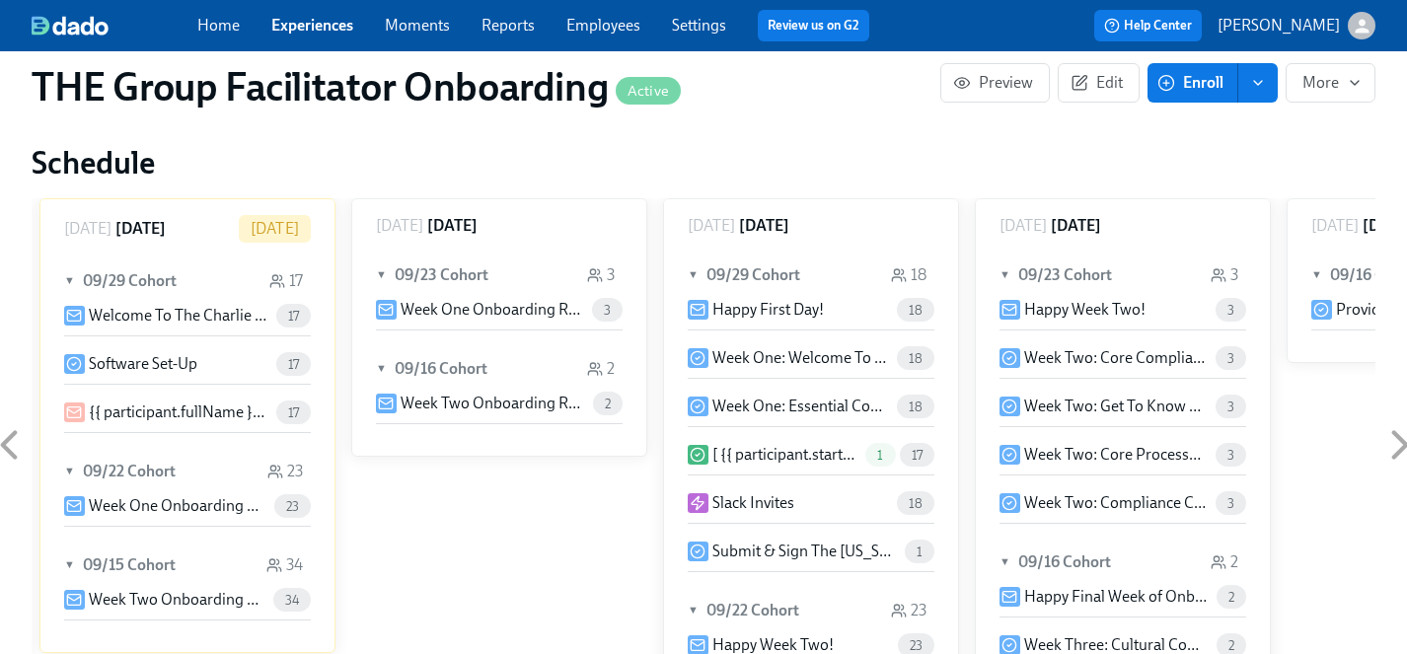
click at [287, 322] on span "17" at bounding box center [293, 316] width 35 height 15
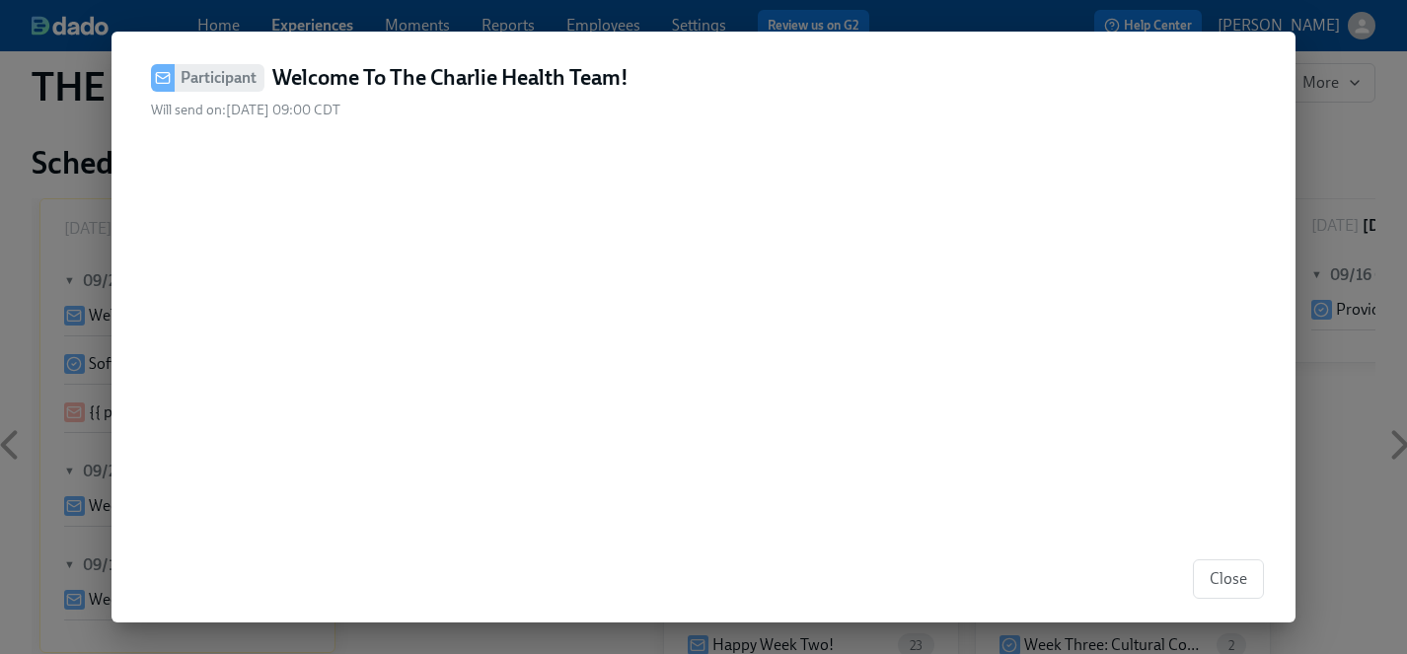
click at [293, 312] on div at bounding box center [703, 510] width 1121 height 671
click at [1234, 576] on span "Close" at bounding box center [1228, 579] width 37 height 20
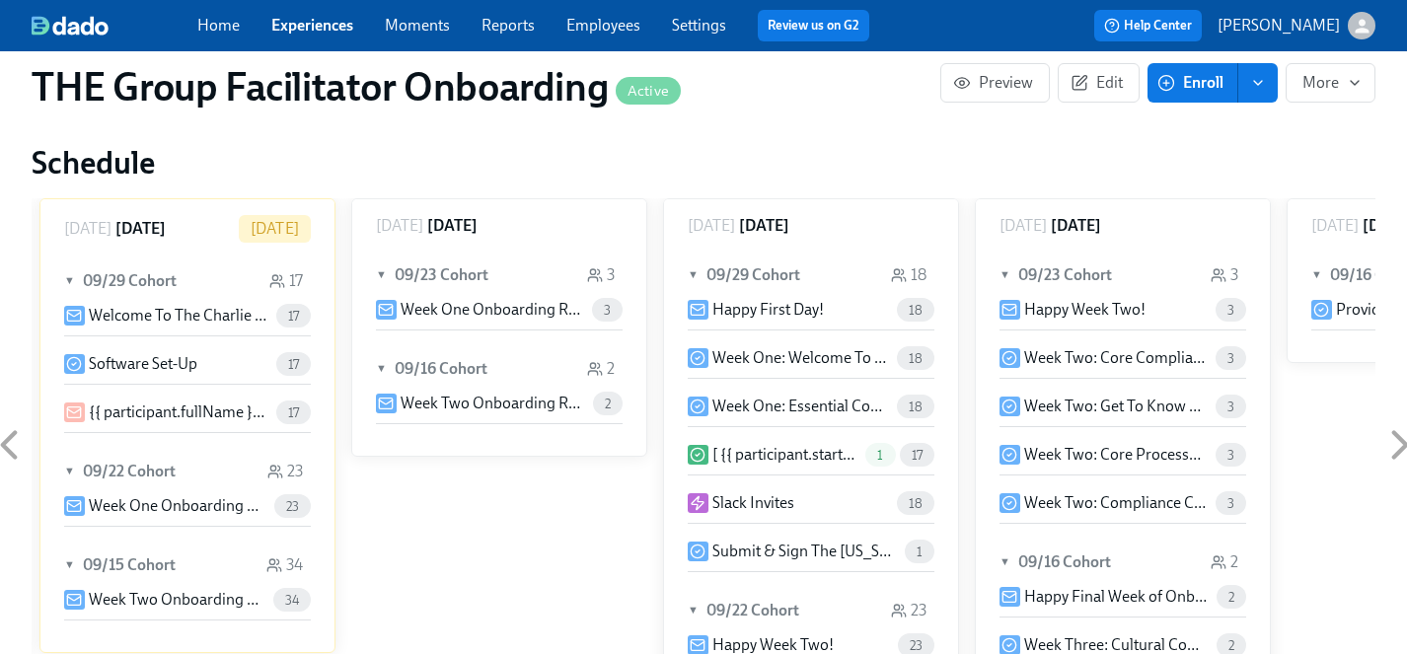
click at [295, 318] on span "17" at bounding box center [293, 316] width 35 height 15
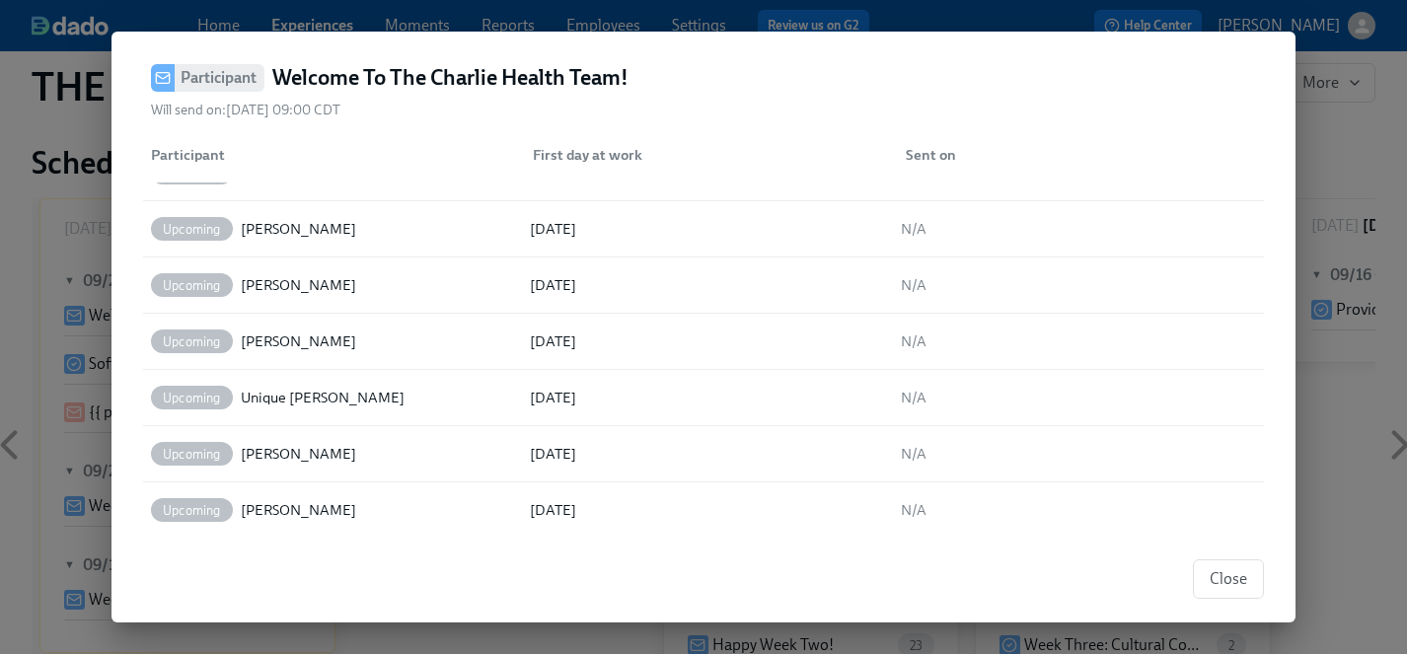
scroll to position [0, 0]
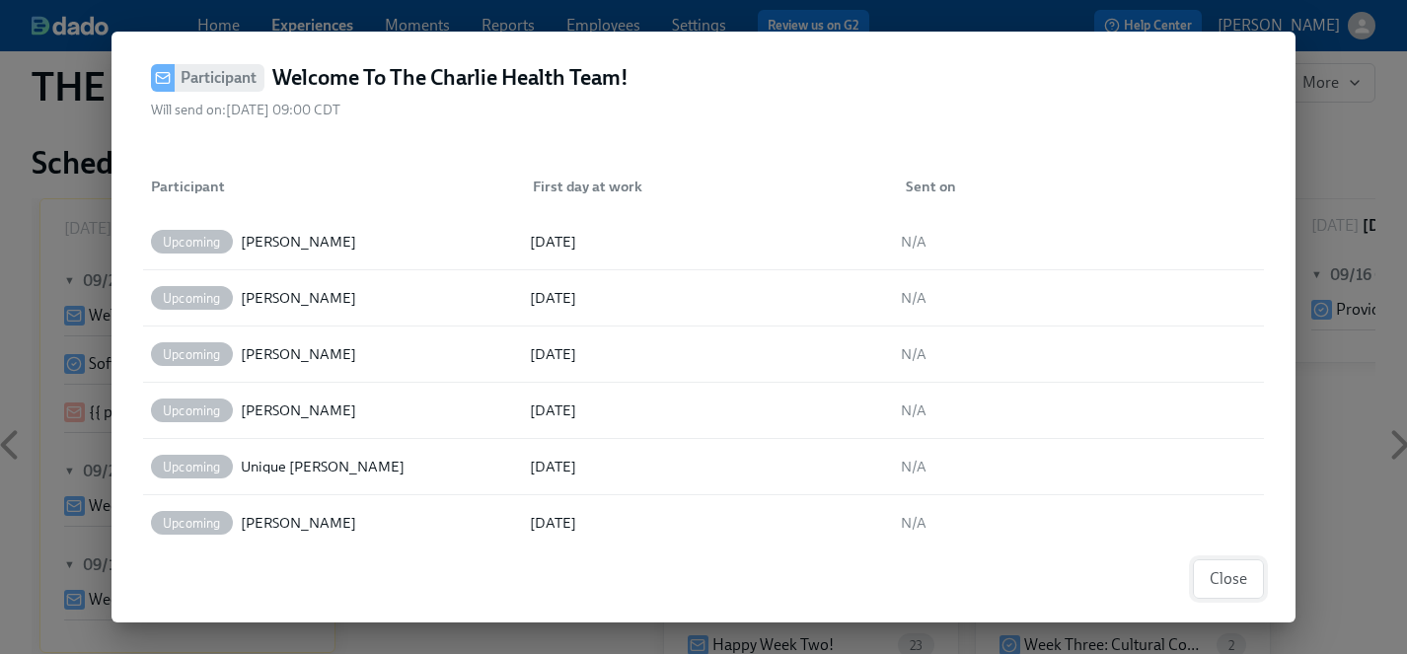
click at [1224, 574] on span "Close" at bounding box center [1228, 579] width 37 height 20
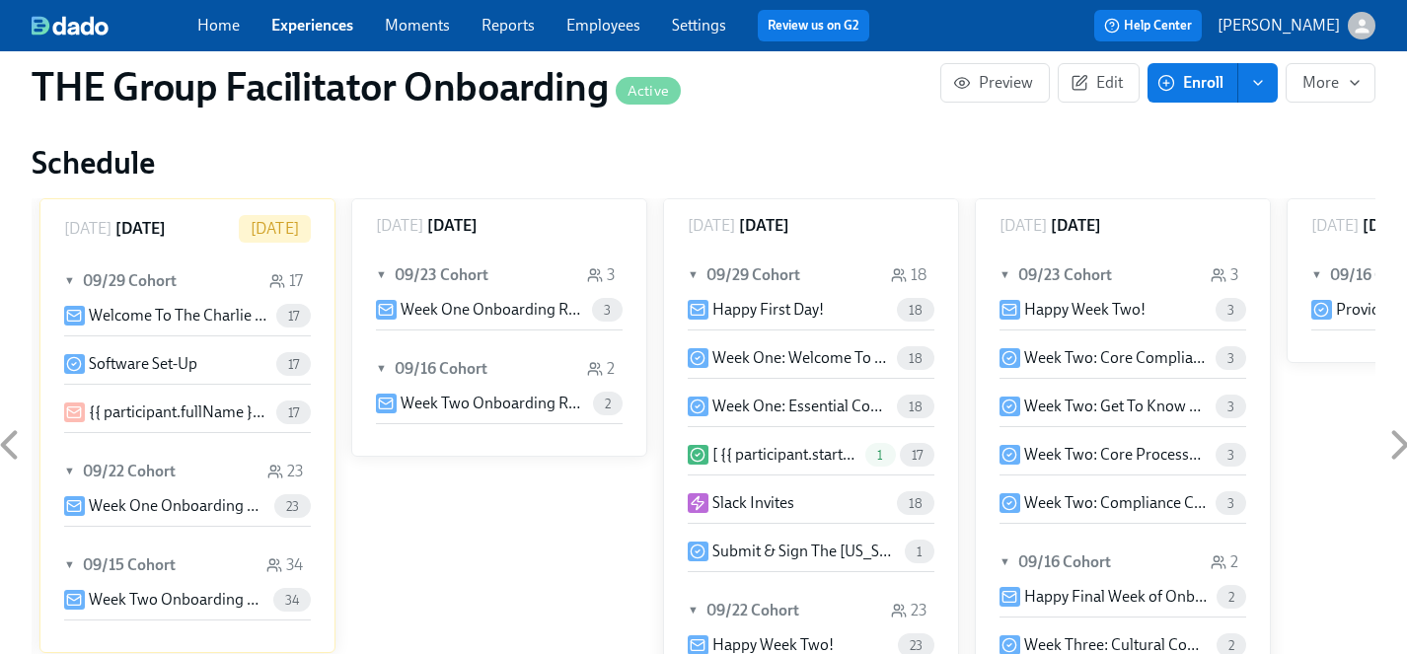
click at [295, 313] on span "17" at bounding box center [293, 316] width 35 height 15
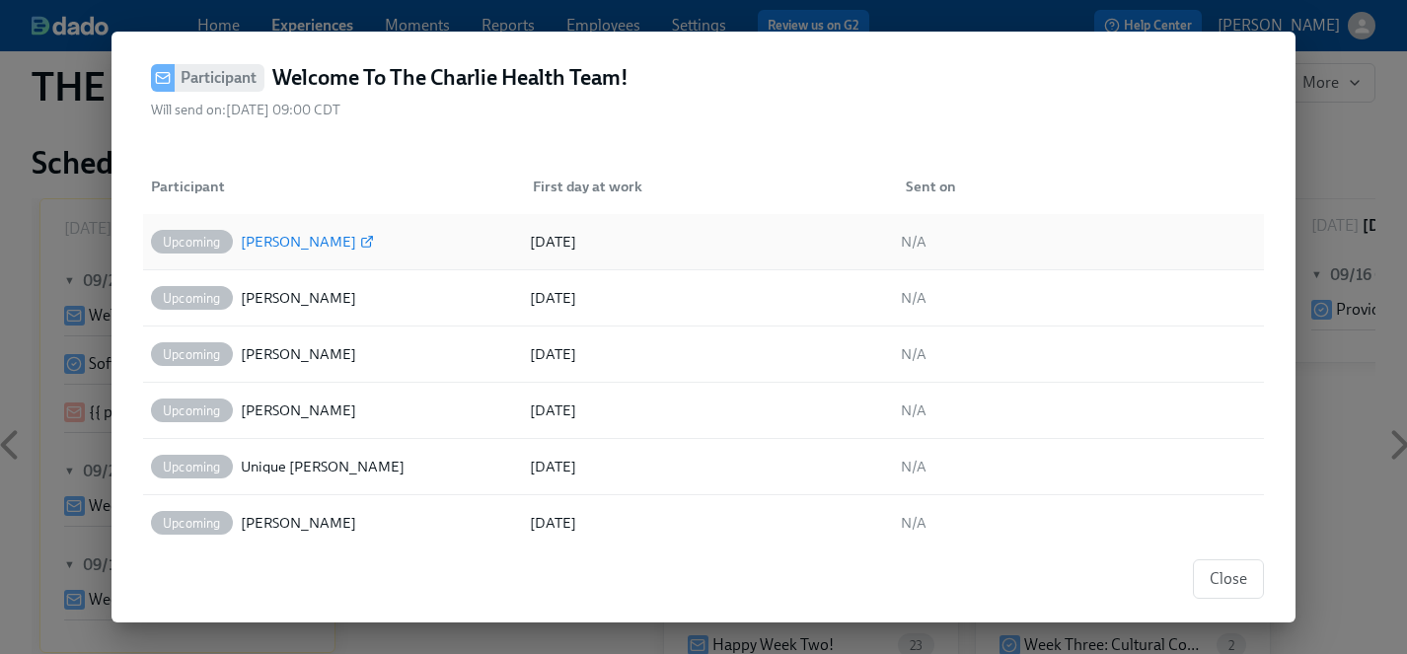
click at [265, 240] on div "[PERSON_NAME]" at bounding box center [298, 242] width 115 height 24
click at [294, 302] on div "[PERSON_NAME]" at bounding box center [298, 298] width 115 height 24
click at [280, 357] on div "[PERSON_NAME]" at bounding box center [298, 354] width 115 height 24
click at [279, 298] on div "[PERSON_NAME]" at bounding box center [298, 298] width 115 height 24
click at [289, 414] on div "[PERSON_NAME]" at bounding box center [298, 411] width 115 height 24
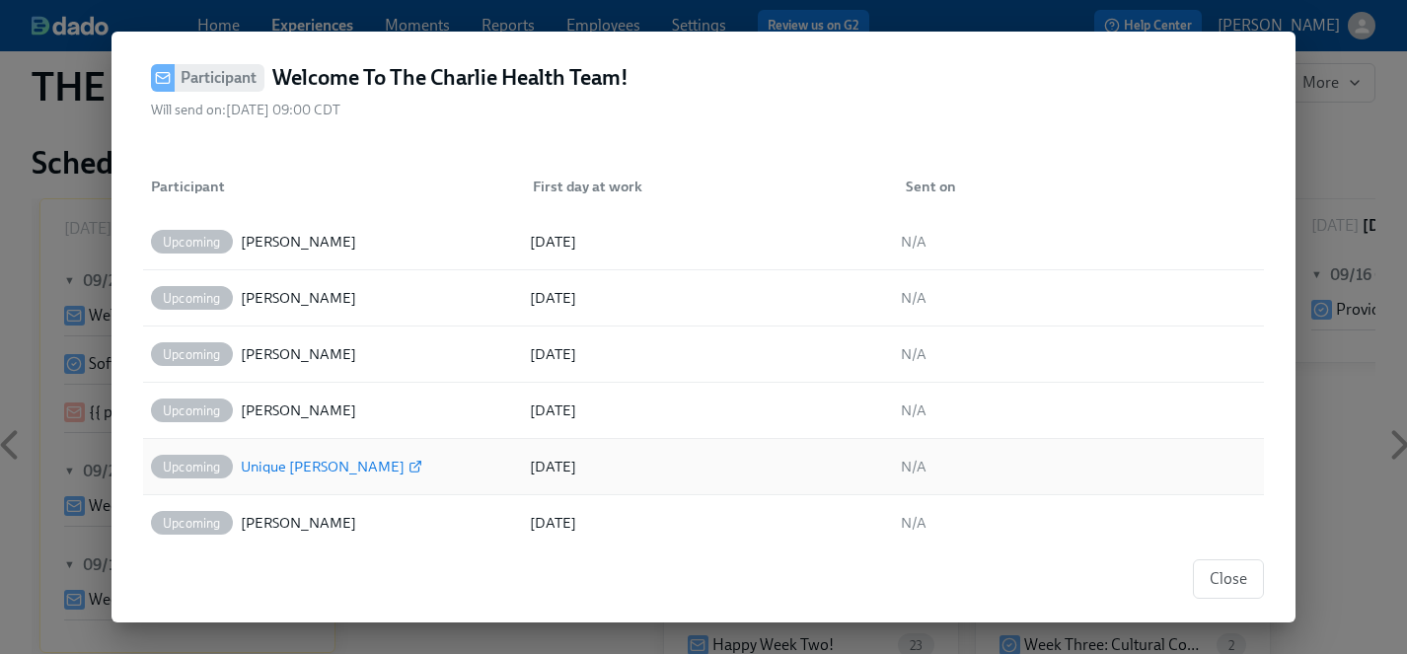
click at [314, 471] on div "Unique [PERSON_NAME]" at bounding box center [323, 467] width 164 height 24
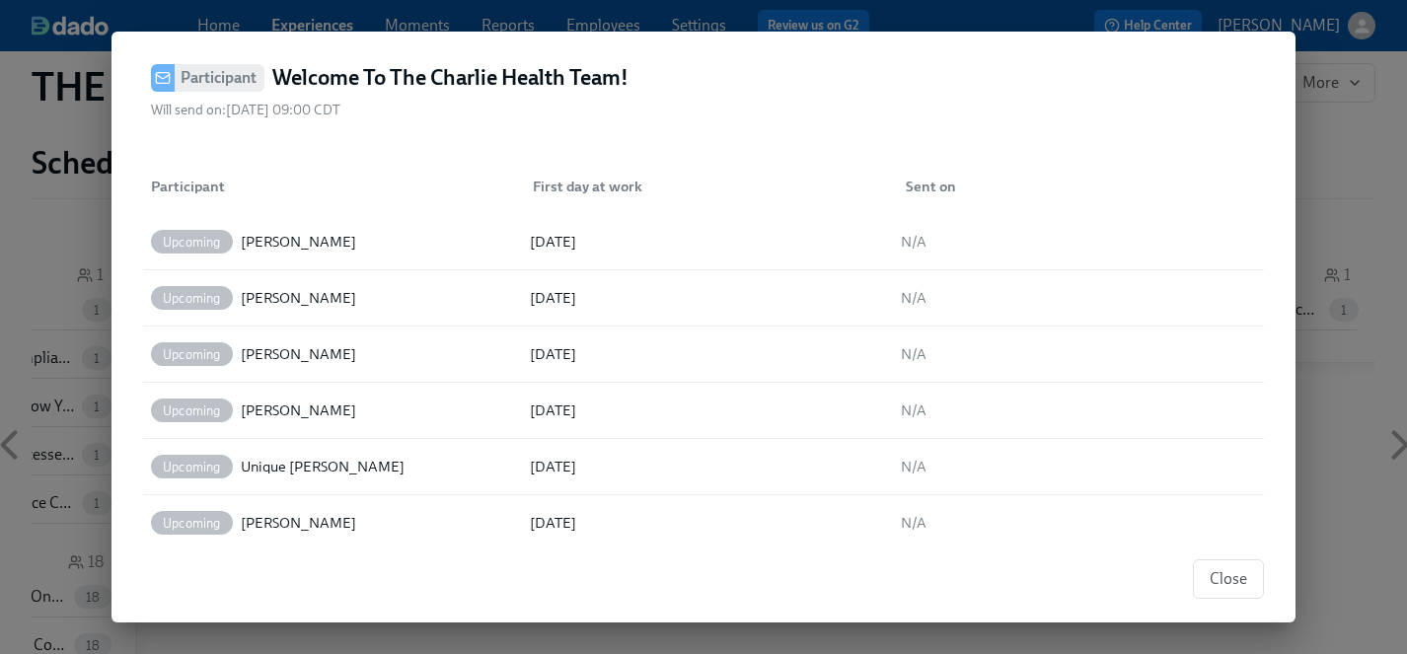
scroll to position [0, 28263]
click at [290, 522] on div "[PERSON_NAME]" at bounding box center [298, 523] width 115 height 24
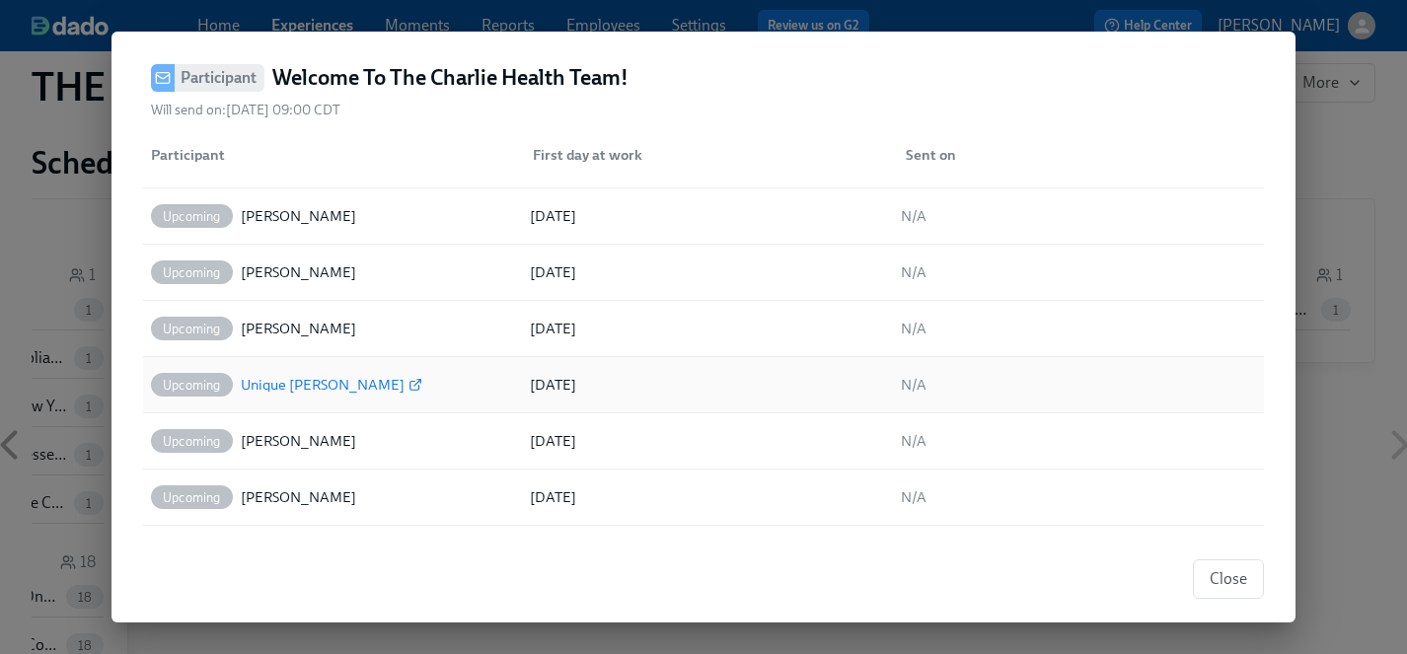
scroll to position [110, 0]
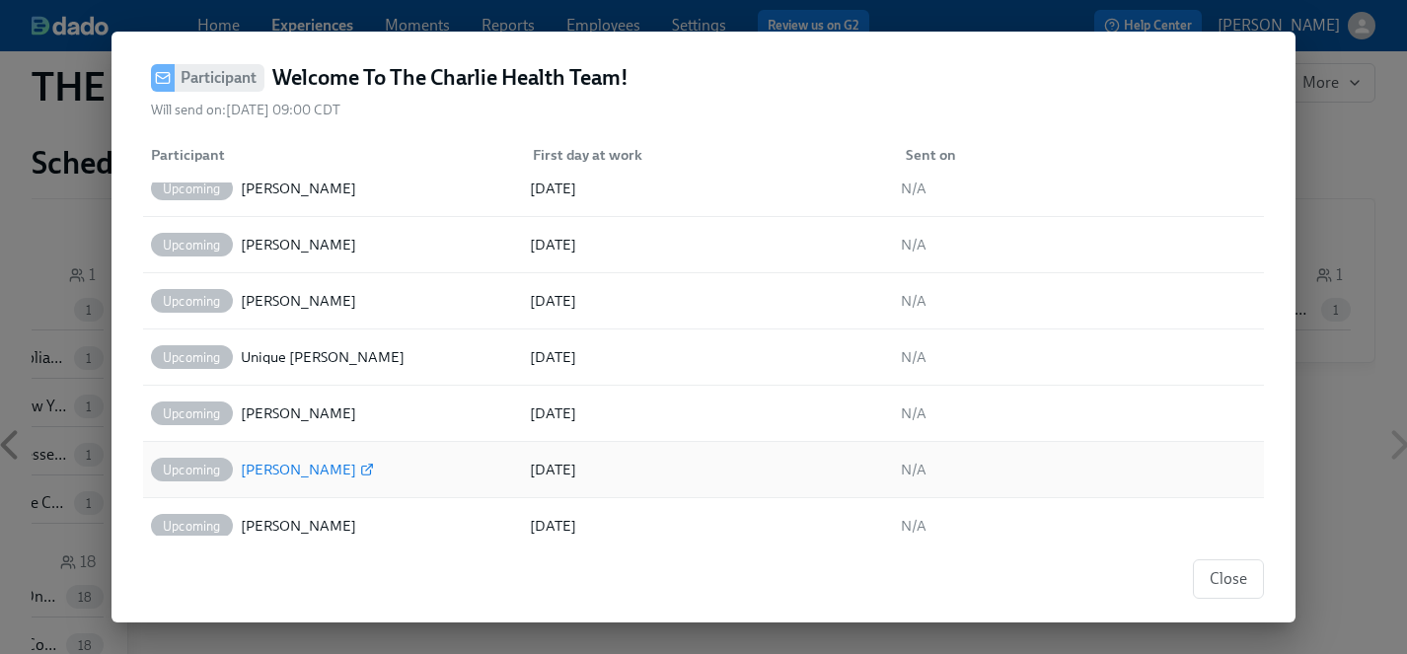
click at [289, 465] on div "[PERSON_NAME]" at bounding box center [298, 470] width 115 height 24
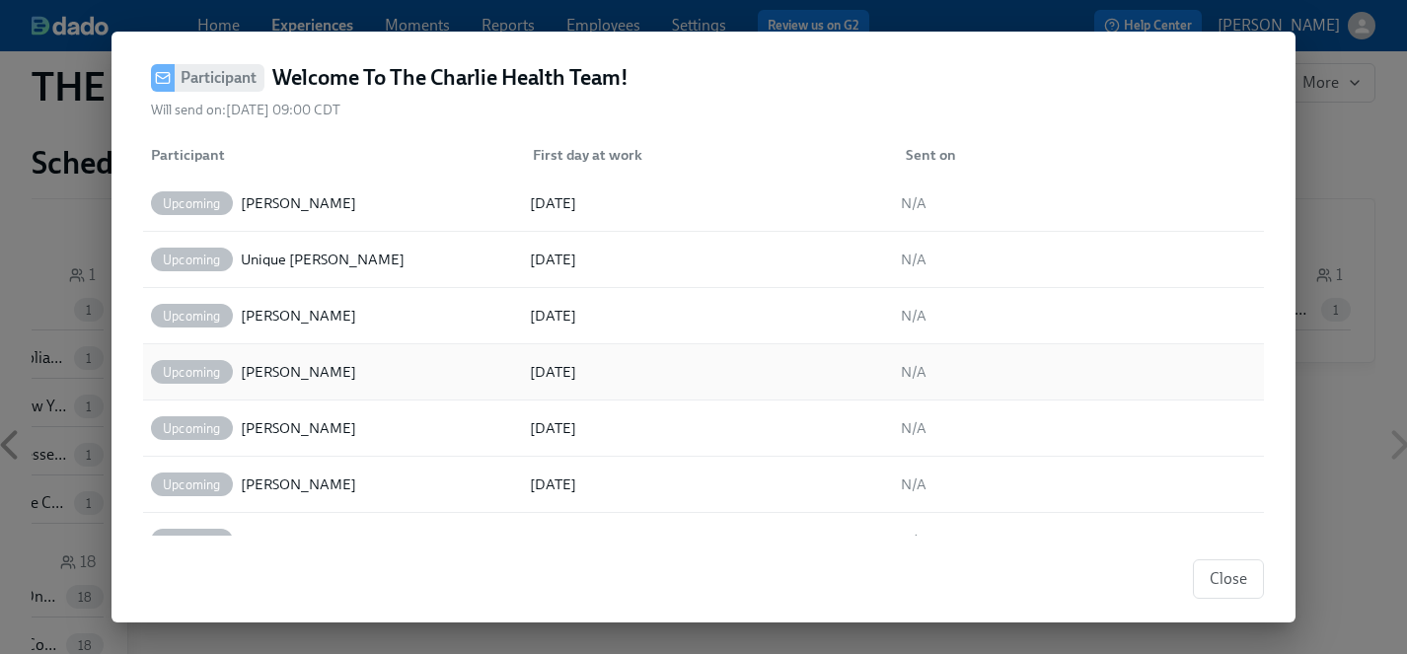
scroll to position [239, 0]
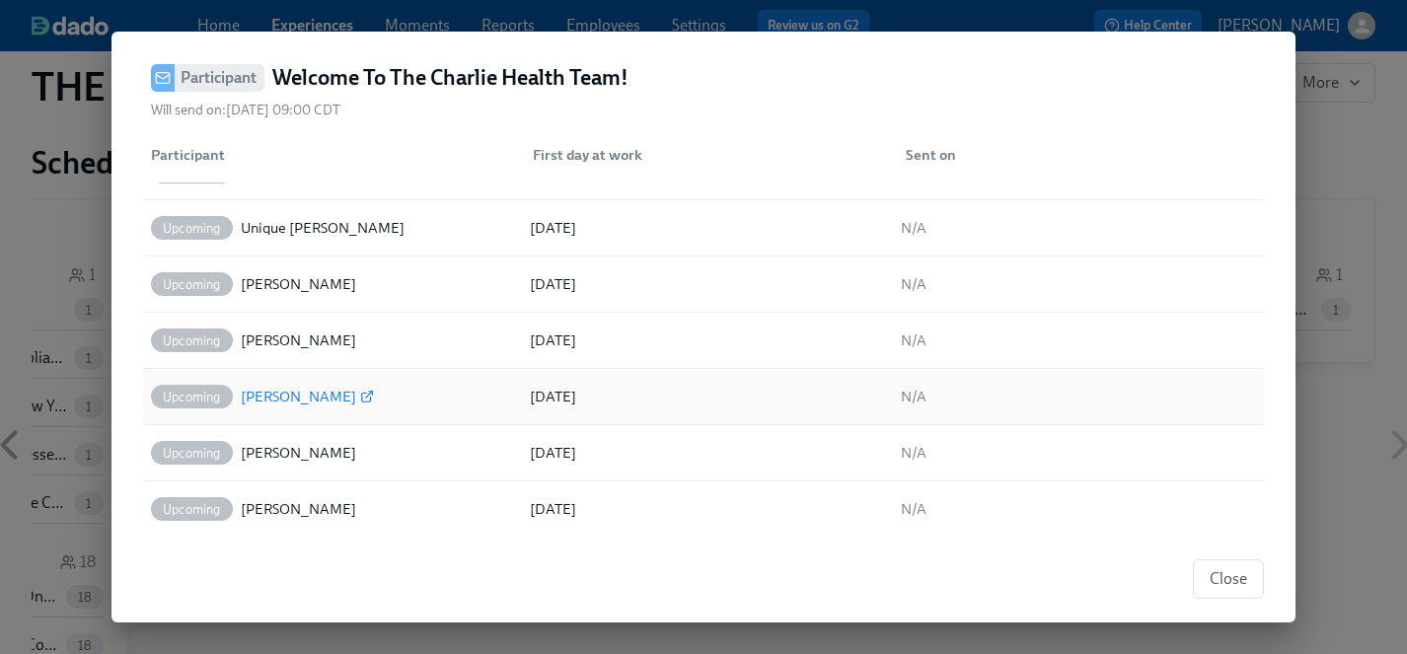
click at [284, 392] on div "[PERSON_NAME]" at bounding box center [298, 397] width 115 height 24
click at [274, 461] on div "[PERSON_NAME]" at bounding box center [298, 453] width 115 height 24
click at [263, 451] on div "[PERSON_NAME]" at bounding box center [298, 451] width 115 height 24
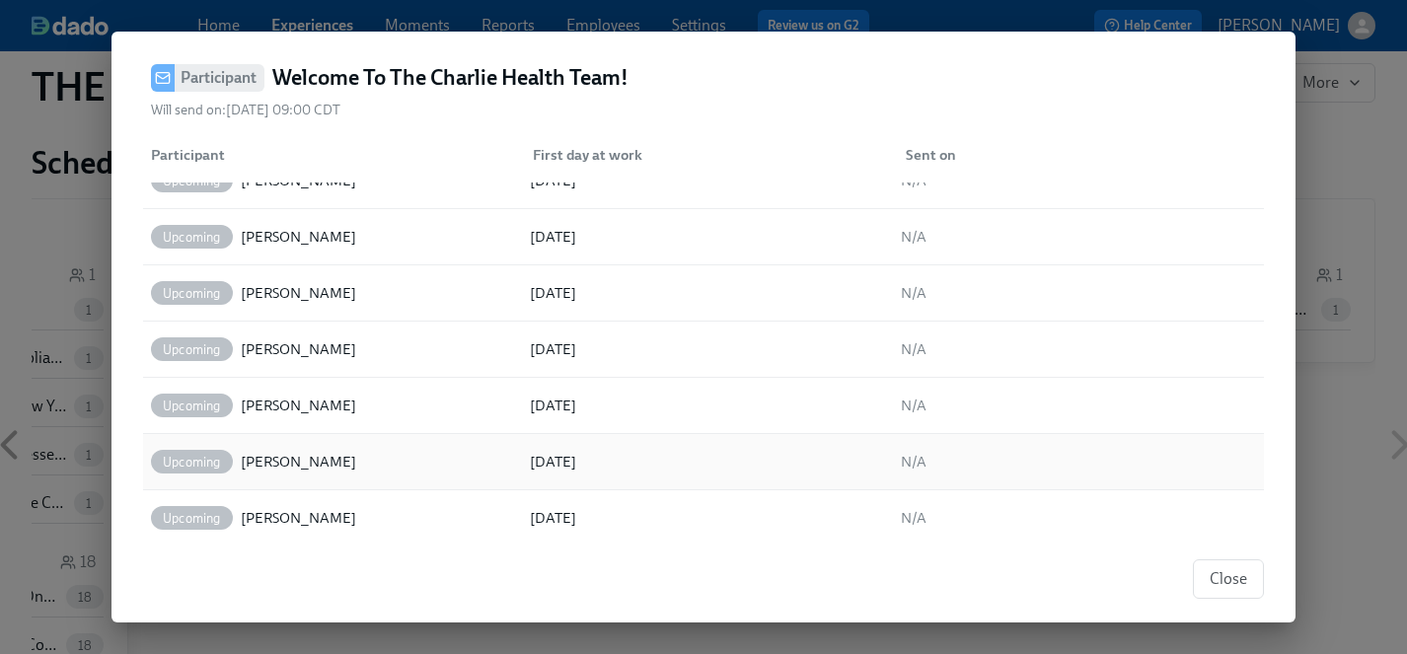
scroll to position [351, 0]
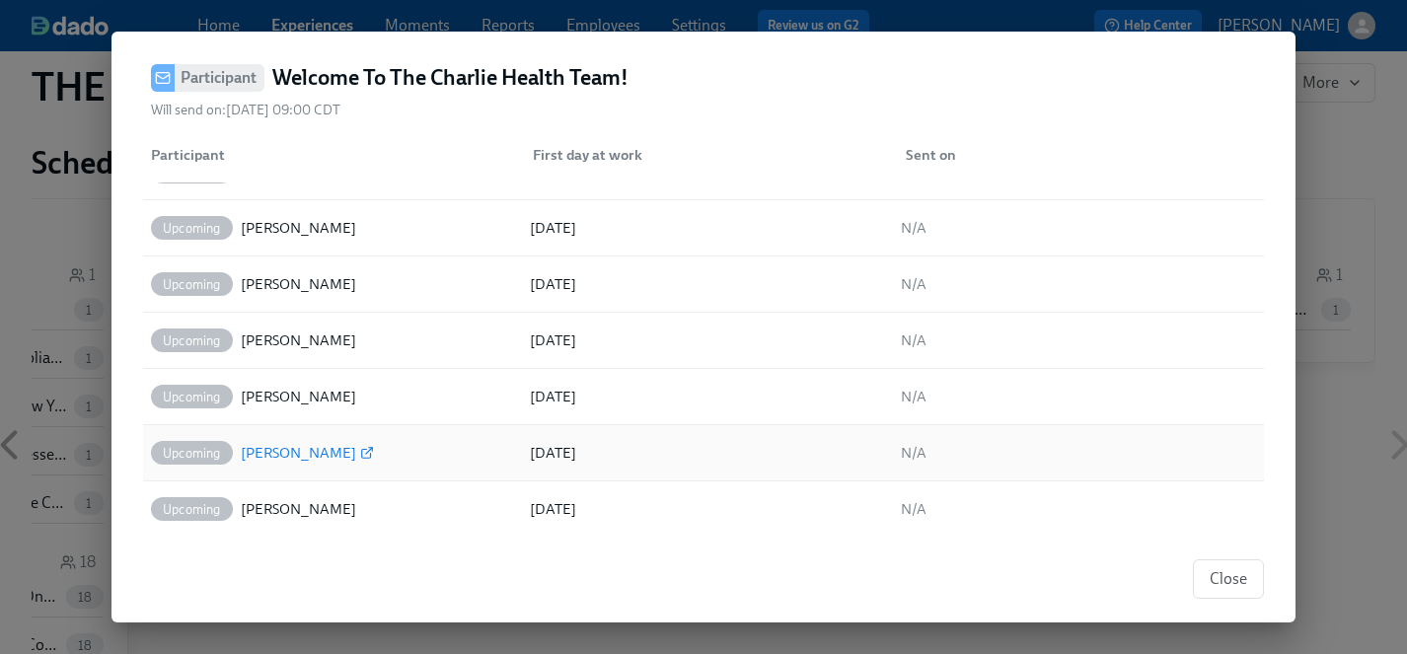
click at [281, 455] on div "[PERSON_NAME]" at bounding box center [298, 453] width 115 height 24
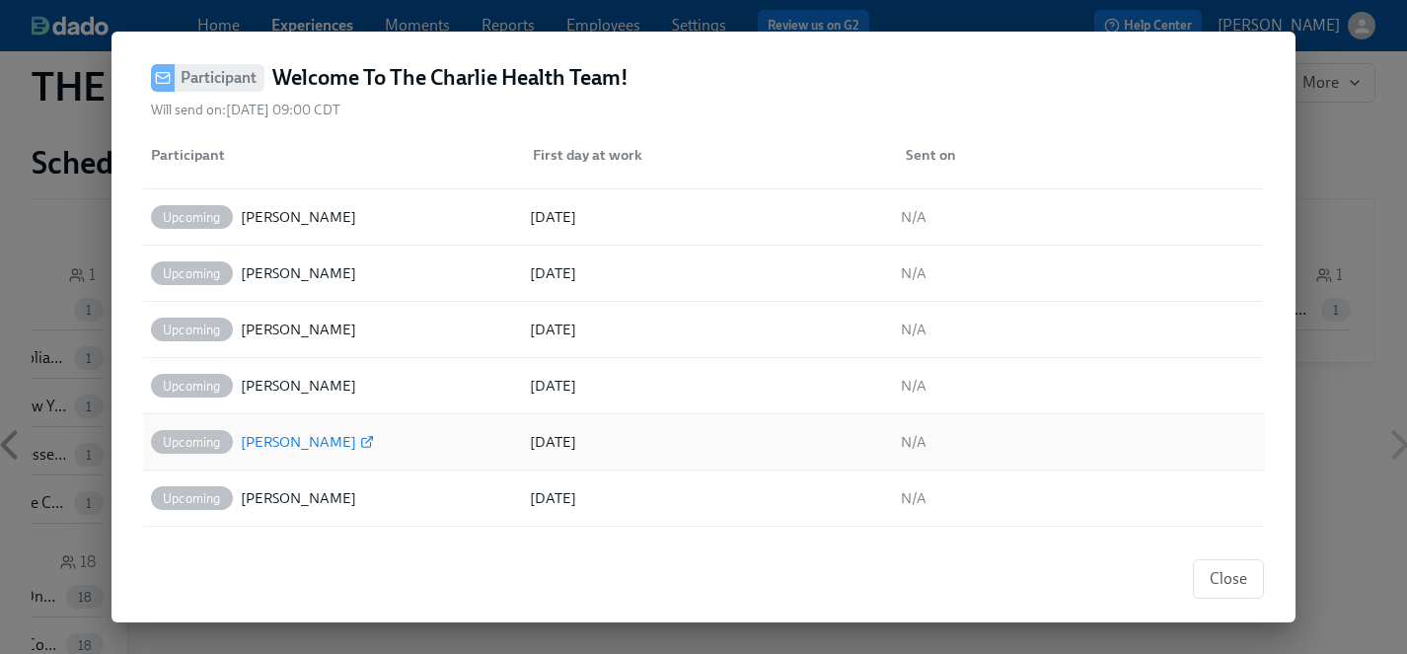
scroll to position [429, 0]
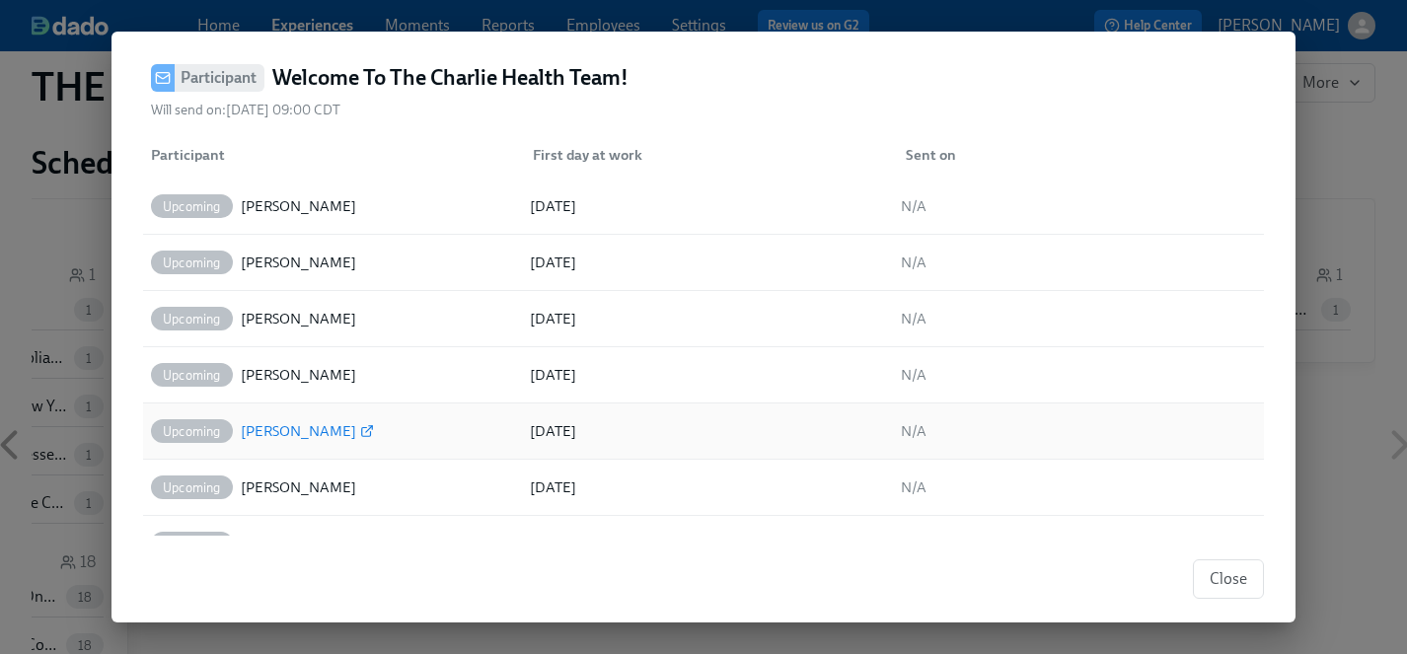
click at [286, 426] on div "[PERSON_NAME]" at bounding box center [298, 431] width 115 height 24
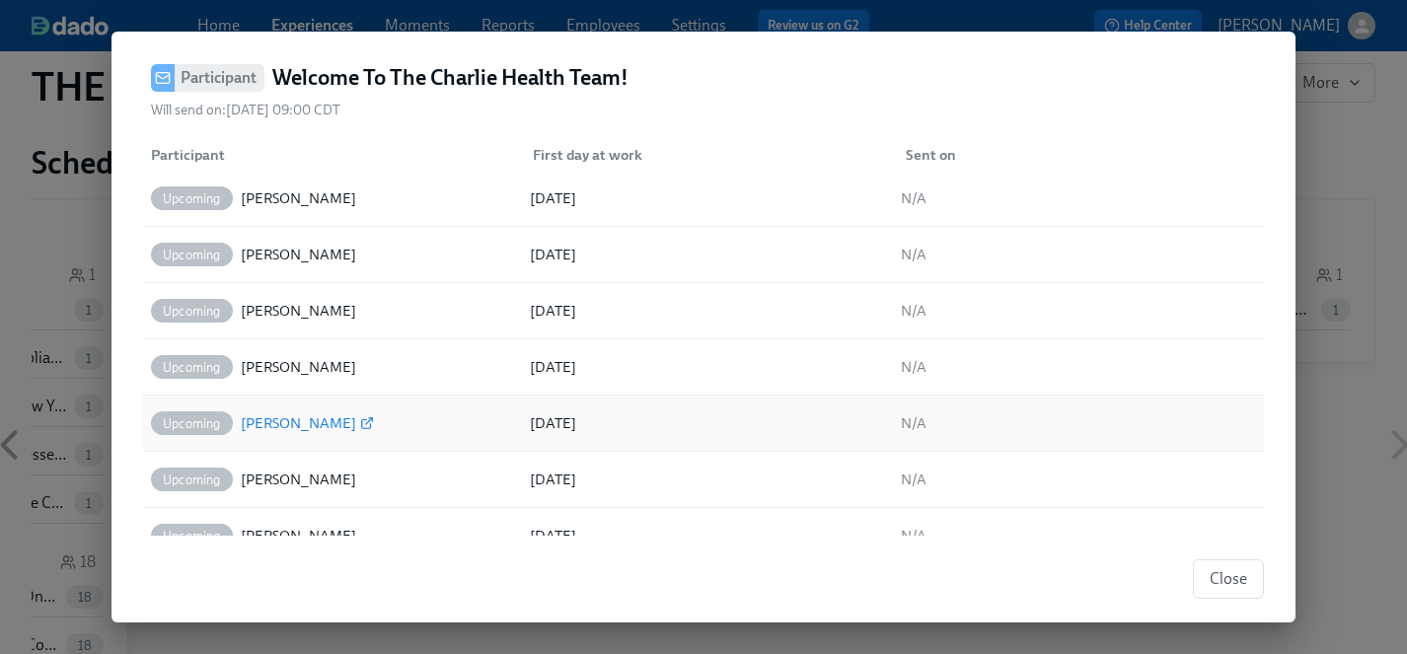
scroll to position [513, 0]
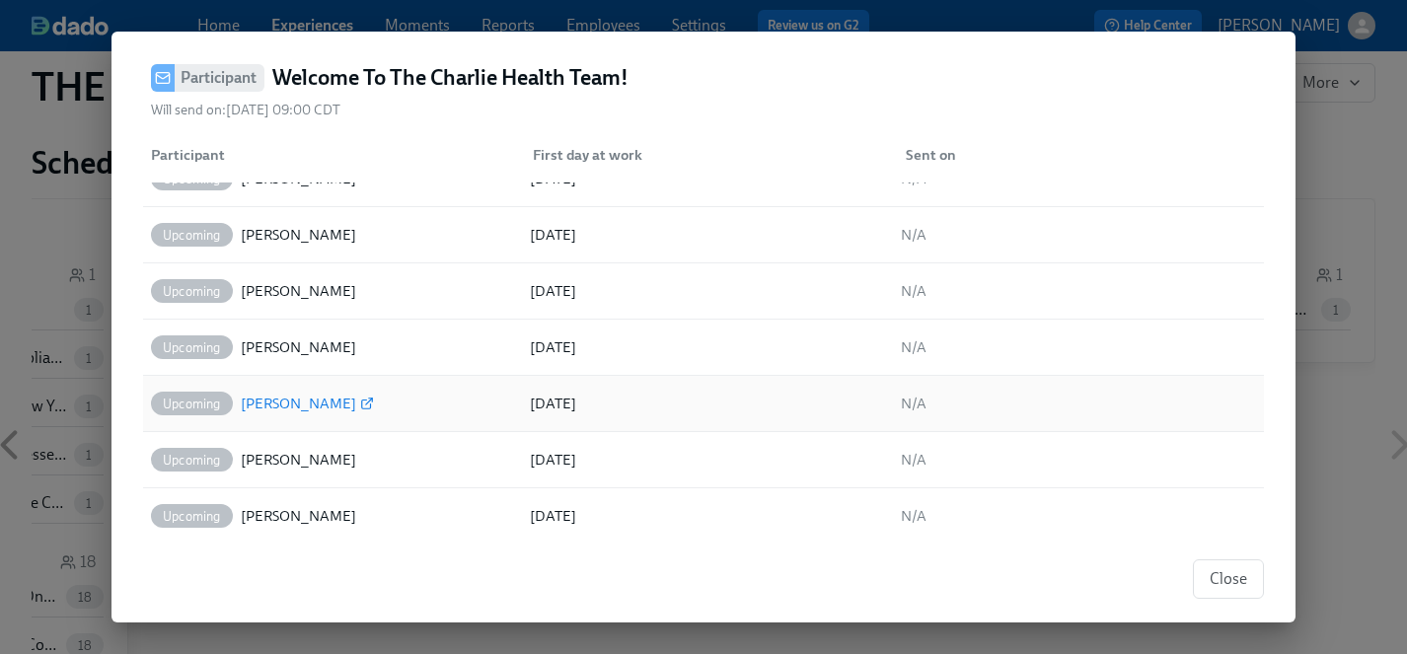
click at [294, 402] on div "[PERSON_NAME]" at bounding box center [298, 404] width 115 height 24
click at [302, 457] on div "[PERSON_NAME]" at bounding box center [298, 460] width 115 height 24
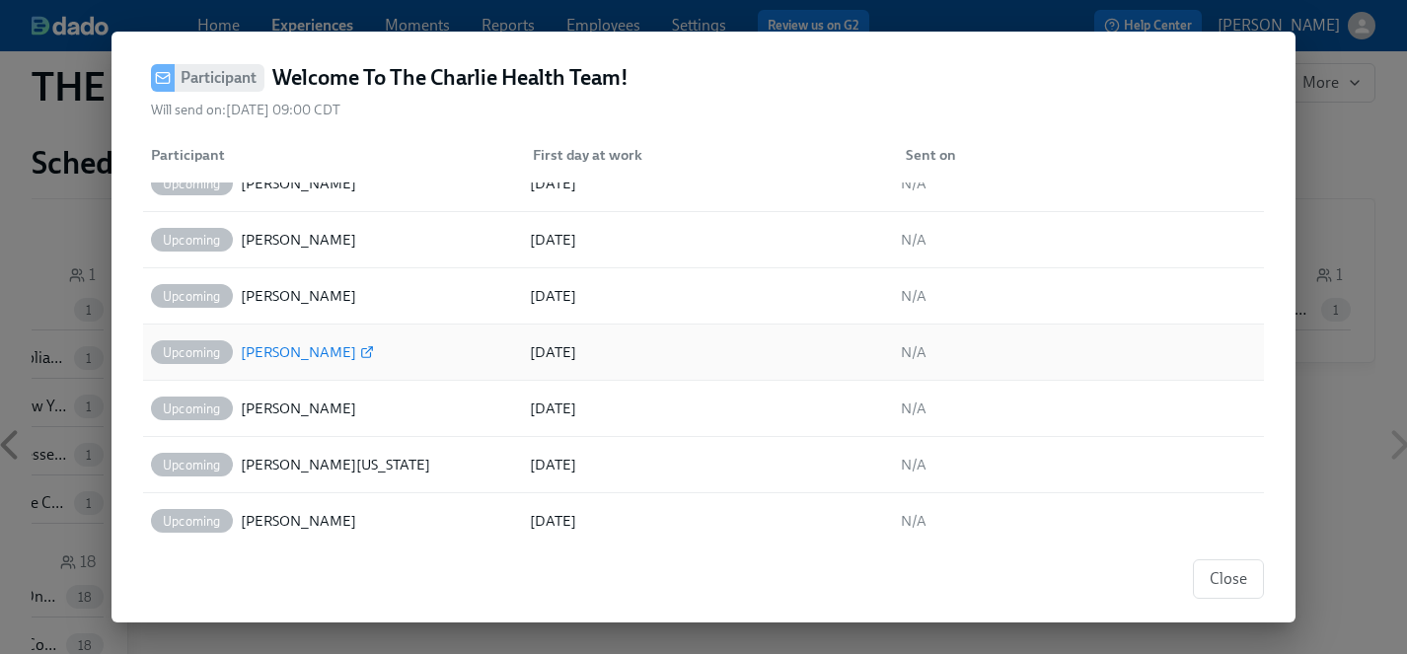
scroll to position [635, 0]
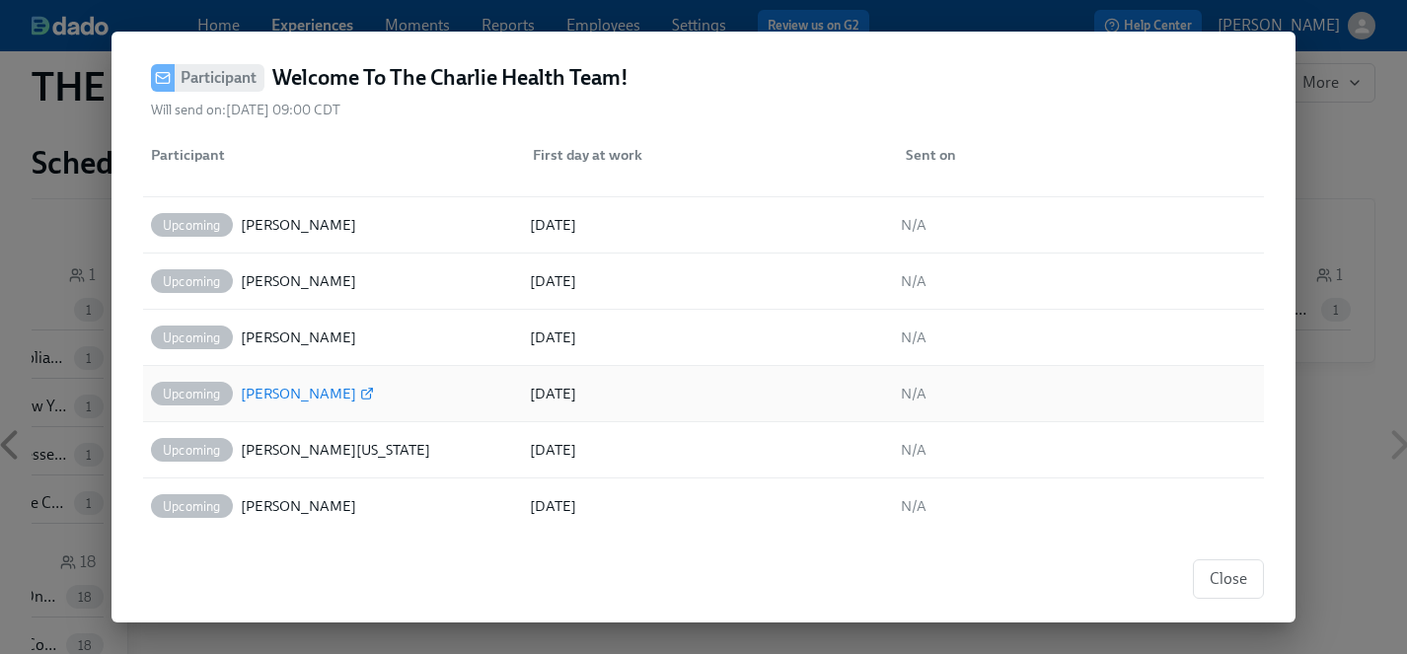
click at [284, 394] on div "[PERSON_NAME]" at bounding box center [298, 394] width 115 height 24
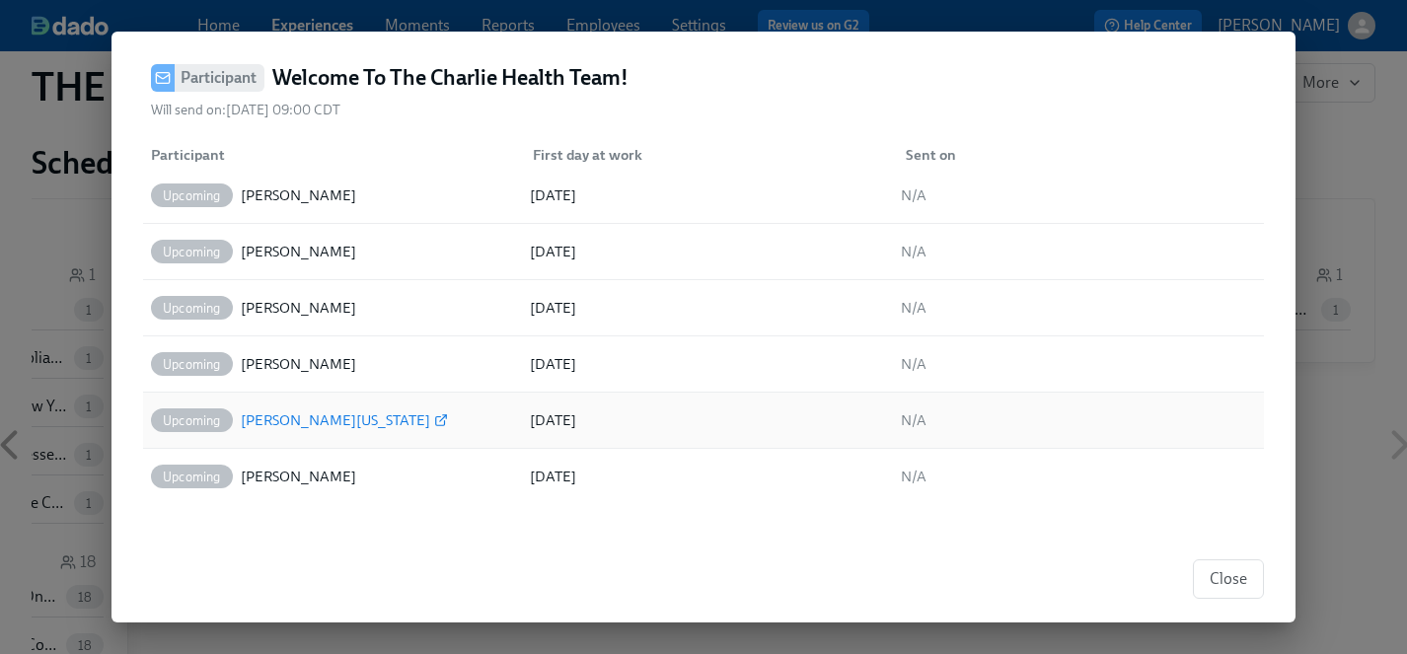
click at [288, 417] on div "[PERSON_NAME][US_STATE]" at bounding box center [335, 421] width 189 height 24
click at [299, 478] on div "[PERSON_NAME]" at bounding box center [298, 477] width 115 height 24
click at [1227, 590] on button "Close" at bounding box center [1228, 578] width 71 height 39
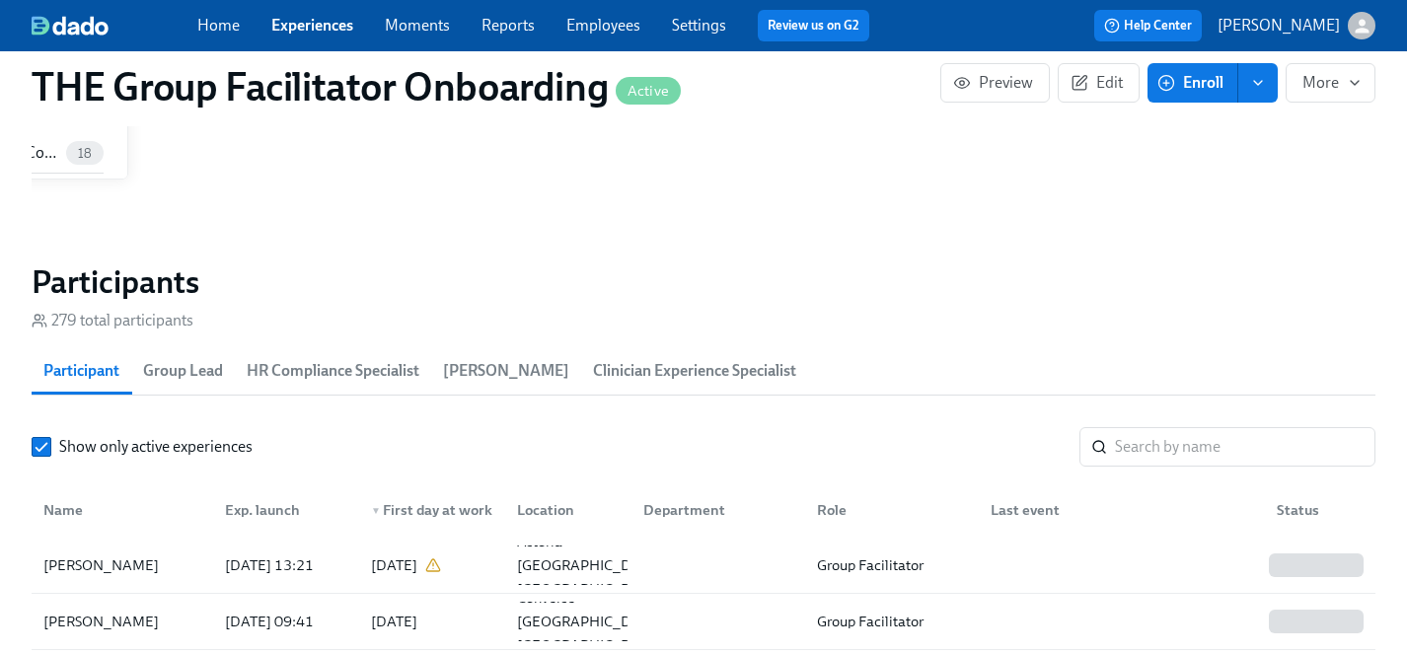
scroll to position [1545, 0]
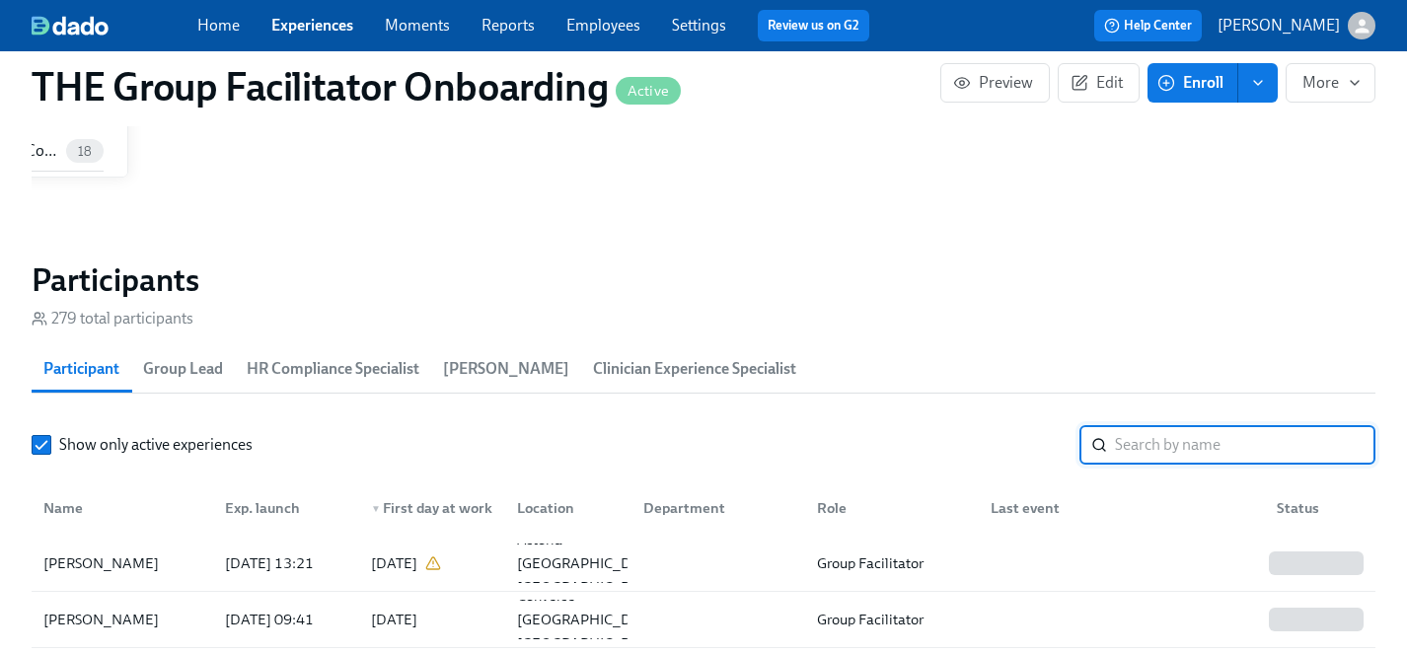
click at [1187, 446] on input "search" at bounding box center [1245, 444] width 261 height 39
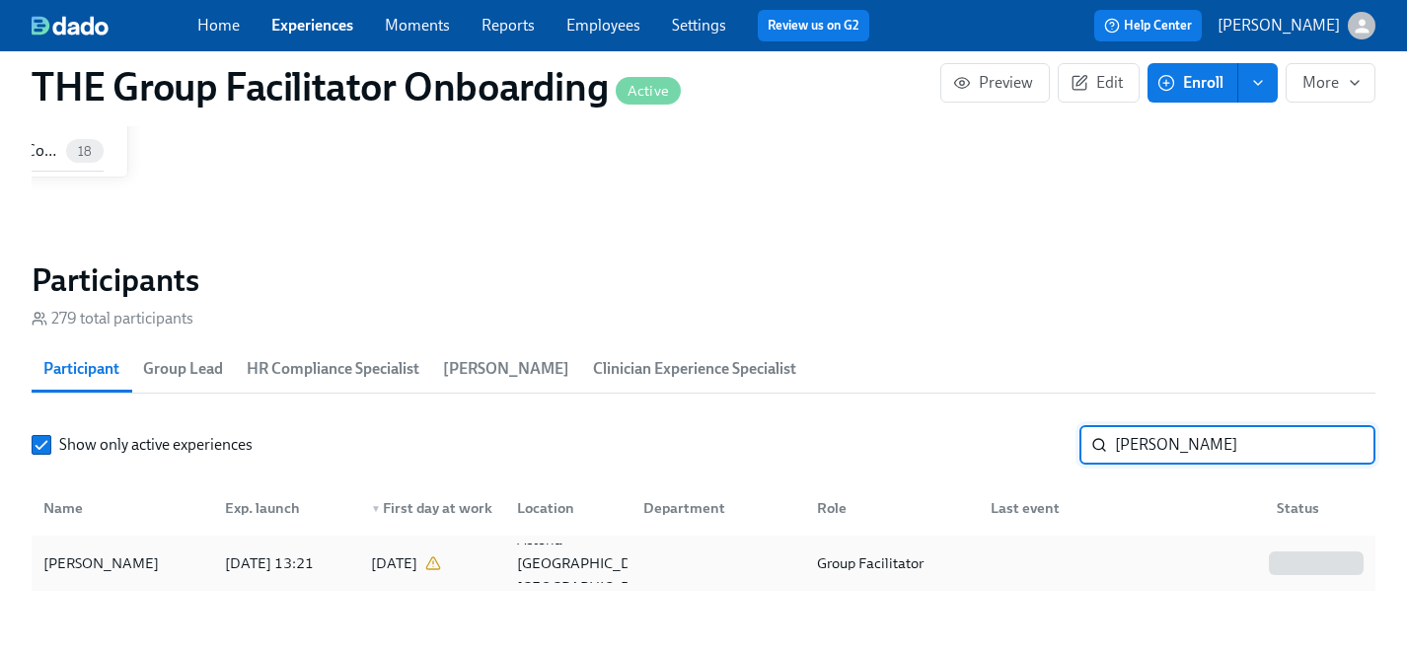
type input "[PERSON_NAME]"
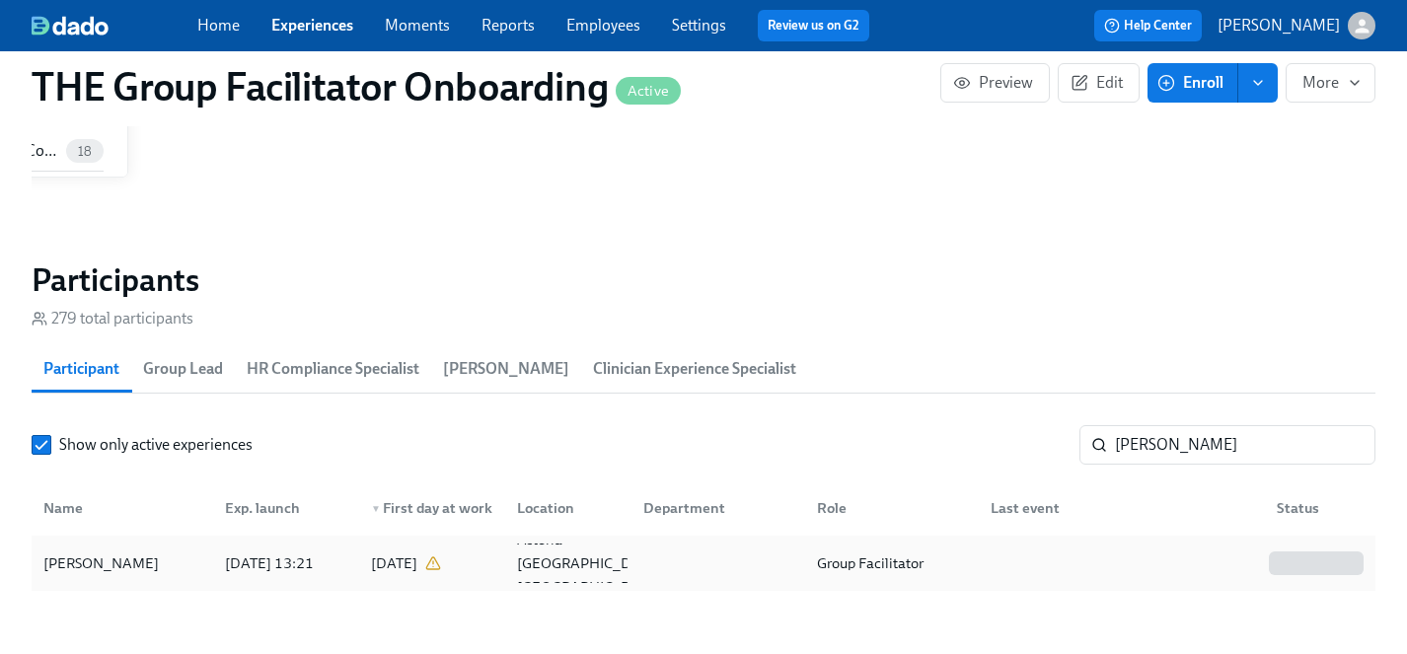
click at [133, 564] on div "[PERSON_NAME]" at bounding box center [101, 564] width 131 height 24
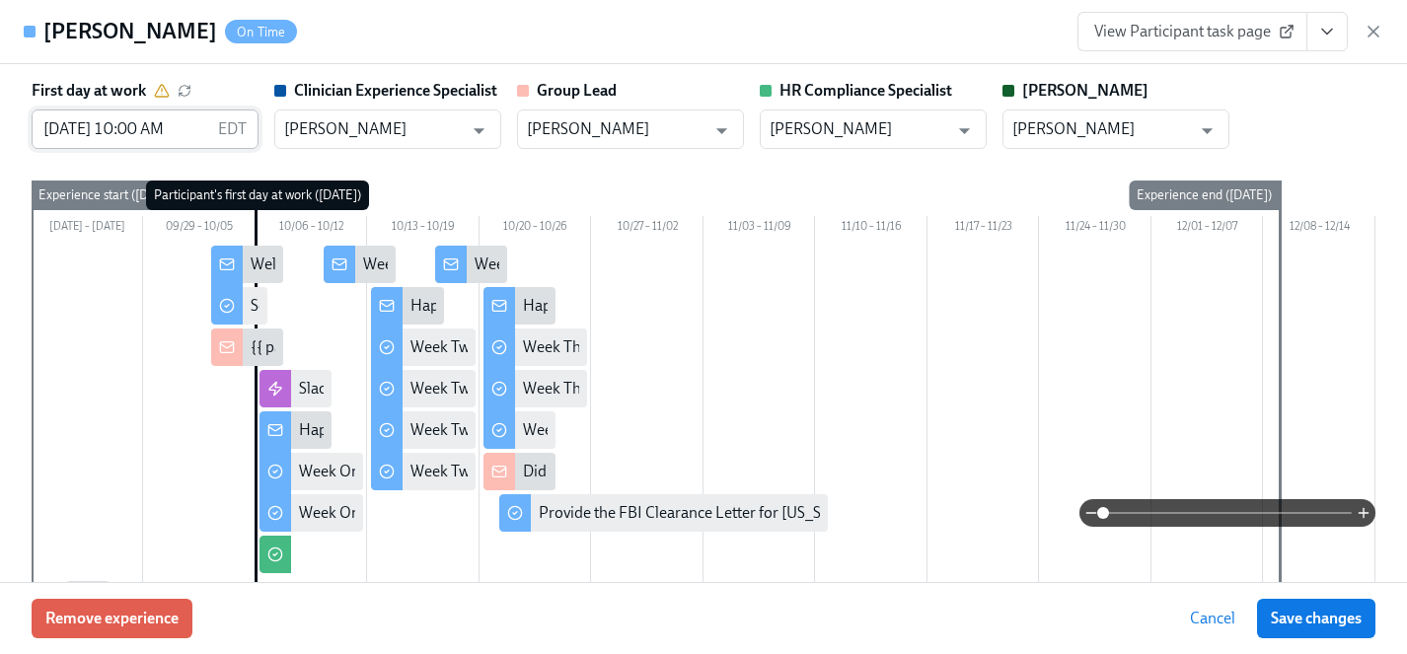
click at [74, 127] on input "[DATE] 10:00 AM" at bounding box center [121, 129] width 179 height 39
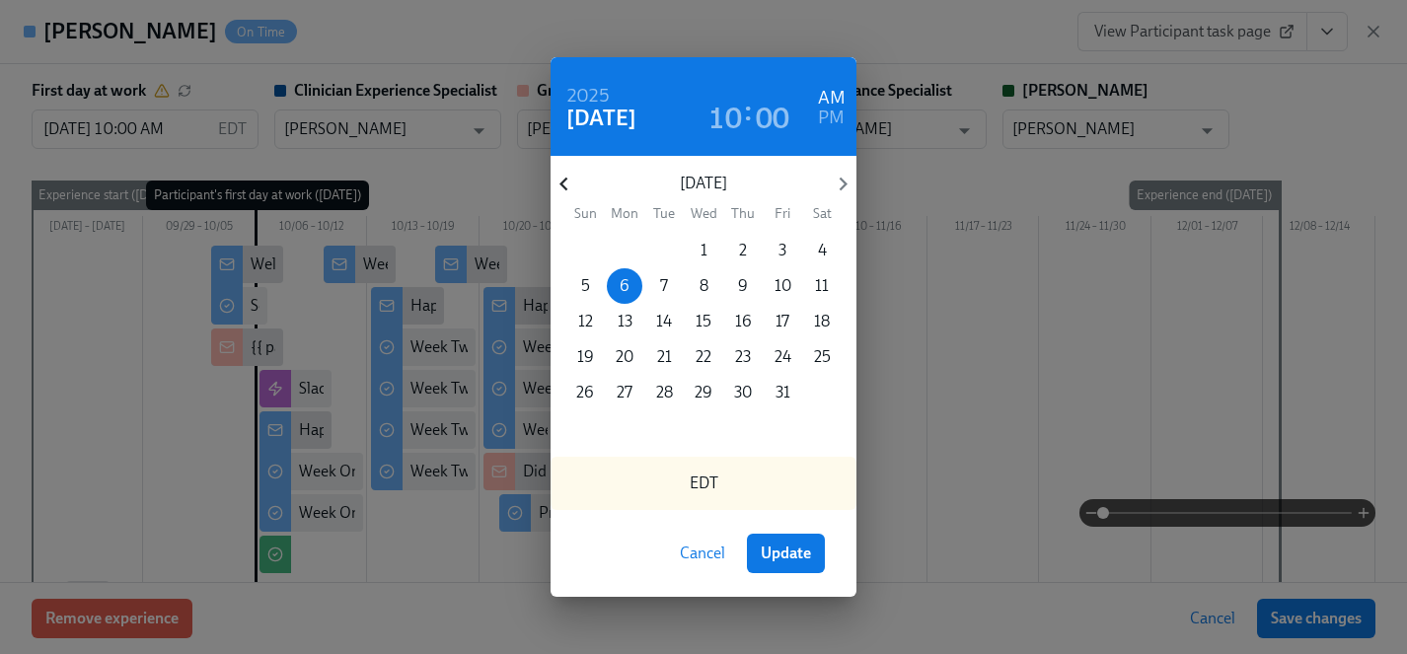
click at [560, 188] on icon "button" at bounding box center [564, 184] width 27 height 27
click at [627, 393] on p "29" at bounding box center [625, 393] width 18 height 22
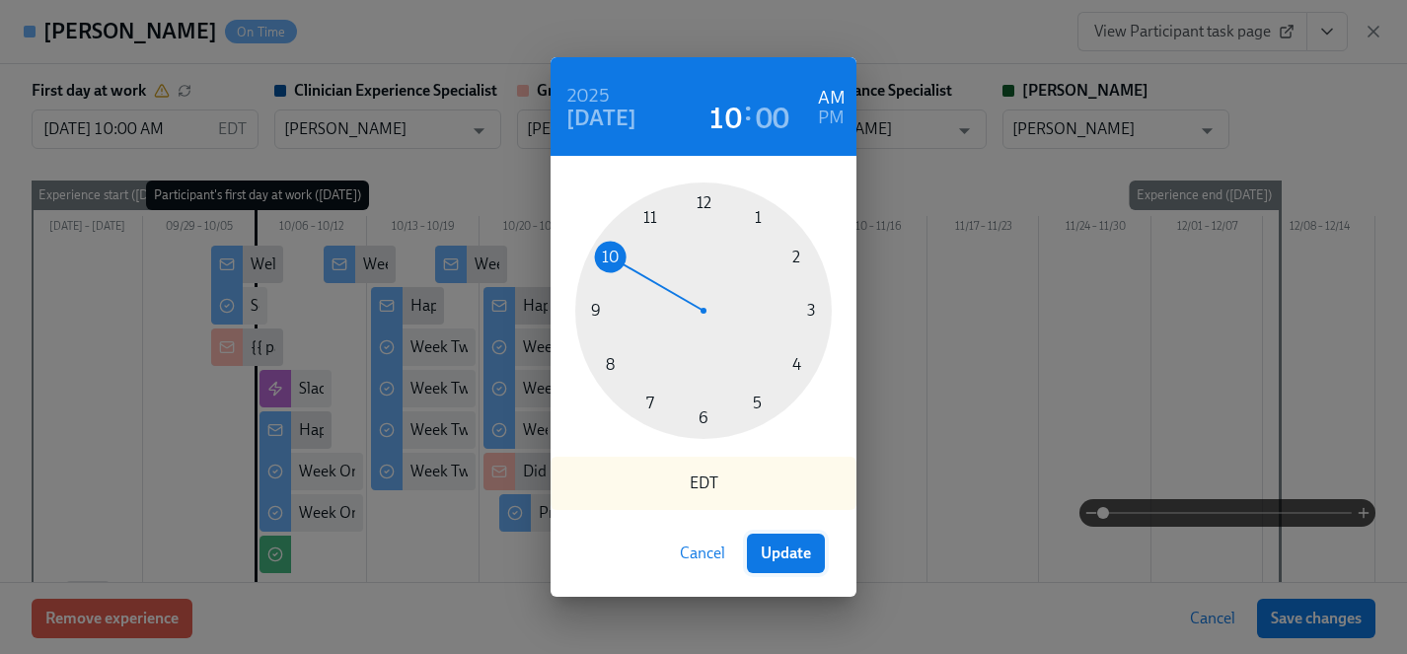
click at [780, 549] on span "Update" at bounding box center [786, 554] width 50 height 20
type input "[DATE] 10:00 AM"
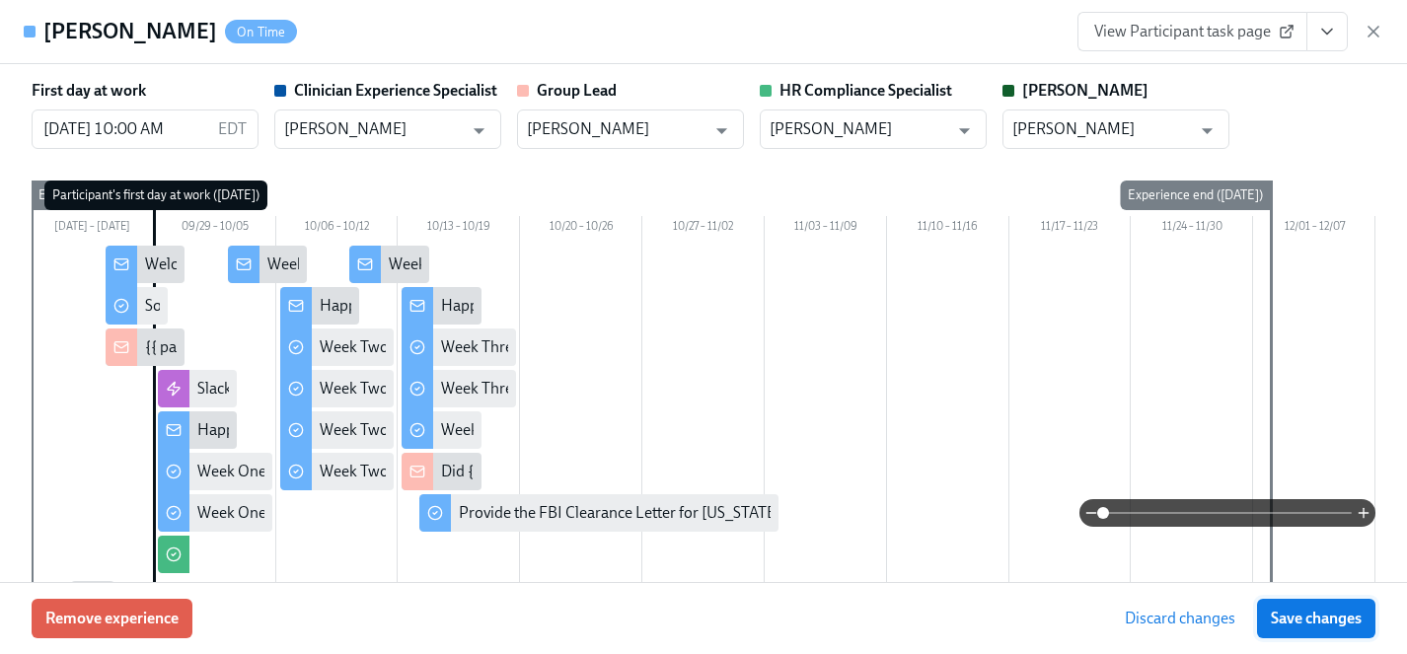
click at [1303, 614] on span "Save changes" at bounding box center [1316, 619] width 91 height 20
type input "[DATE] 10:00 AM"
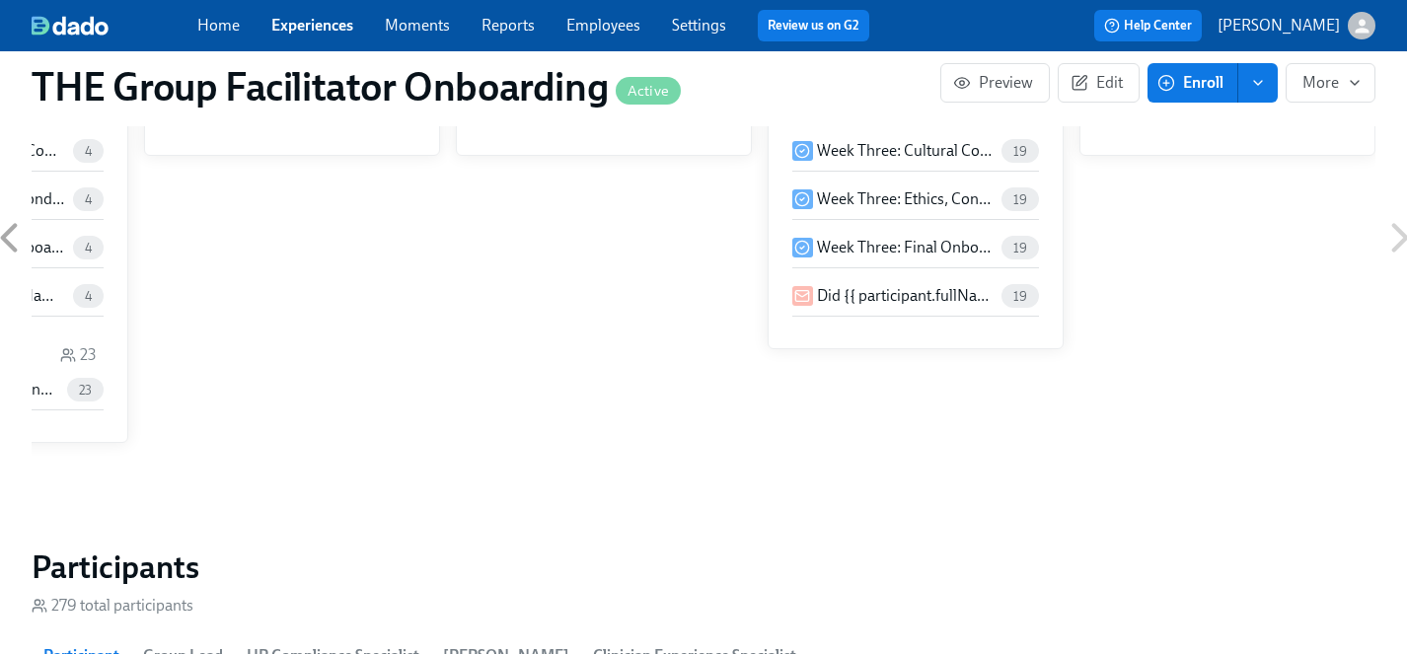
scroll to position [1545, 0]
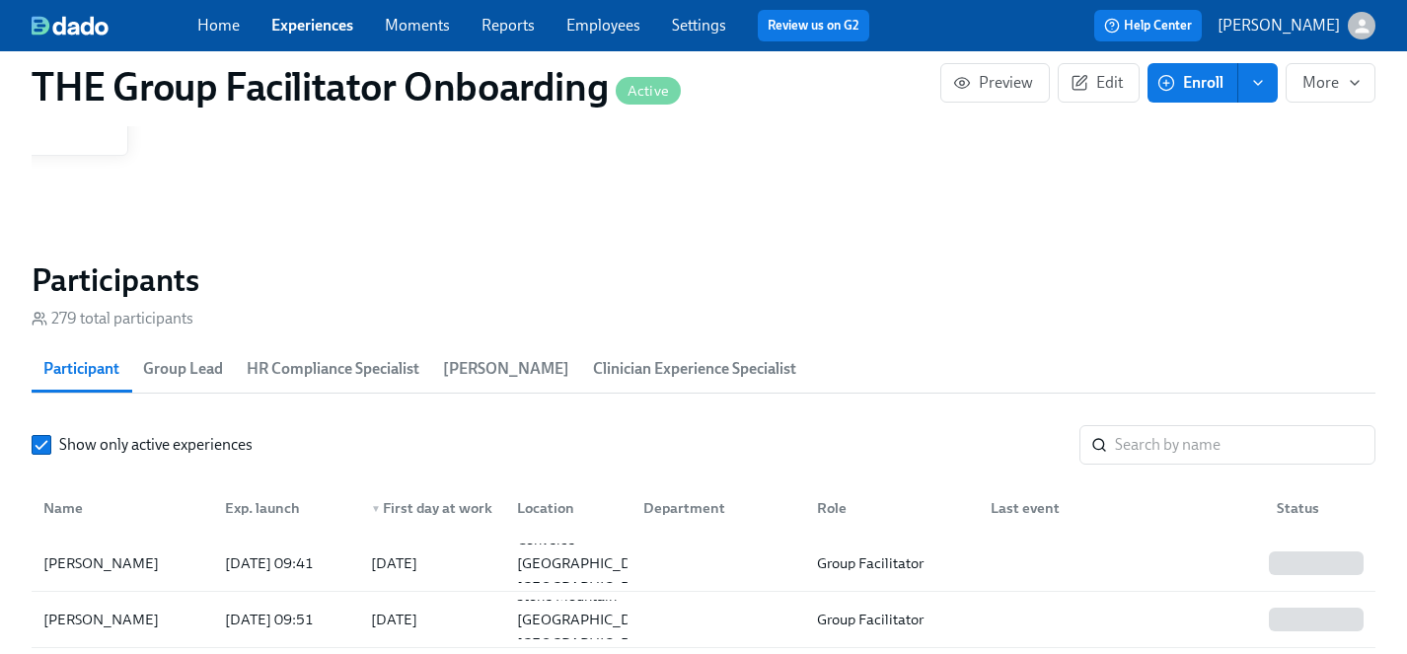
click at [585, 30] on link "Employees" at bounding box center [603, 25] width 74 height 19
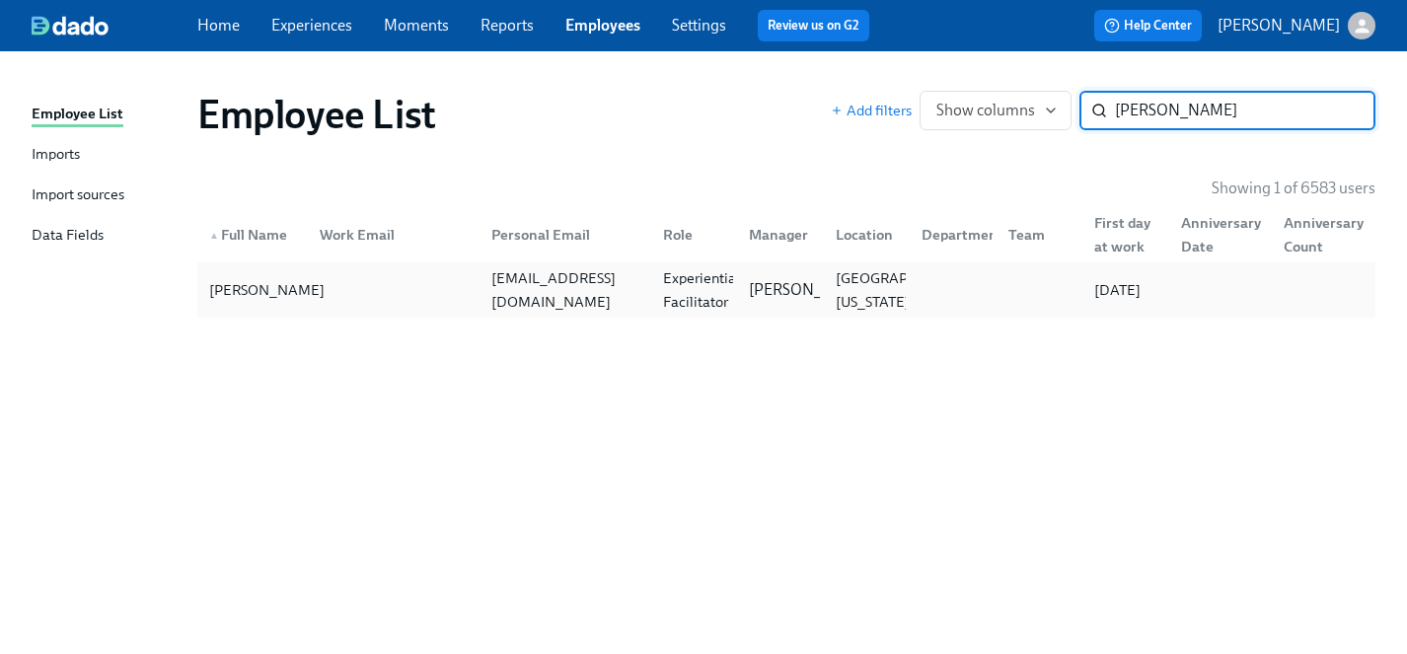
type input "[PERSON_NAME]"
click at [262, 292] on div "[PERSON_NAME]" at bounding box center [266, 290] width 131 height 24
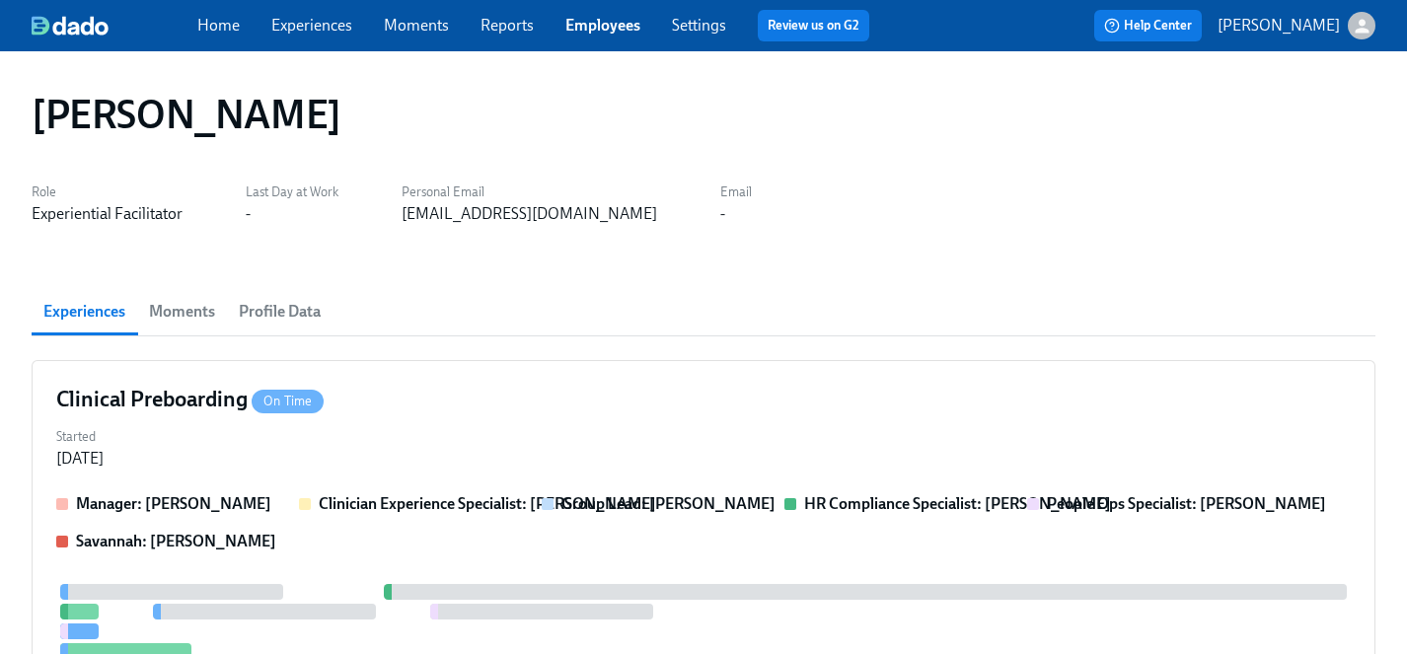
click at [614, 27] on link "Employees" at bounding box center [602, 25] width 75 height 19
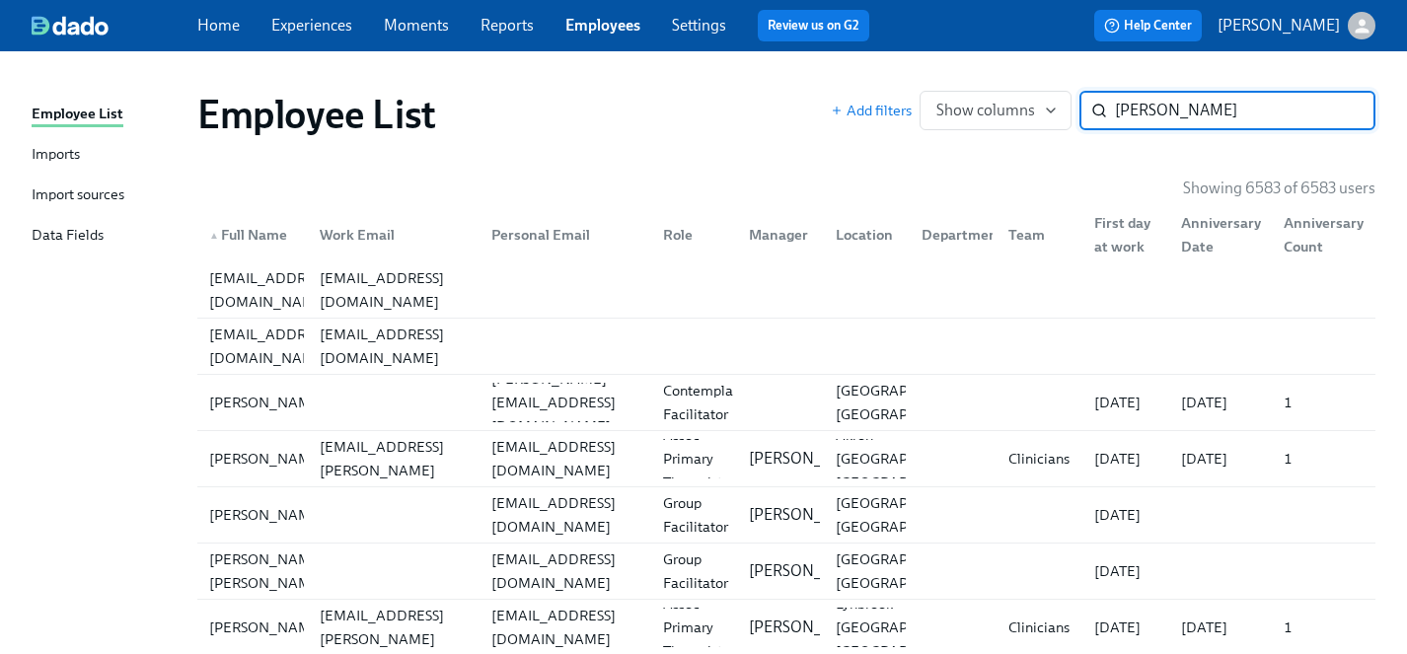
type input "[PERSON_NAME]"
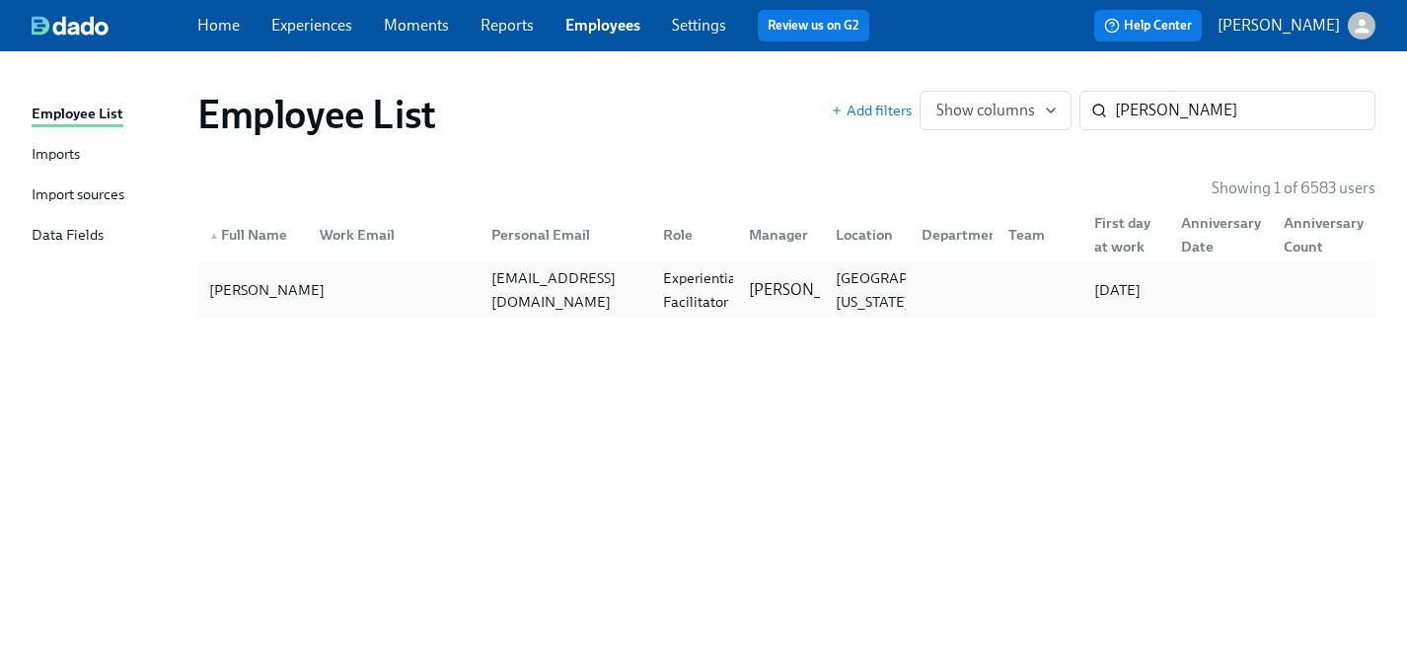
click at [261, 284] on div "[PERSON_NAME]" at bounding box center [266, 290] width 131 height 24
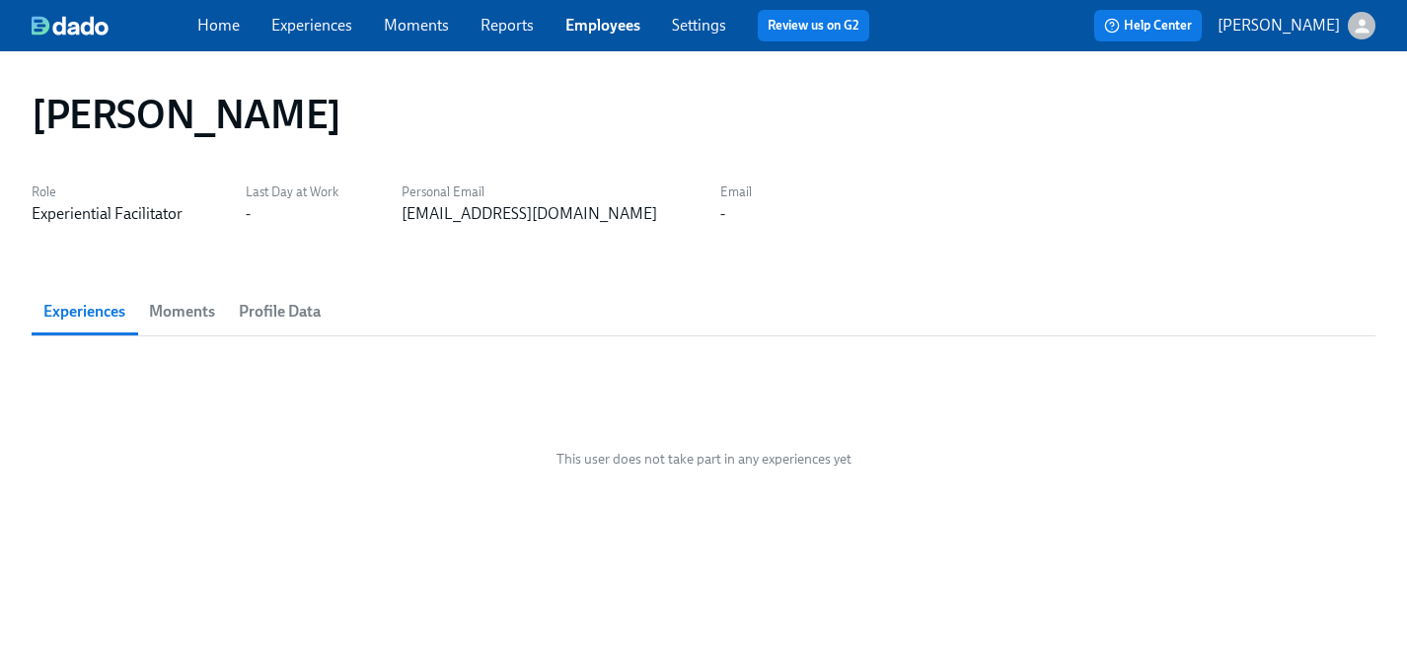
click at [302, 27] on link "Experiences" at bounding box center [311, 25] width 81 height 19
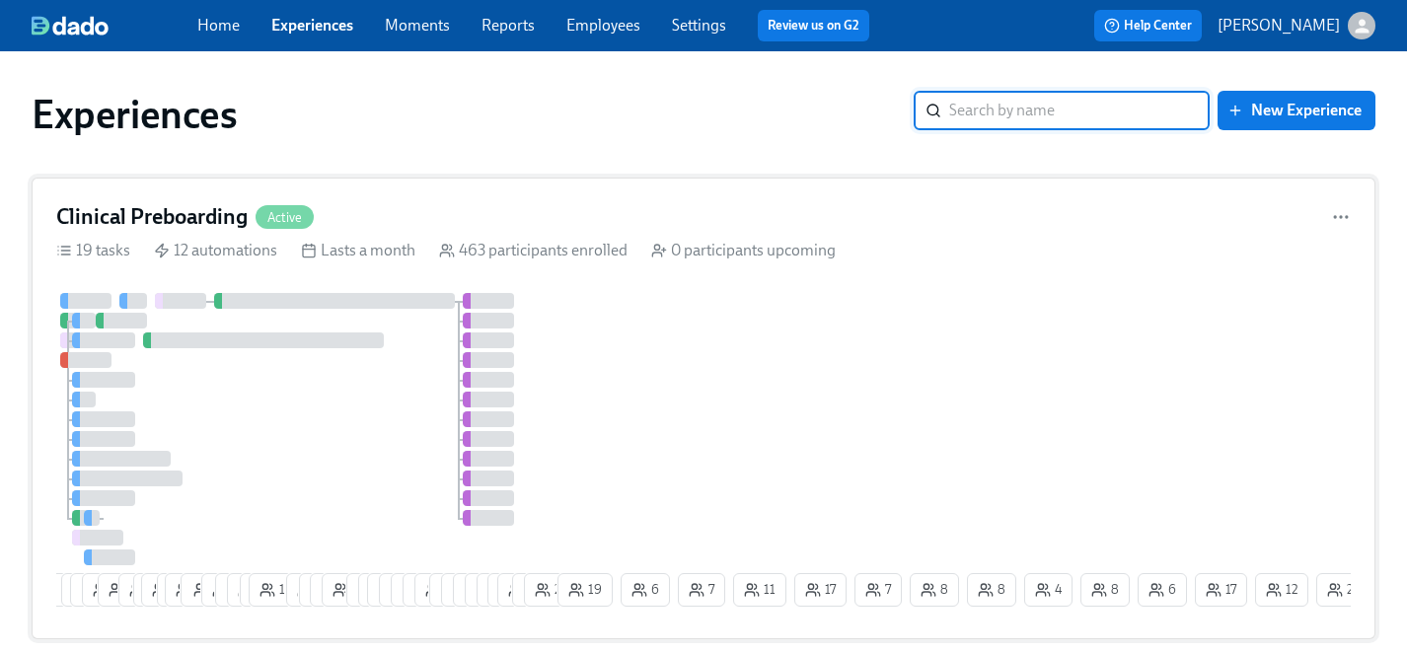
click at [343, 450] on div at bounding box center [304, 429] width 497 height 272
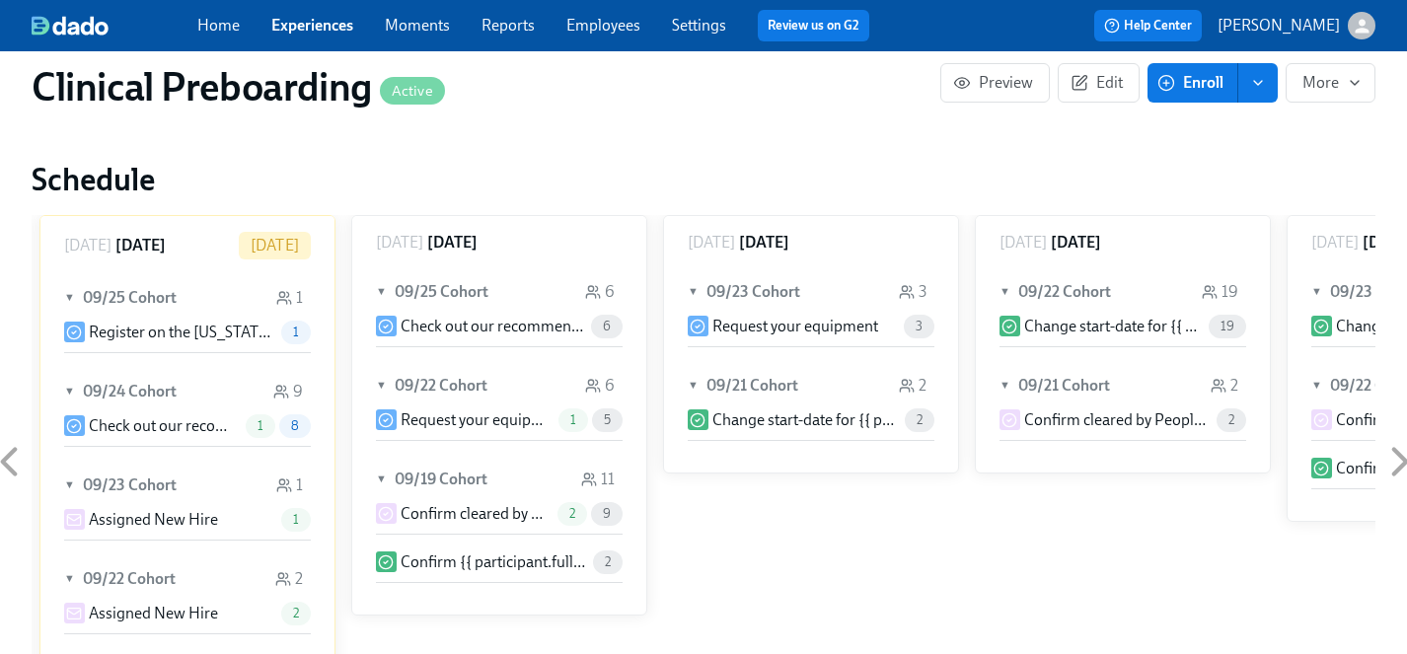
scroll to position [1530, 0]
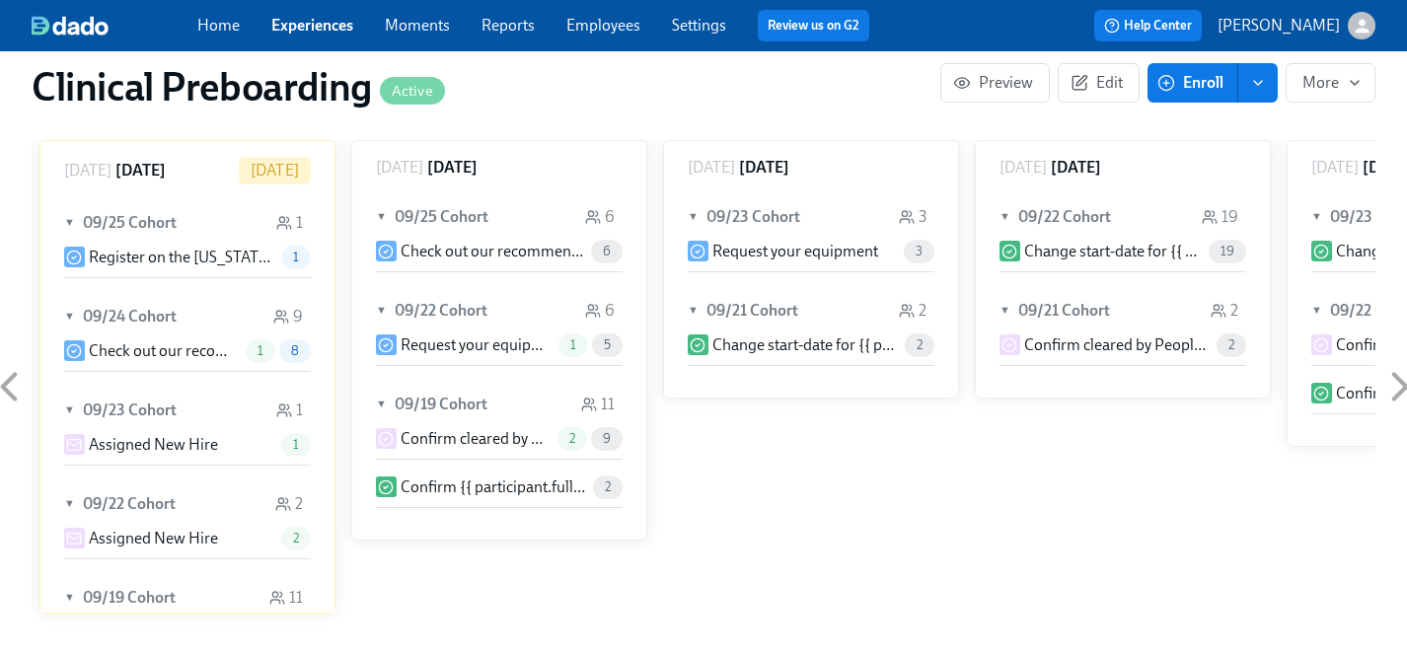
click at [605, 26] on link "Employees" at bounding box center [603, 25] width 74 height 19
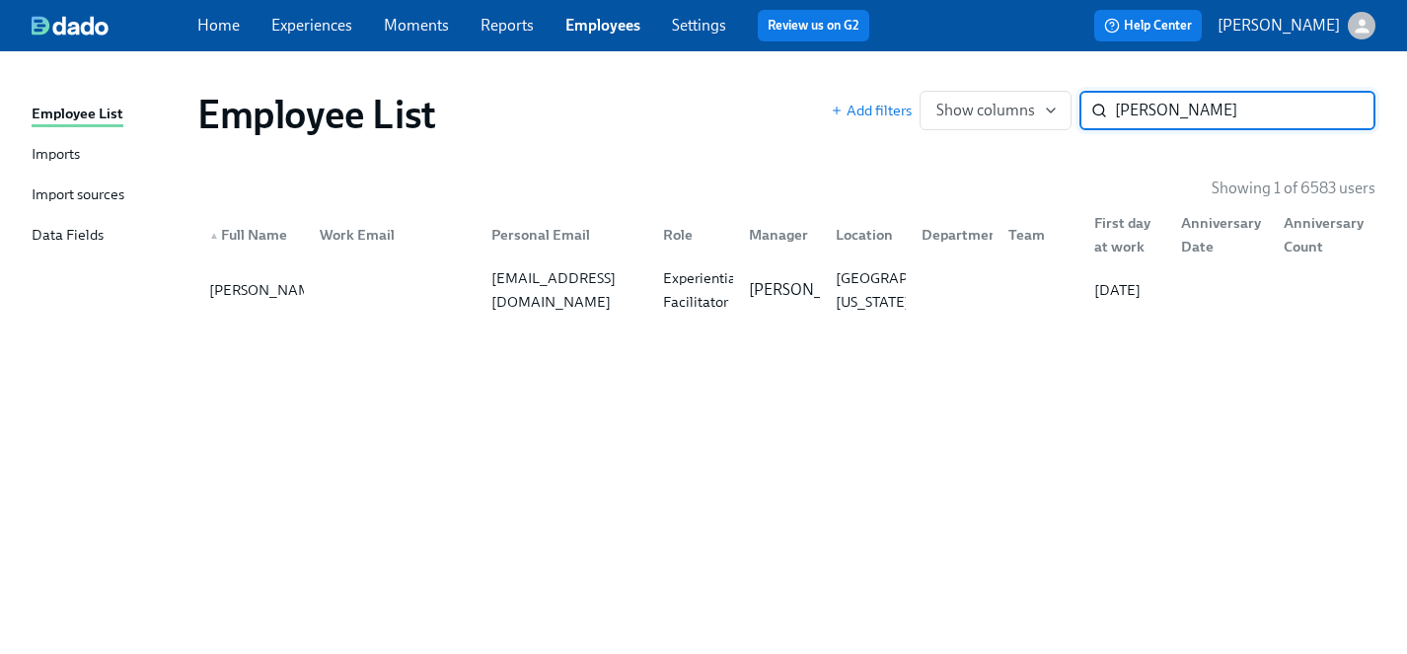
type input "[PERSON_NAME]"
click at [308, 23] on link "Experiences" at bounding box center [311, 25] width 81 height 19
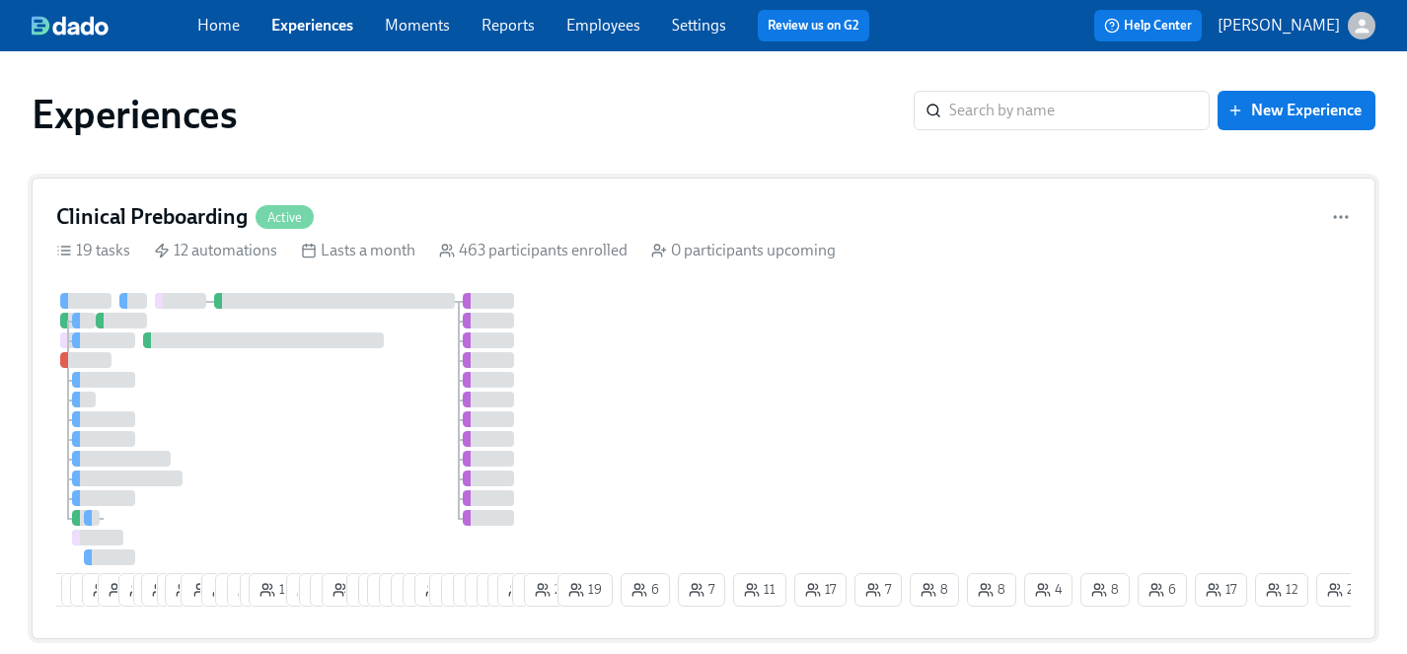
click at [651, 377] on div "6 9 10 19 2 11 2 16 2 18 1 12 6 6 3 14 8 1 6 8 4 2 23 21 13 11 12 3 3 4 7 3 6 2…" at bounding box center [703, 454] width 1295 height 322
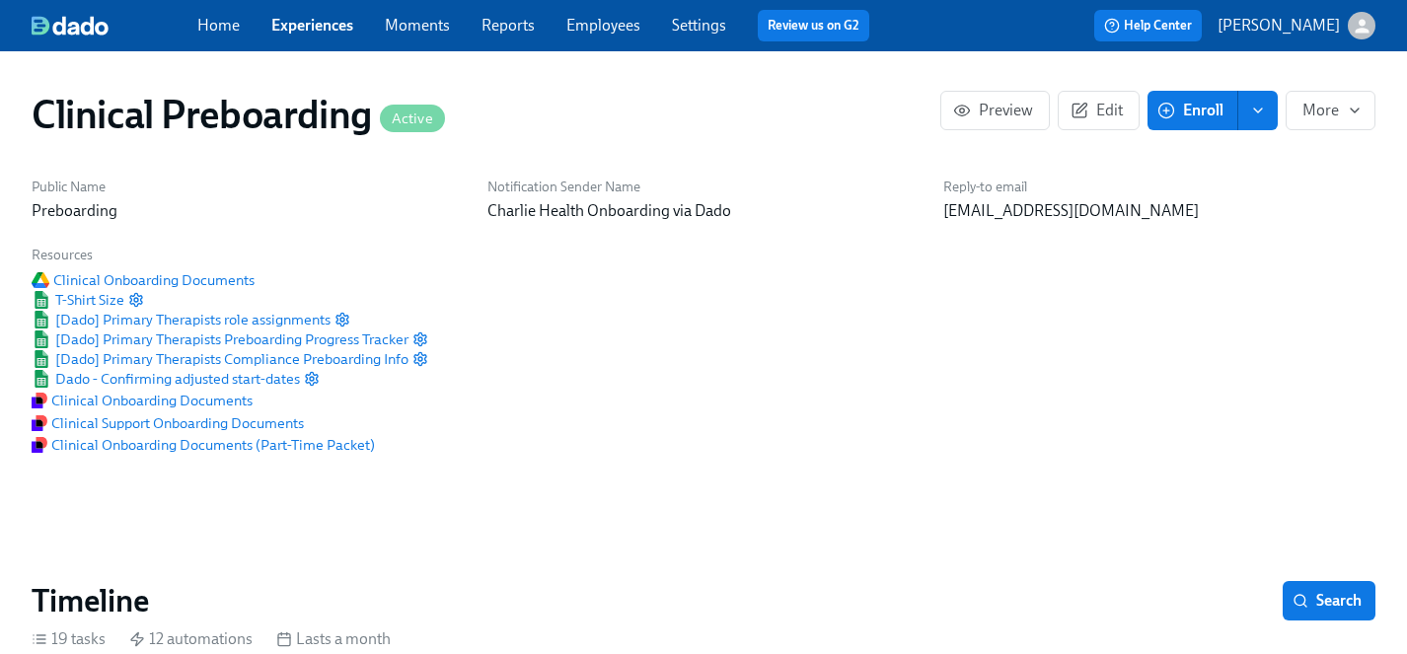
click at [1187, 115] on span "Enroll" at bounding box center [1192, 111] width 62 height 20
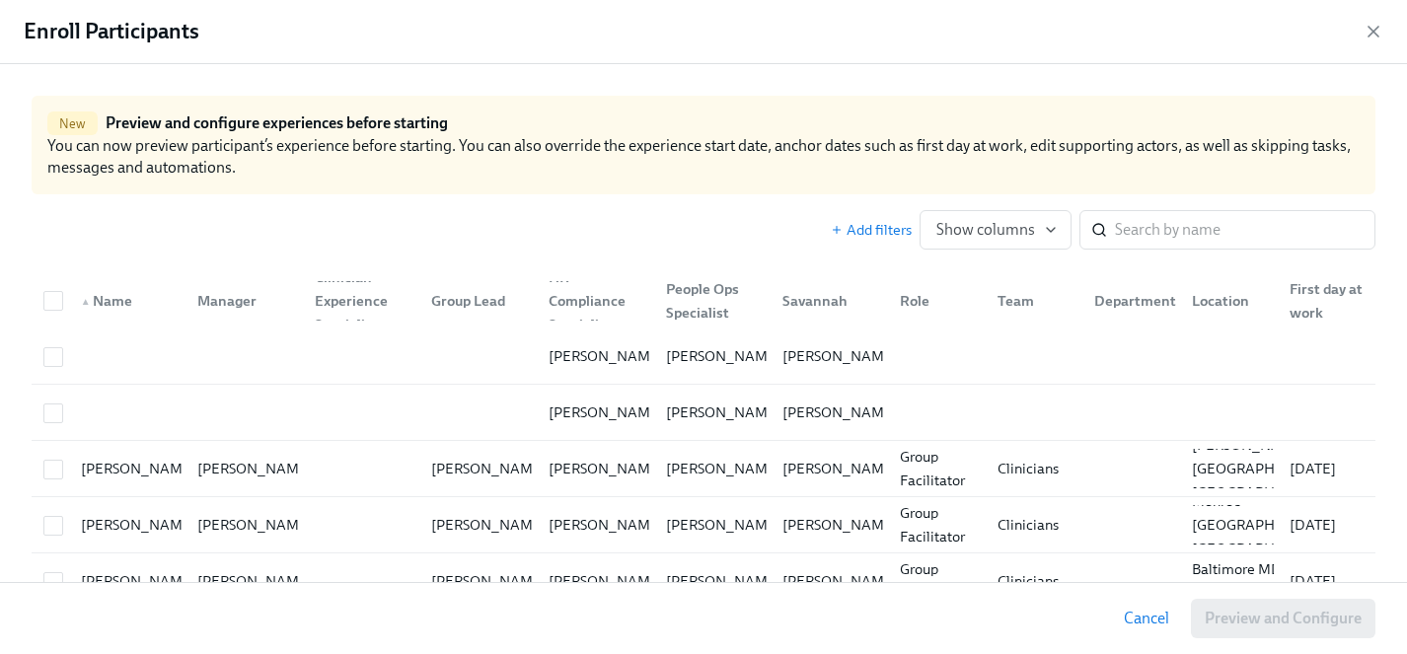
scroll to position [0, 22131]
click at [1159, 228] on input "search" at bounding box center [1245, 229] width 261 height 39
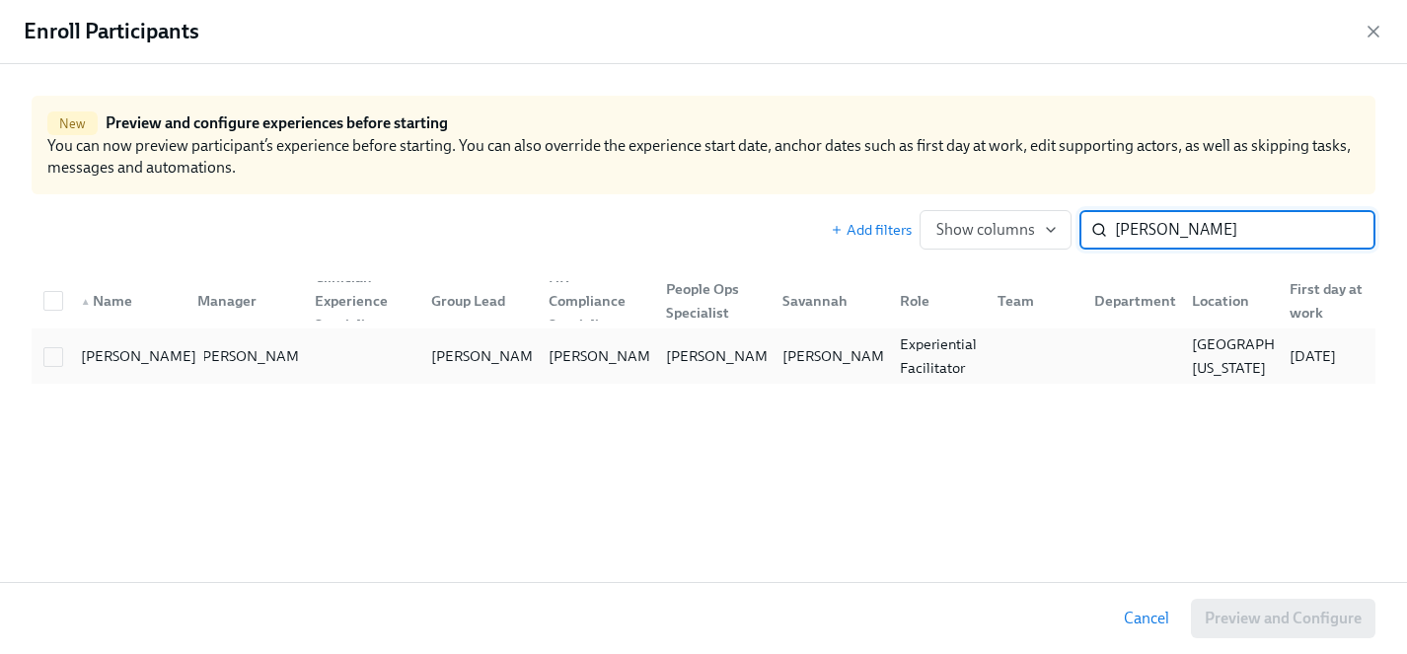
type input "[PERSON_NAME]"
click at [106, 351] on div "[PERSON_NAME]" at bounding box center [138, 356] width 131 height 24
checkbox input "true"
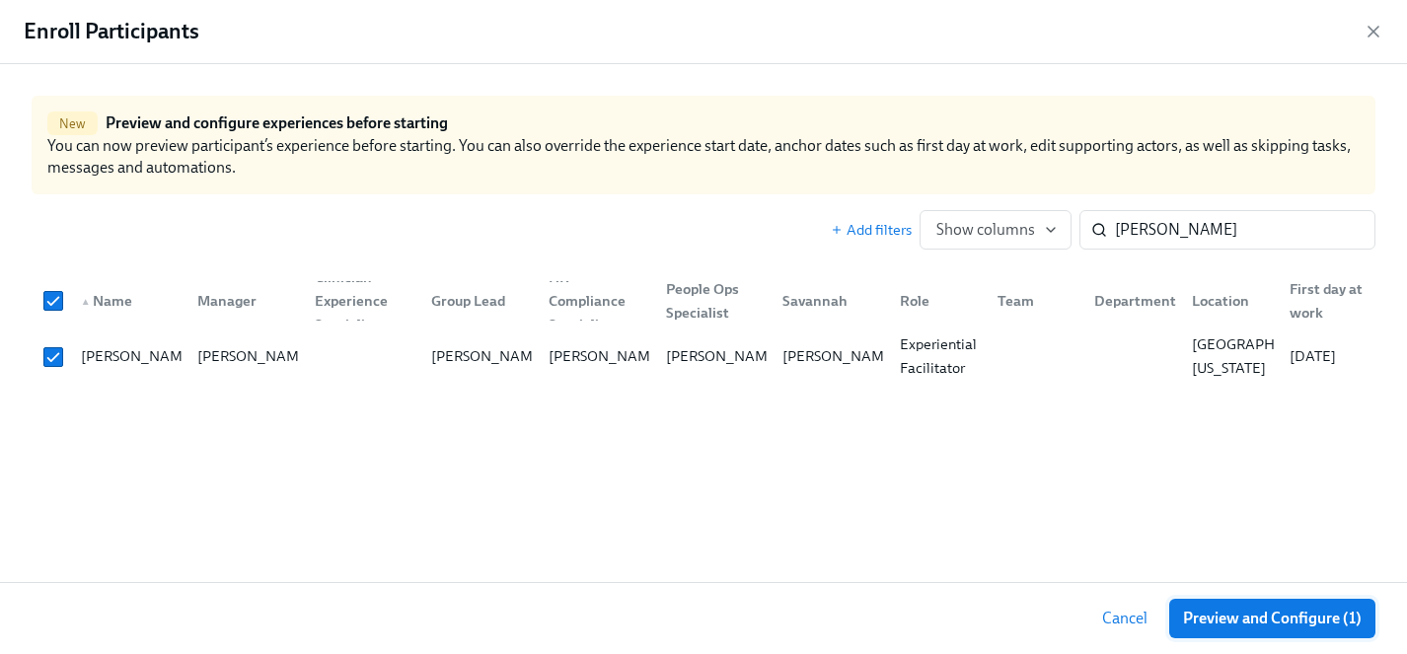
click at [1250, 619] on span "Preview and Configure (1)" at bounding box center [1272, 619] width 179 height 20
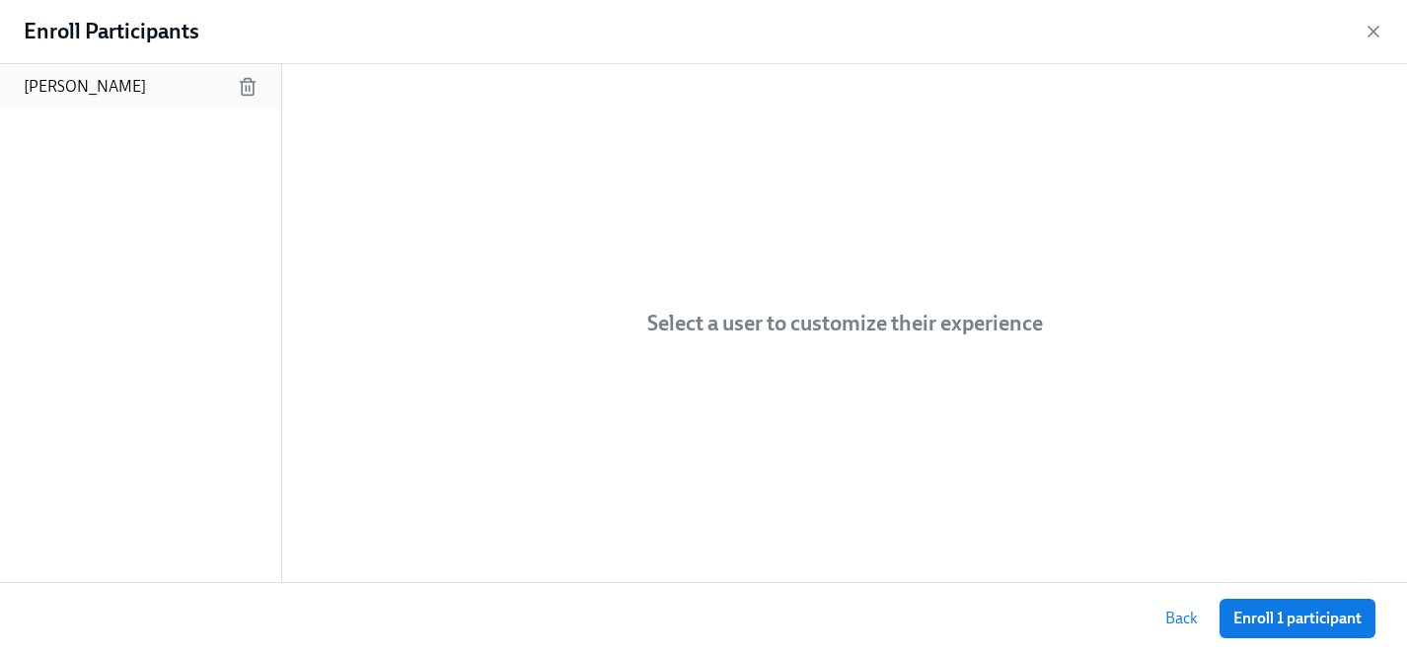
click at [95, 83] on p "[PERSON_NAME]" at bounding box center [85, 87] width 122 height 22
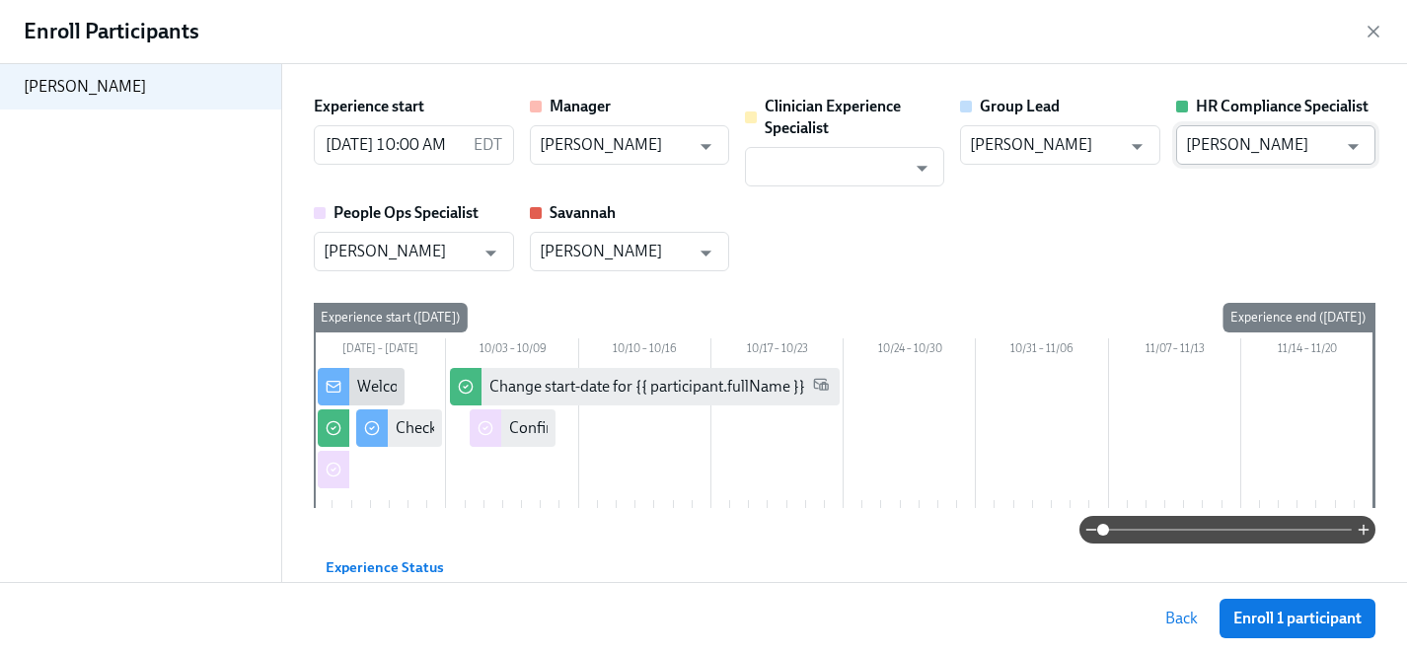
click at [1242, 131] on input "[PERSON_NAME]" at bounding box center [1261, 144] width 151 height 39
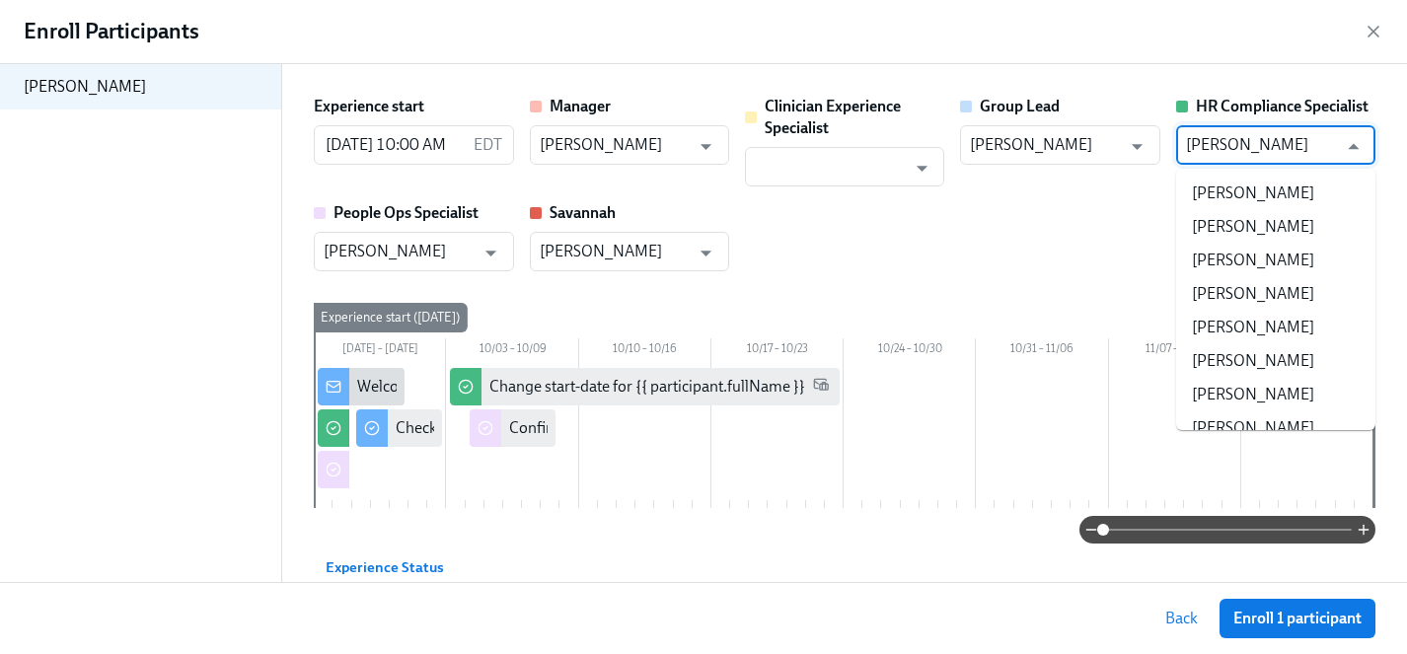
scroll to position [0, 0]
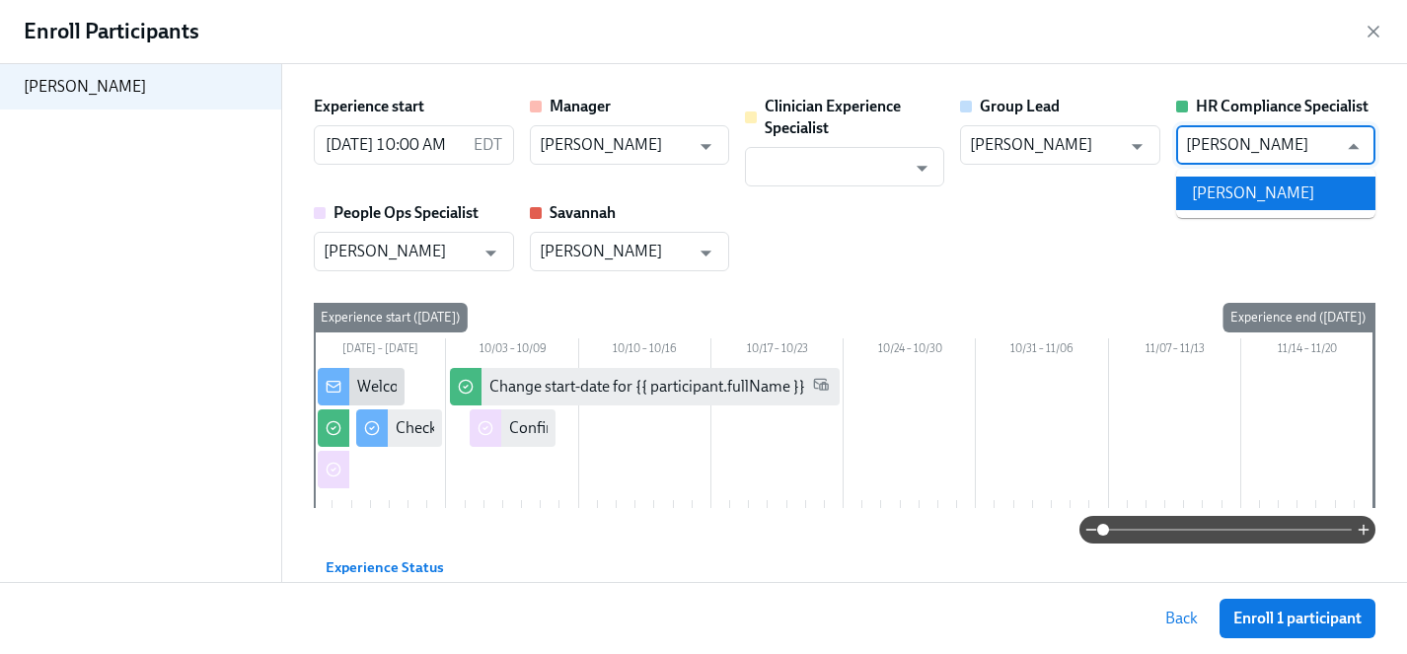
click at [1243, 207] on li "[PERSON_NAME]" at bounding box center [1275, 194] width 199 height 34
type input "[PERSON_NAME]"
click at [811, 170] on input "text" at bounding box center [830, 166] width 151 height 39
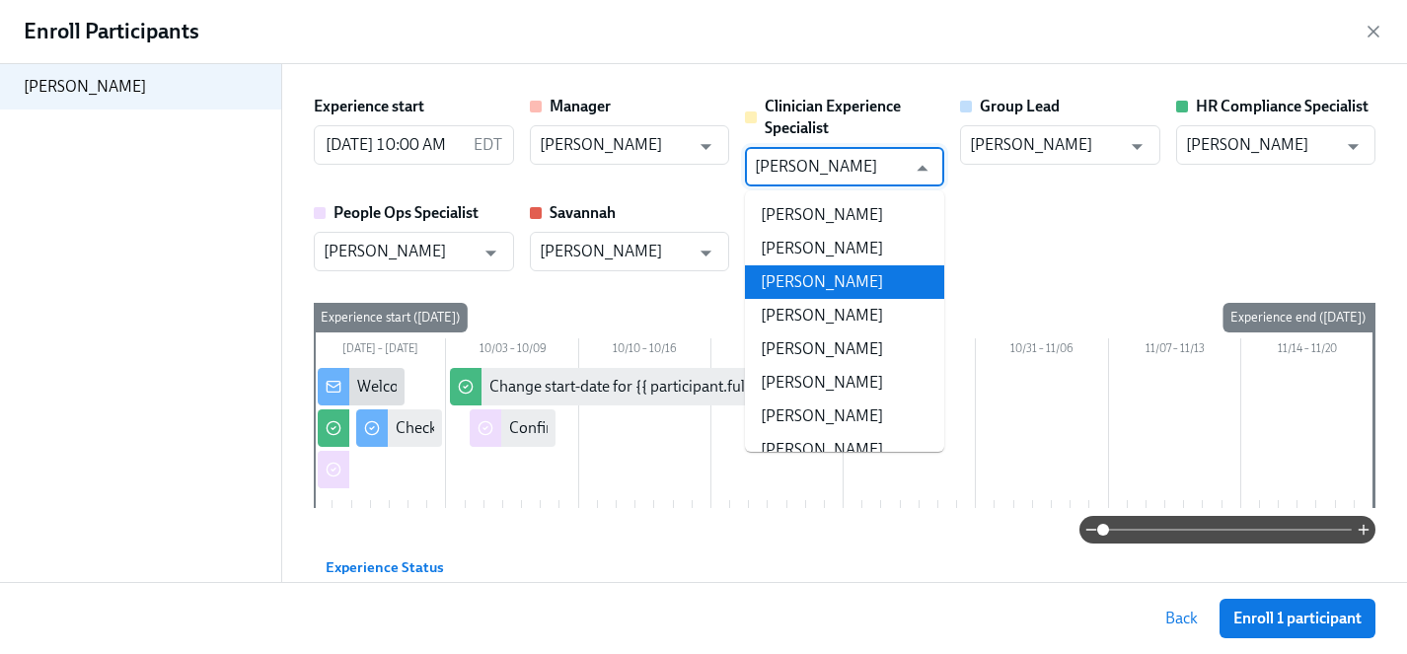
click at [819, 285] on li "[PERSON_NAME]" at bounding box center [844, 282] width 199 height 34
type input "[PERSON_NAME]"
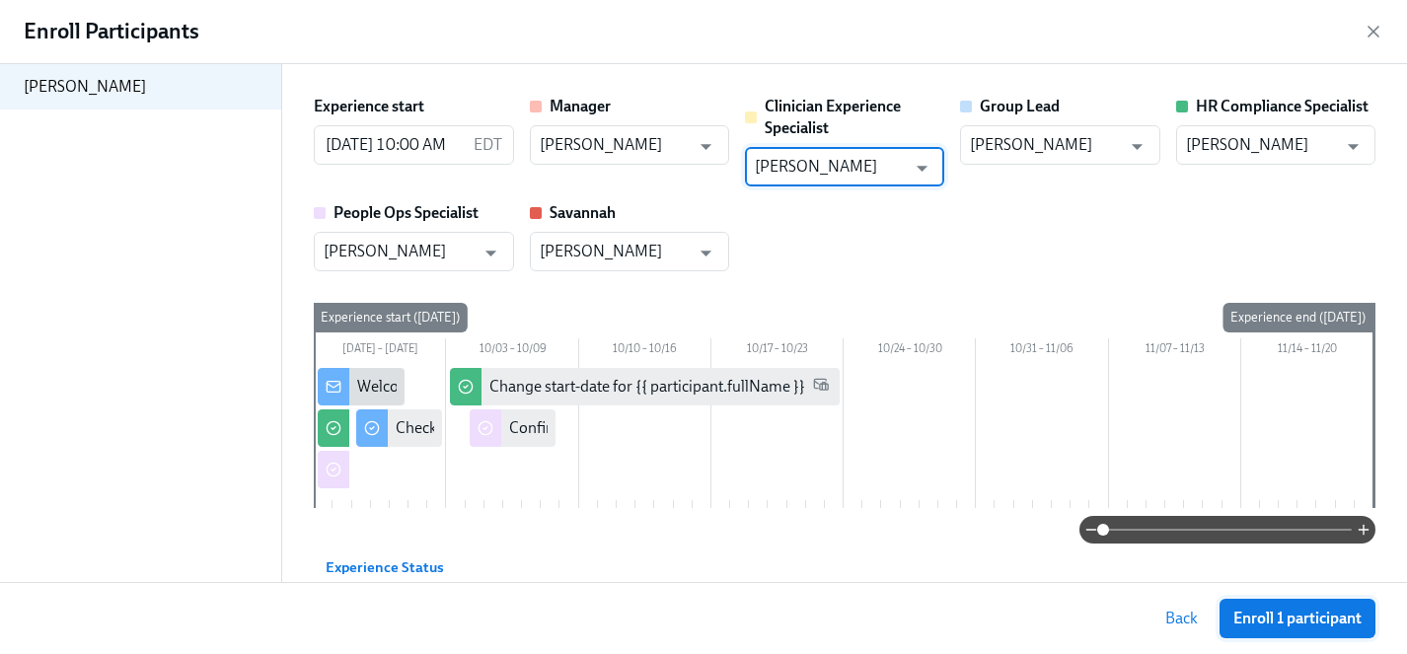
scroll to position [0, 22131]
type input "[PERSON_NAME]"
click at [1300, 616] on span "Enroll 1 participant" at bounding box center [1297, 619] width 128 height 20
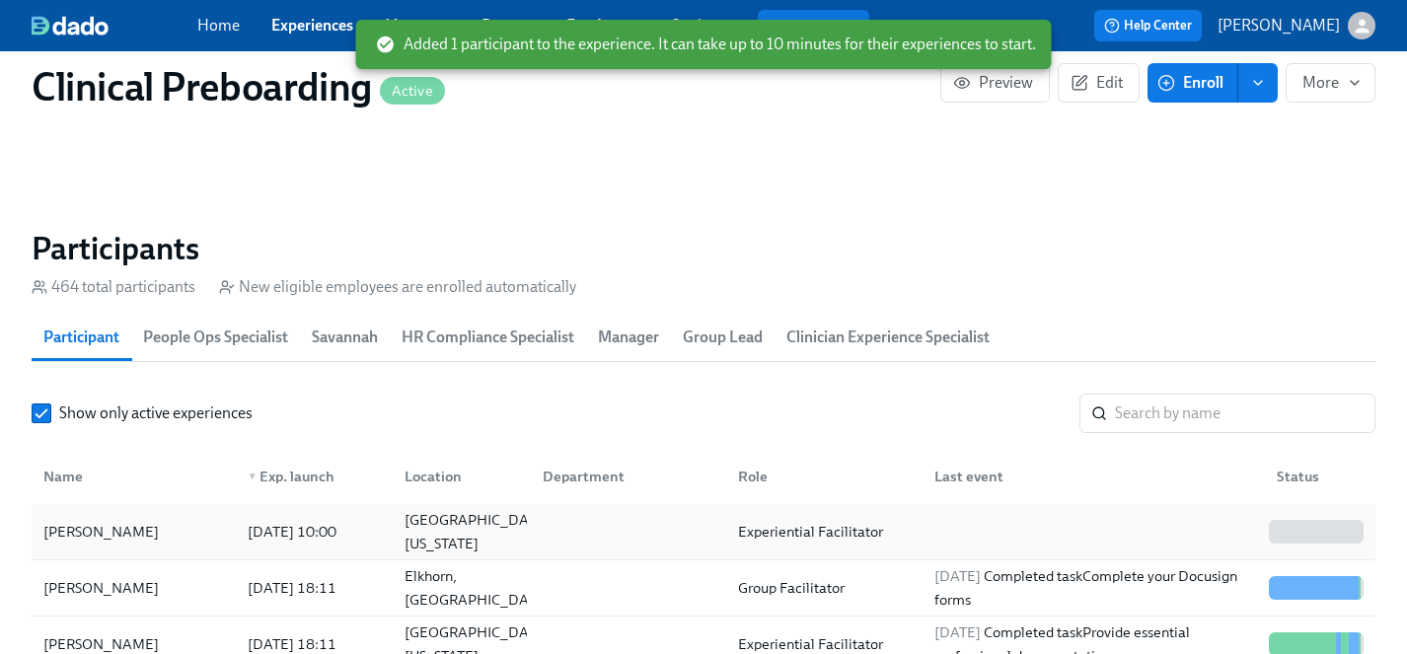
click at [132, 532] on div "[PERSON_NAME]" at bounding box center [101, 532] width 131 height 24
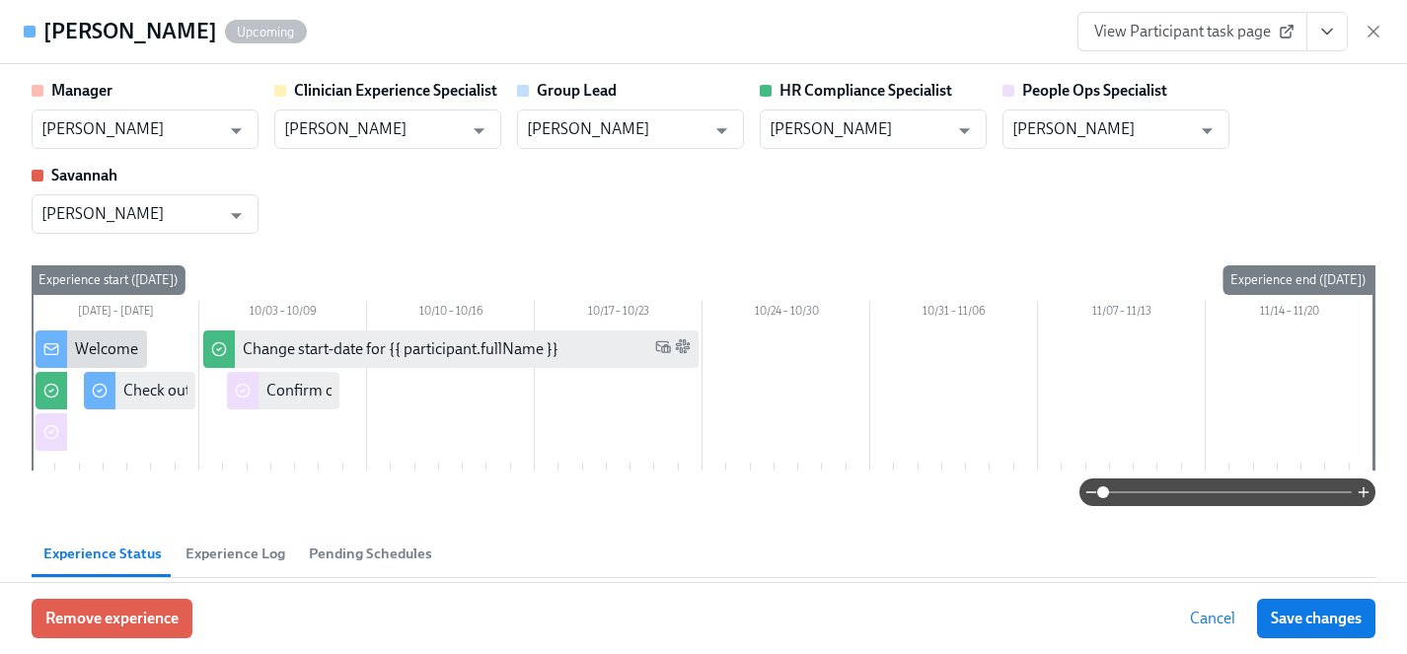
click at [1326, 41] on button "View task page" at bounding box center [1326, 31] width 41 height 39
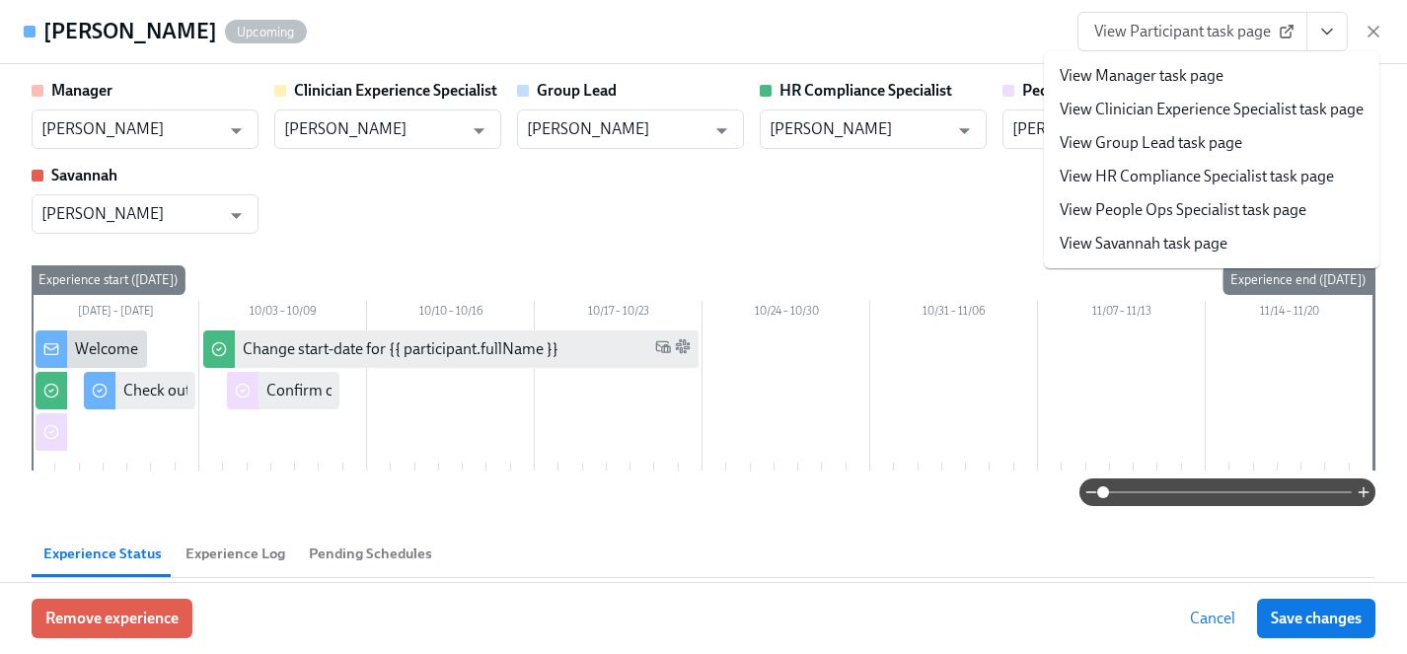
click at [1193, 178] on link "View HR Compliance Specialist task page" at bounding box center [1197, 177] width 274 height 22
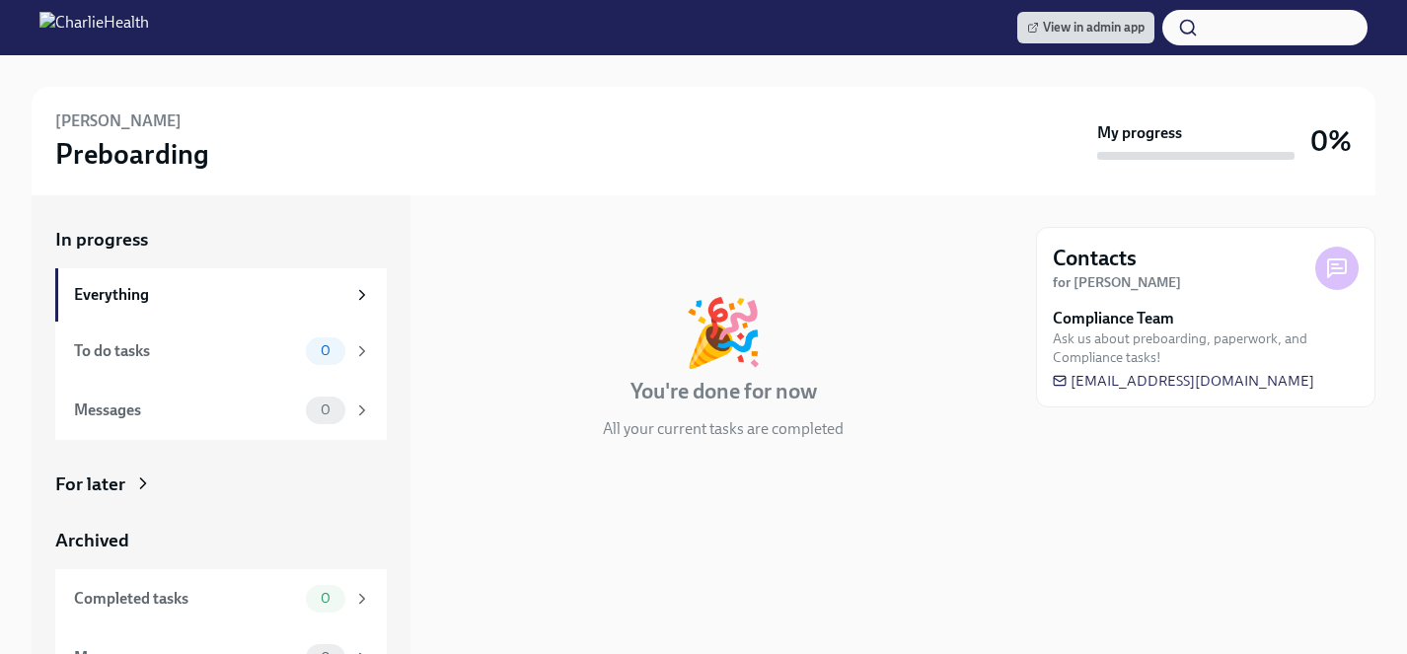
click at [99, 486] on div "For later" at bounding box center [90, 485] width 70 height 26
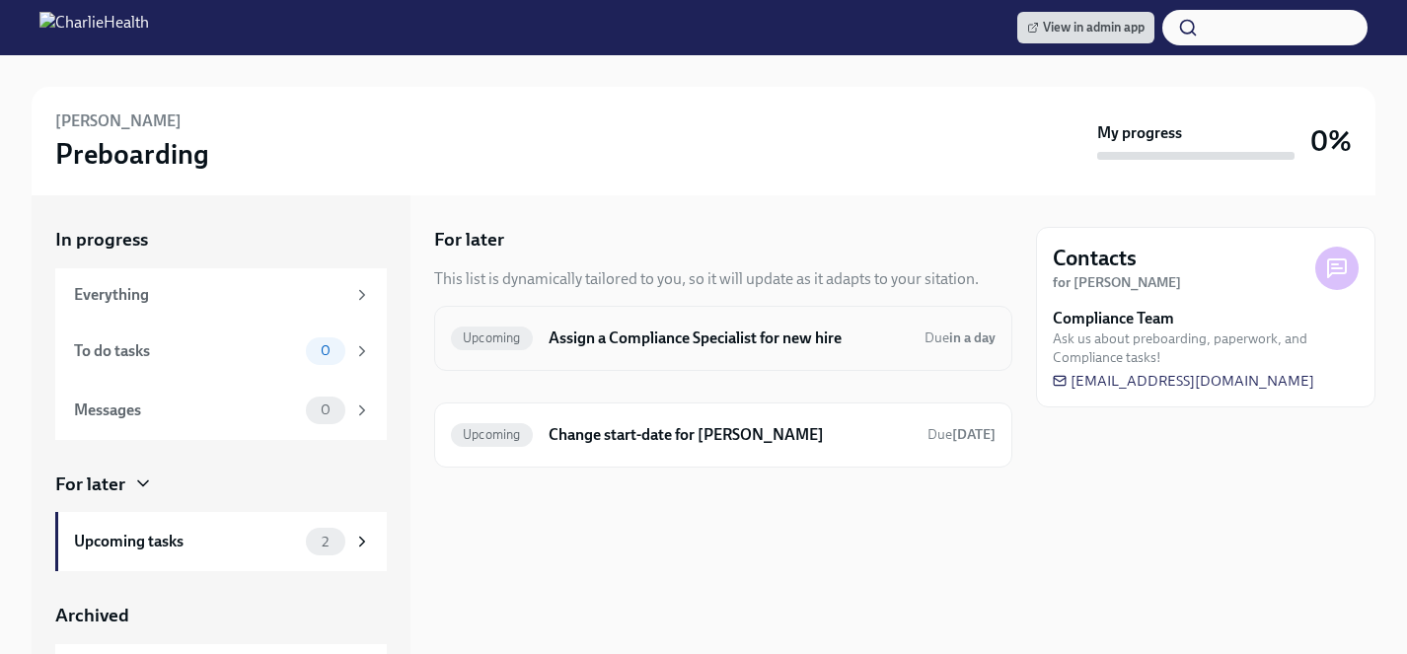
click at [658, 340] on h6 "Assign a Compliance Specialist for new hire" at bounding box center [729, 339] width 360 height 22
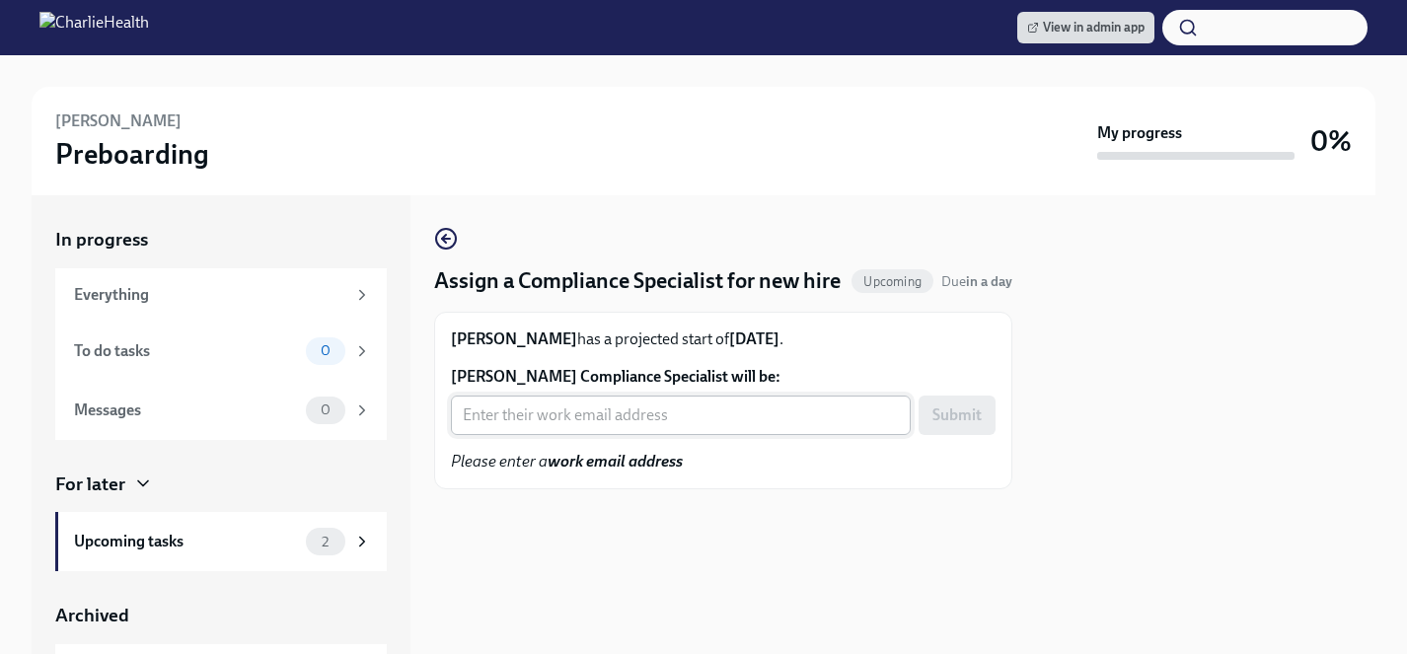
click at [661, 404] on input "Samantha Flores's Compliance Specialist will be:" at bounding box center [681, 415] width 460 height 39
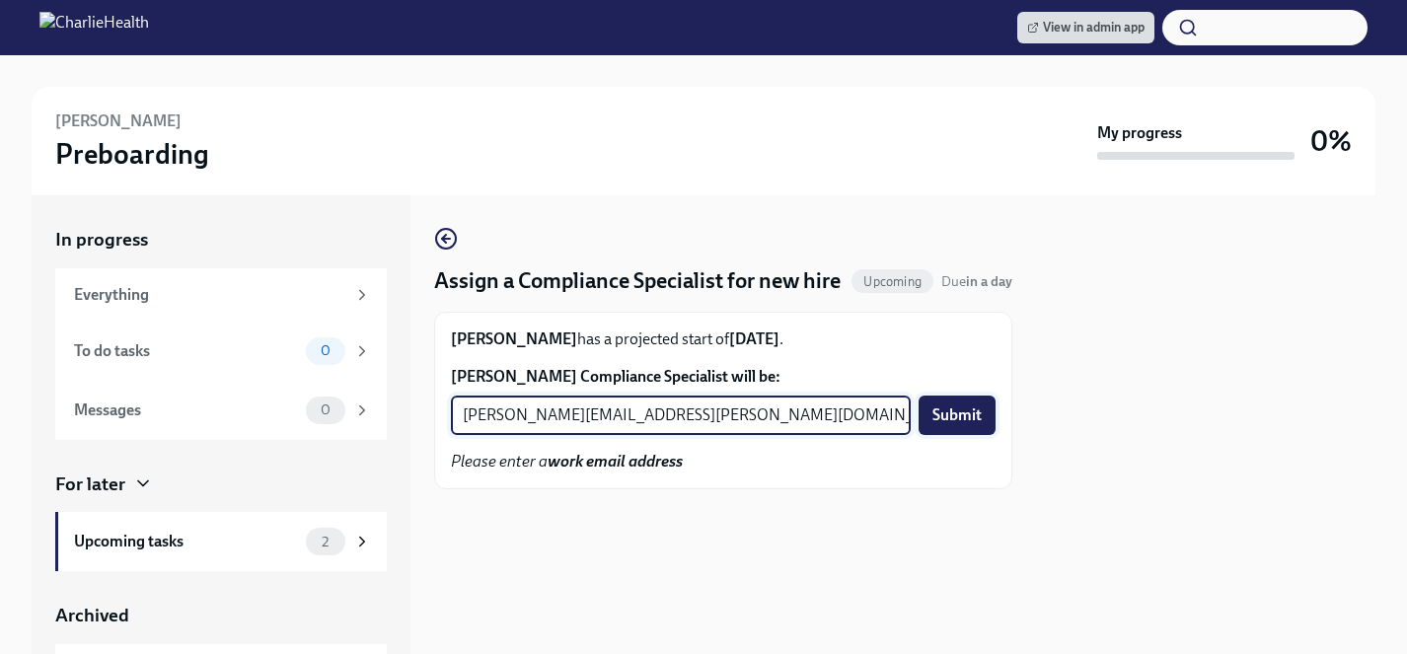
type input "jessica.barrett@charliehealth.com"
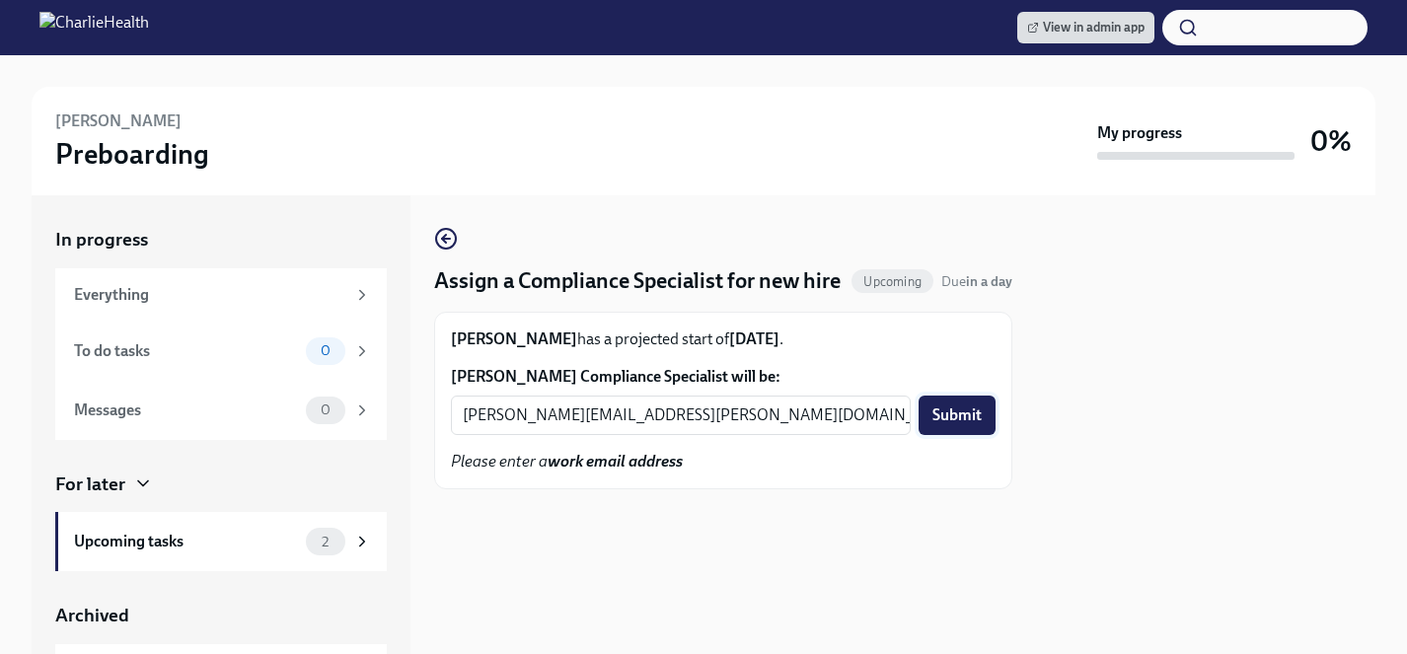
click at [953, 413] on span "Submit" at bounding box center [956, 416] width 49 height 20
